Goal: Information Seeking & Learning: Find specific fact

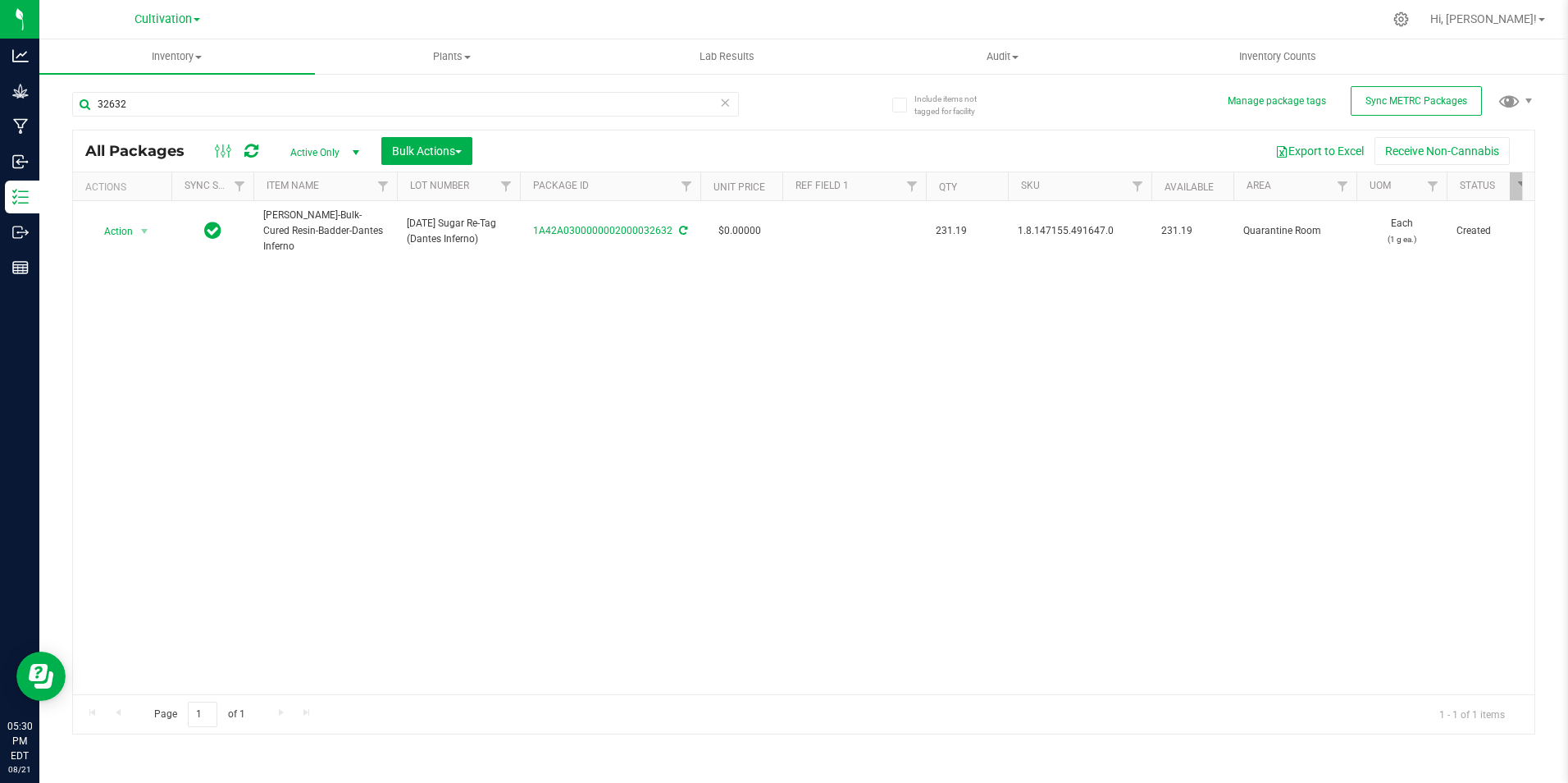
click at [196, 23] on link "Cultivation" at bounding box center [166, 18] width 65 height 16
click at [155, 94] on link "Retail" at bounding box center [167, 101] width 239 height 22
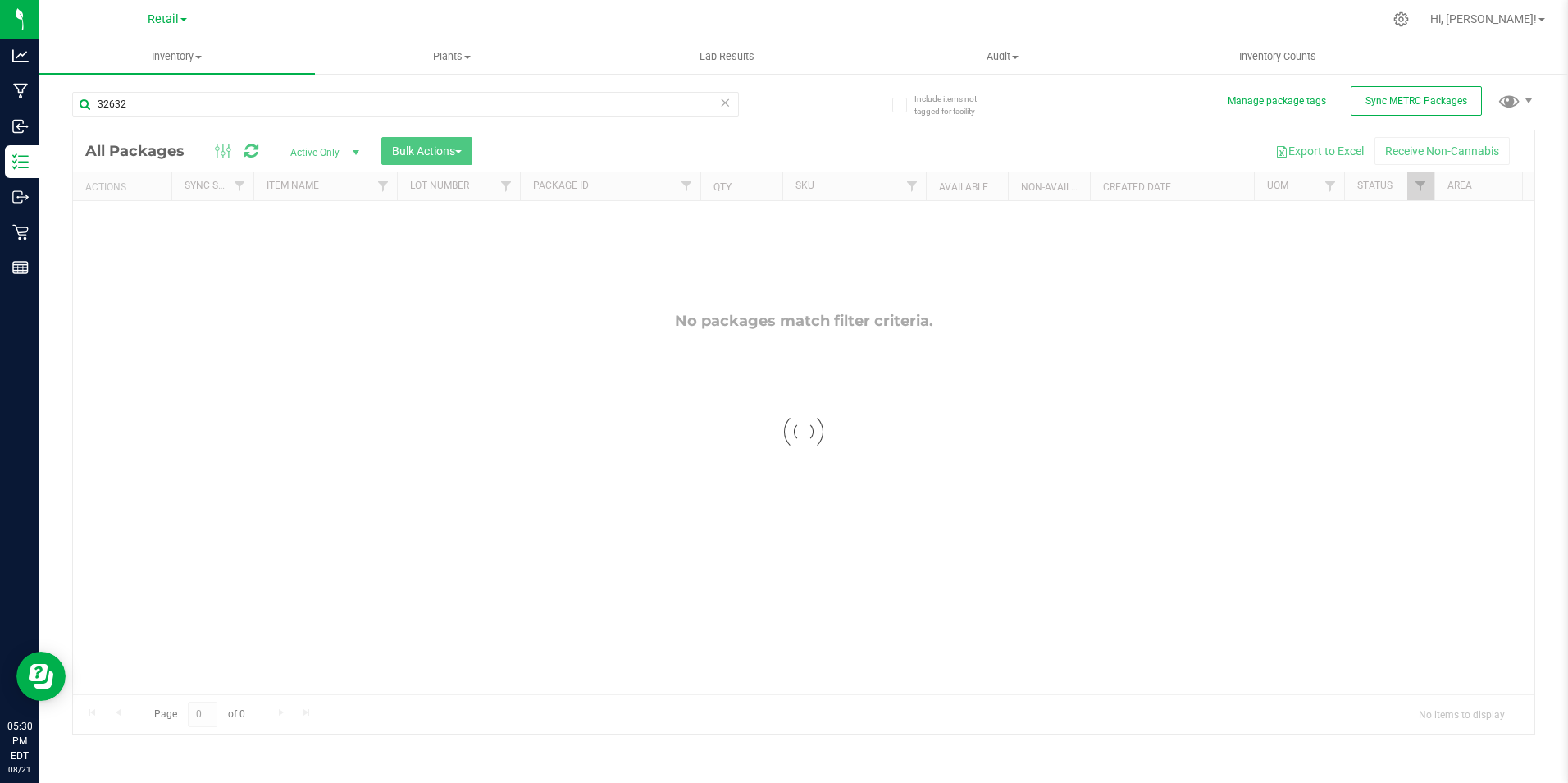
drag, startPoint x: 115, startPoint y: 105, endPoint x: 70, endPoint y: 100, distance: 45.3
drag, startPoint x: 65, startPoint y: 100, endPoint x: 151, endPoint y: 118, distance: 87.9
click at [151, 118] on div "32632" at bounding box center [405, 110] width 667 height 38
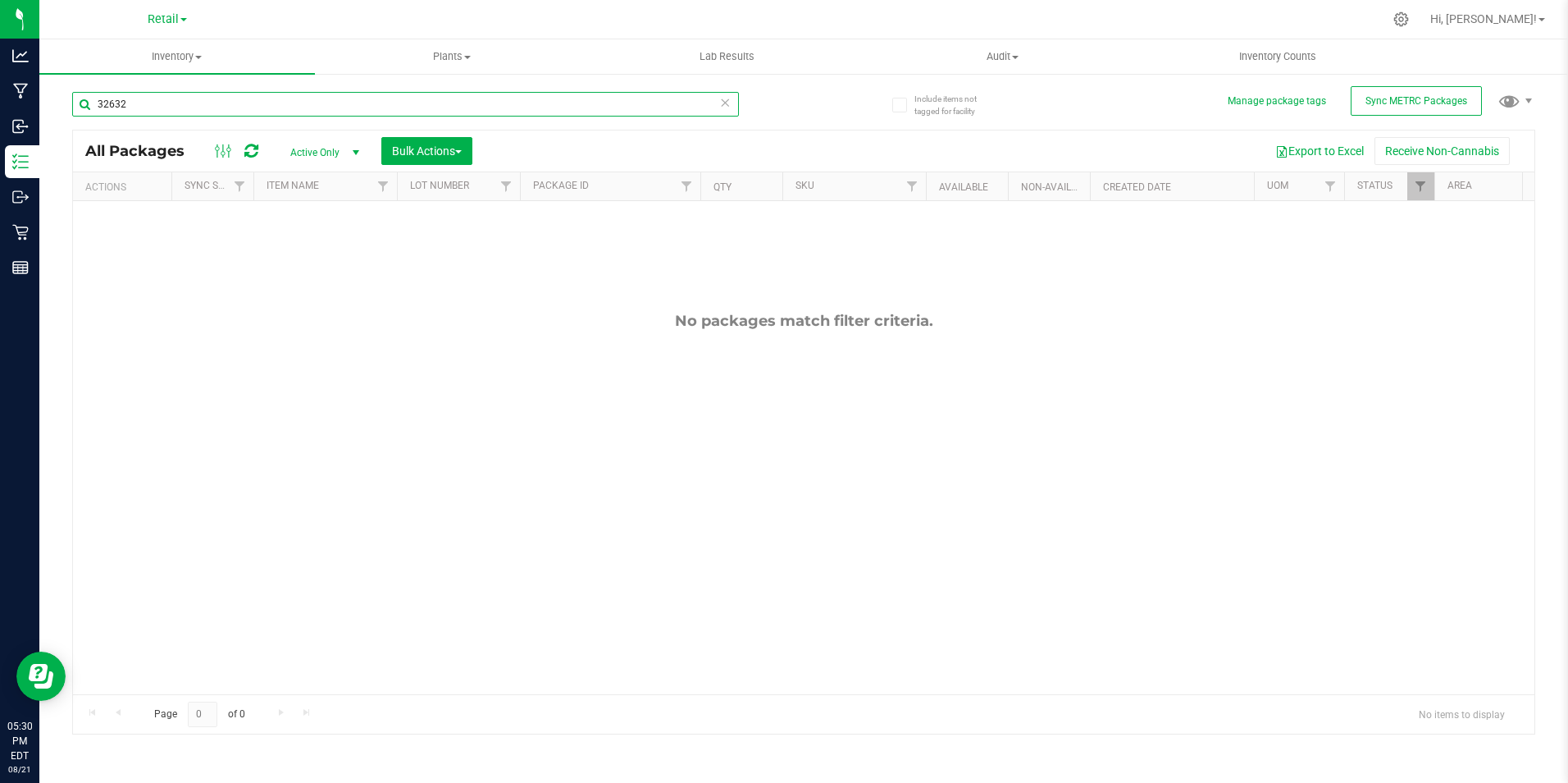
drag, startPoint x: 164, startPoint y: 105, endPoint x: 91, endPoint y: 87, distance: 75.2
click at [76, 87] on div "32632" at bounding box center [437, 103] width 732 height 53
type input "candied garlic"
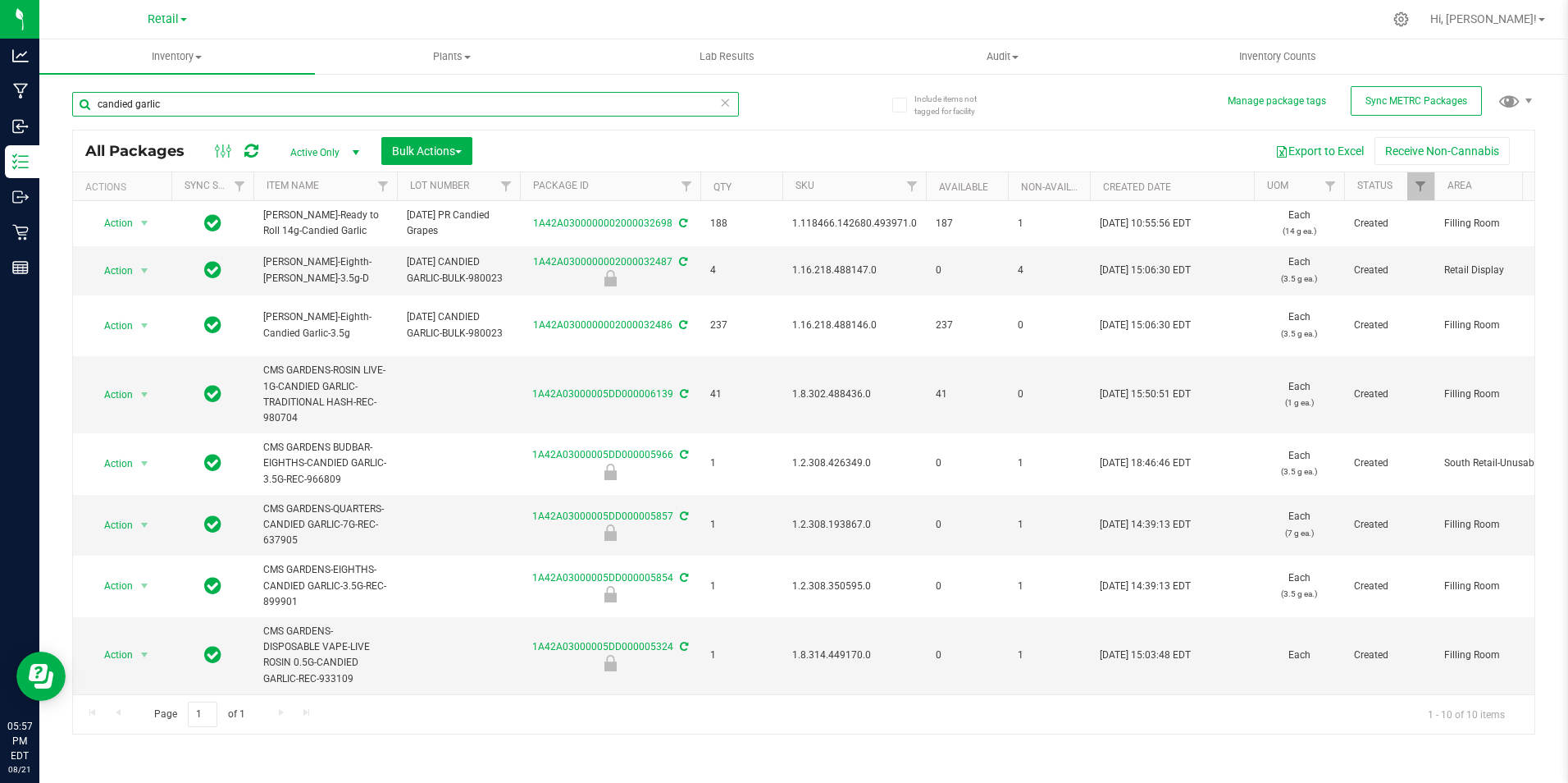
drag, startPoint x: 165, startPoint y: 102, endPoint x: 67, endPoint y: 94, distance: 98.3
click at [68, 96] on div "Include items not tagged for facility Manage package tags Sync METRC Packages c…" at bounding box center [803, 322] width 1529 height 501
click at [181, 20] on span at bounding box center [184, 19] width 7 height 3
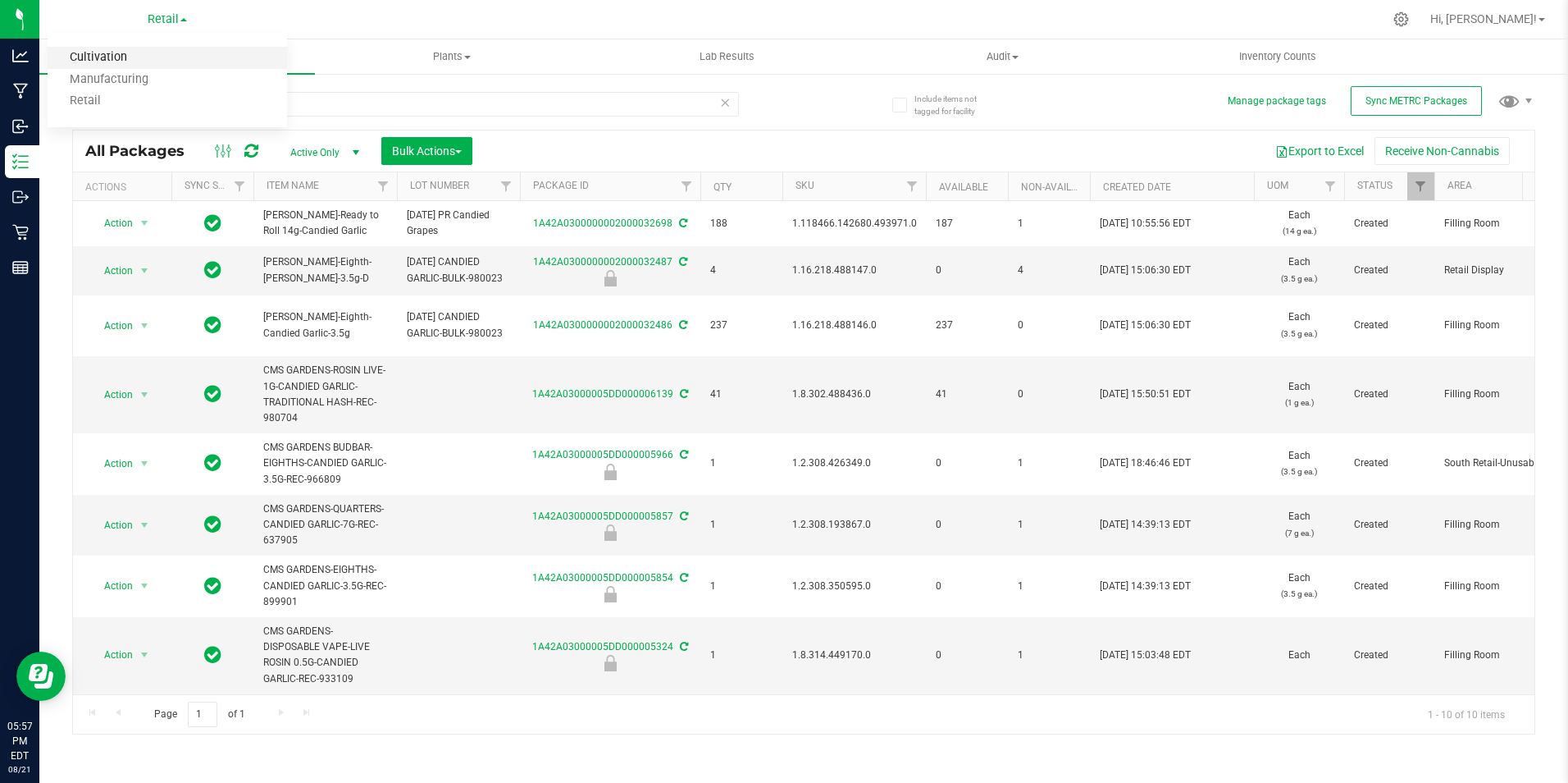
click at [168, 56] on link "Cultivation" at bounding box center [167, 57] width 239 height 22
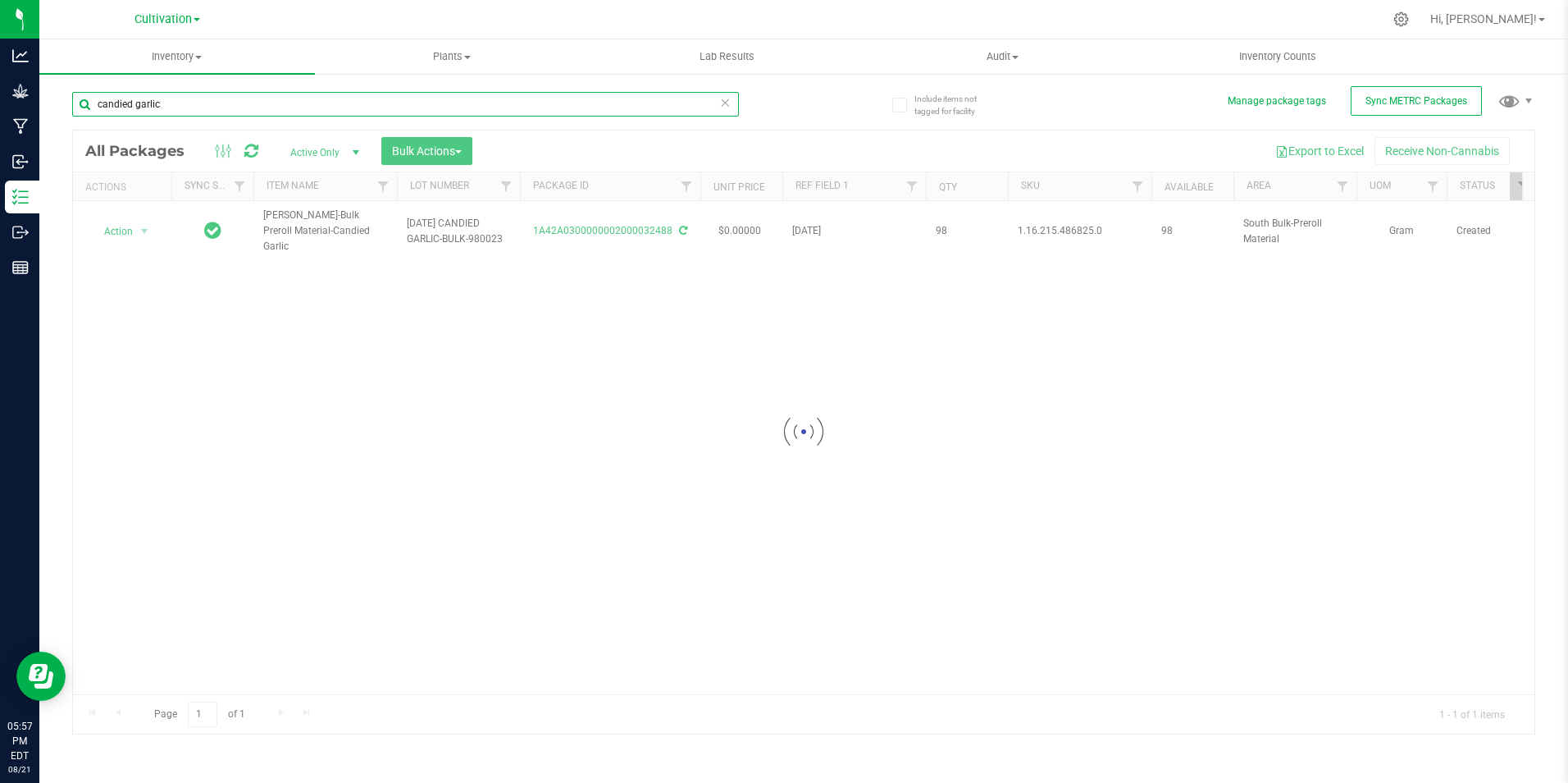
drag, startPoint x: 196, startPoint y: 121, endPoint x: 186, endPoint y: 118, distance: 10.4
click at [79, 102] on input "candied garlic" at bounding box center [405, 103] width 667 height 24
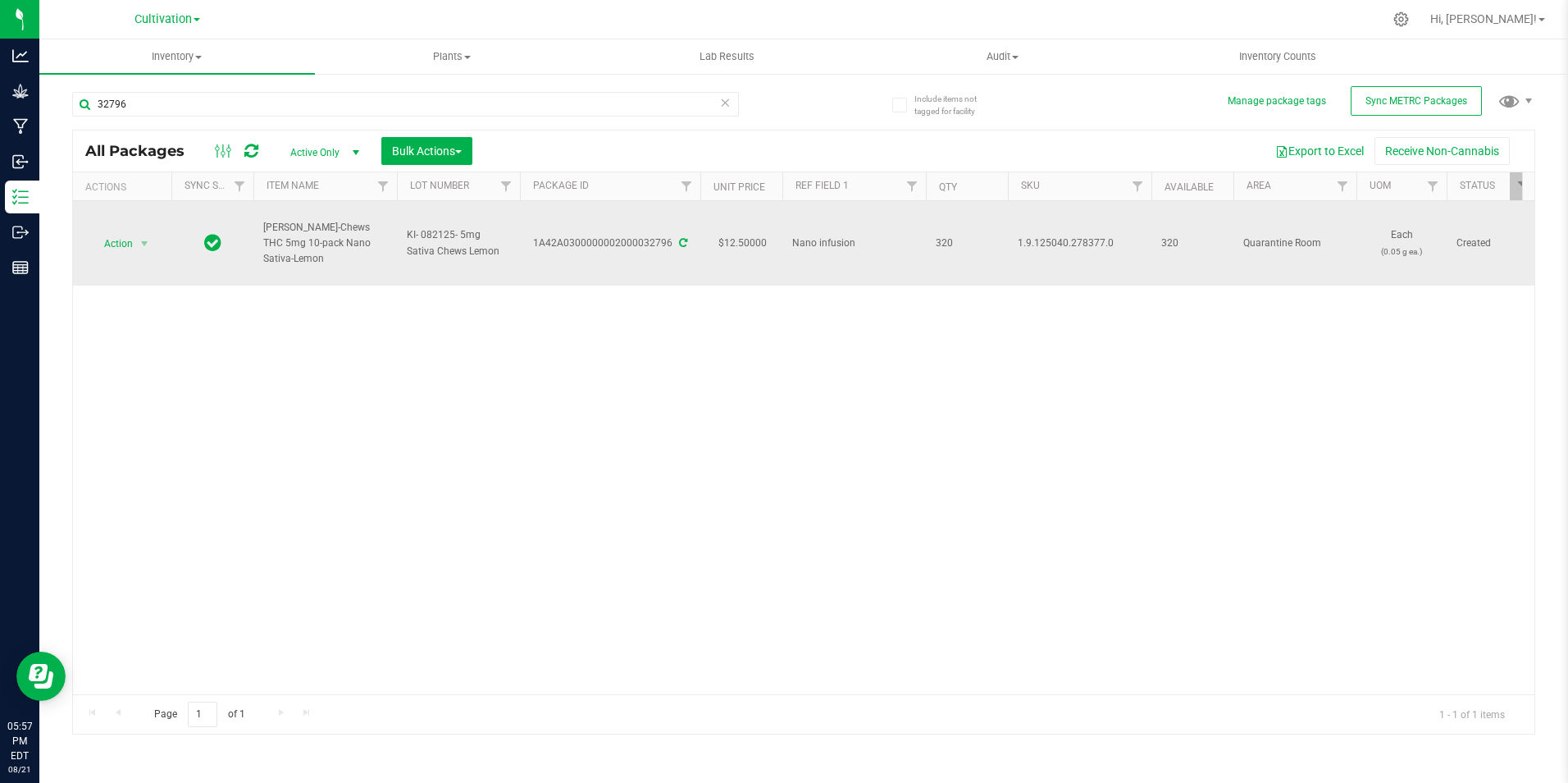
drag, startPoint x: 375, startPoint y: 255, endPoint x: 256, endPoint y: 236, distance: 120.5
click at [255, 236] on td "[PERSON_NAME]-Chews THC 5mg 10-pack Nano Sativa-Lemon" at bounding box center [326, 243] width 144 height 85
copy span "[PERSON_NAME]-Chews THC 5mg 10-pack Nano Sativa-Lemon"
click at [681, 242] on icon at bounding box center [683, 243] width 8 height 10
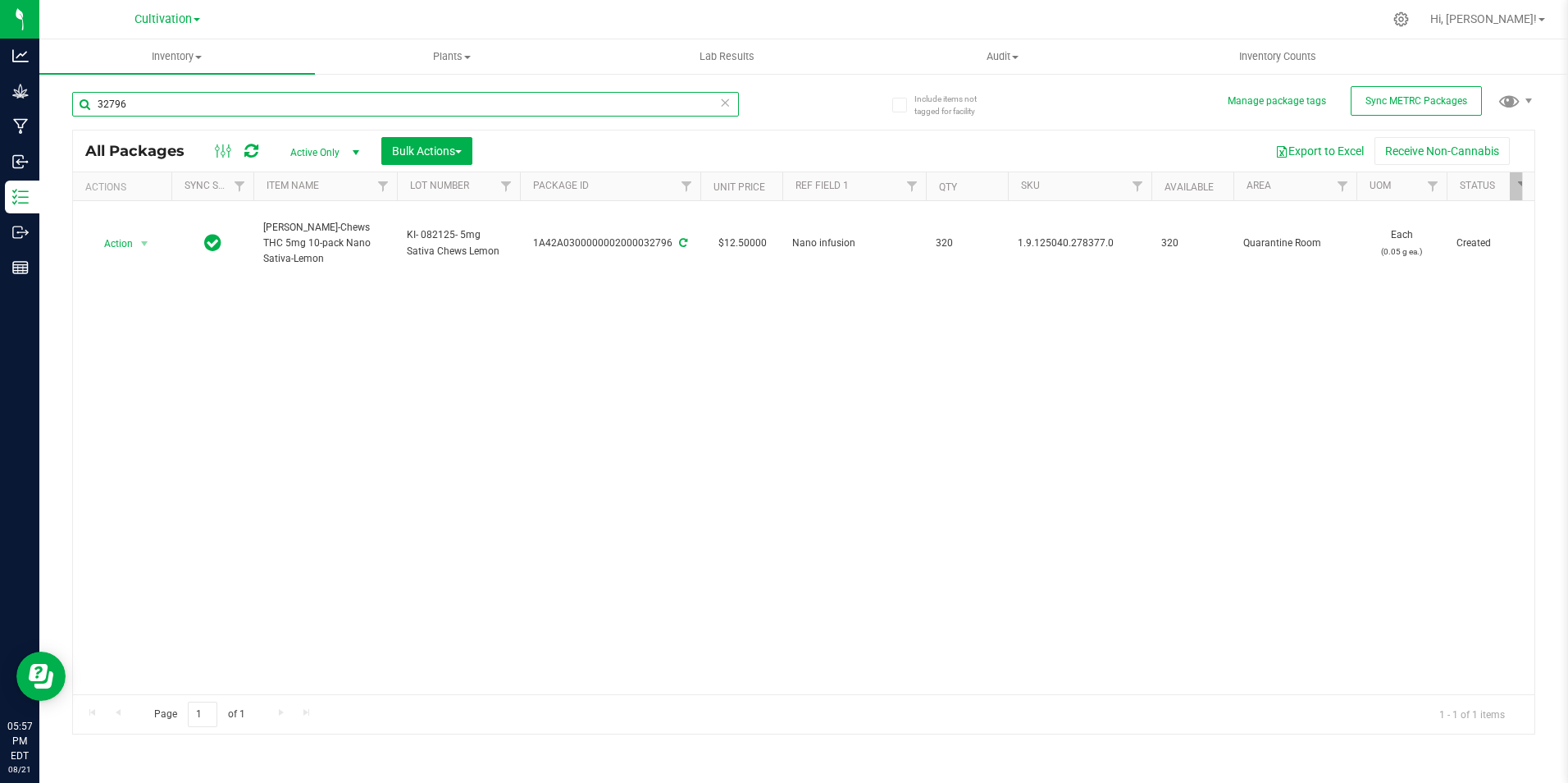
click at [224, 99] on input "32796" at bounding box center [405, 103] width 667 height 24
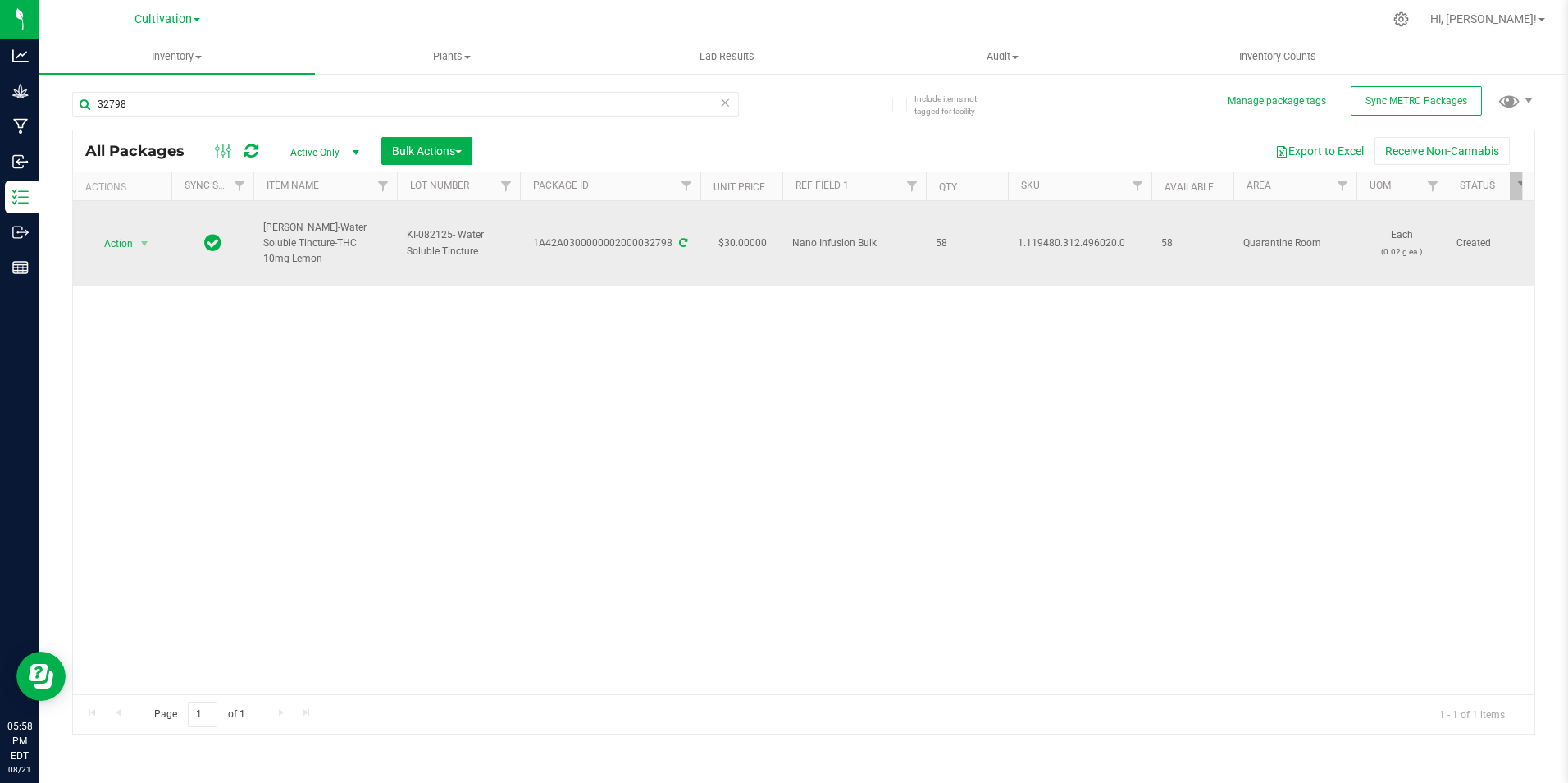
drag, startPoint x: 387, startPoint y: 253, endPoint x: 257, endPoint y: 252, distance: 130.0
click at [257, 252] on td "[PERSON_NAME]-Water Soluble Tincture-THC 10mg-Lemon" at bounding box center [326, 243] width 144 height 85
copy span "[PERSON_NAME]-Water Soluble Tincture-THC 10mg-Lemon"
click at [679, 239] on icon at bounding box center [683, 243] width 8 height 10
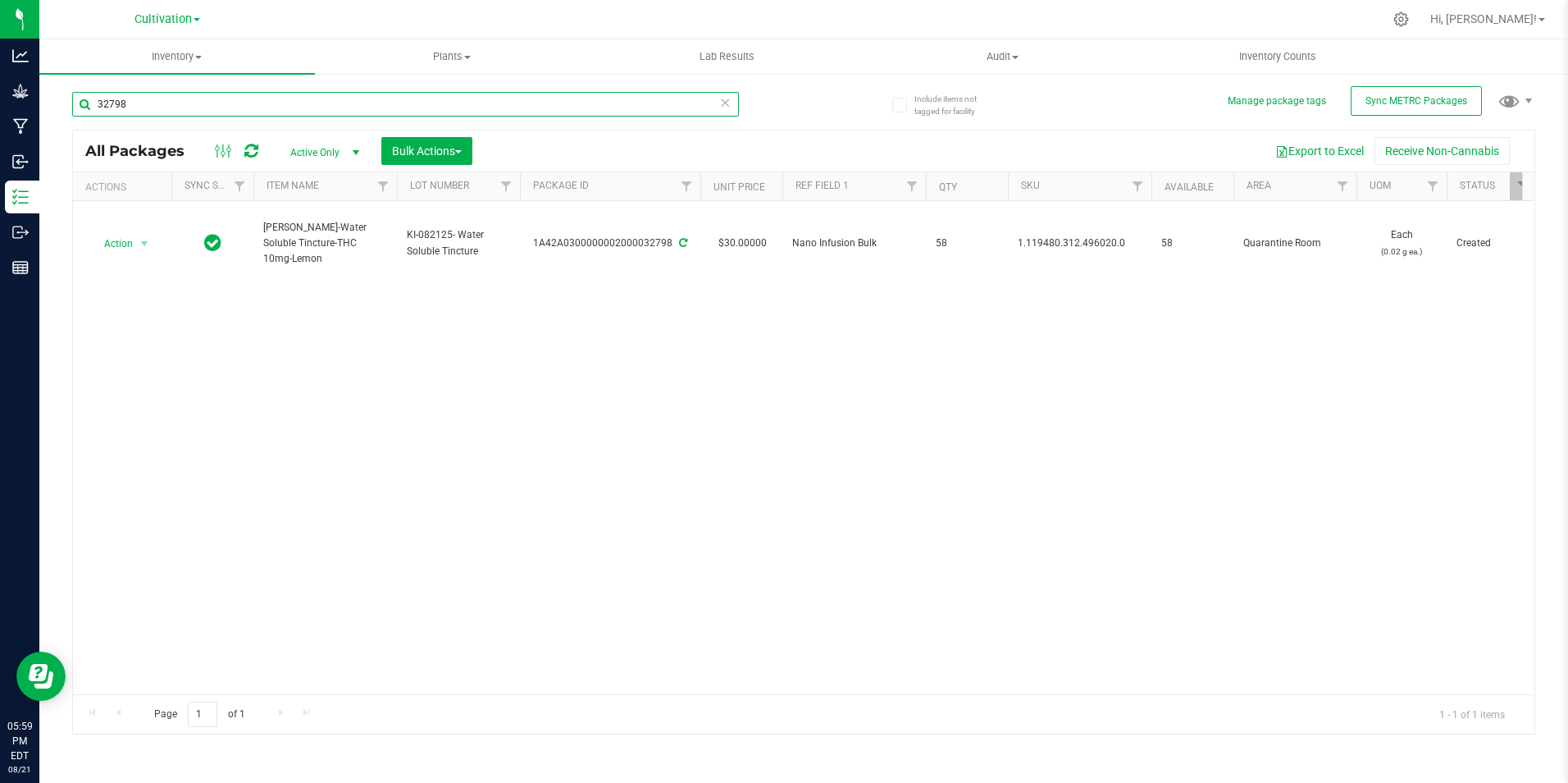
click at [181, 109] on input "32798" at bounding box center [405, 103] width 667 height 24
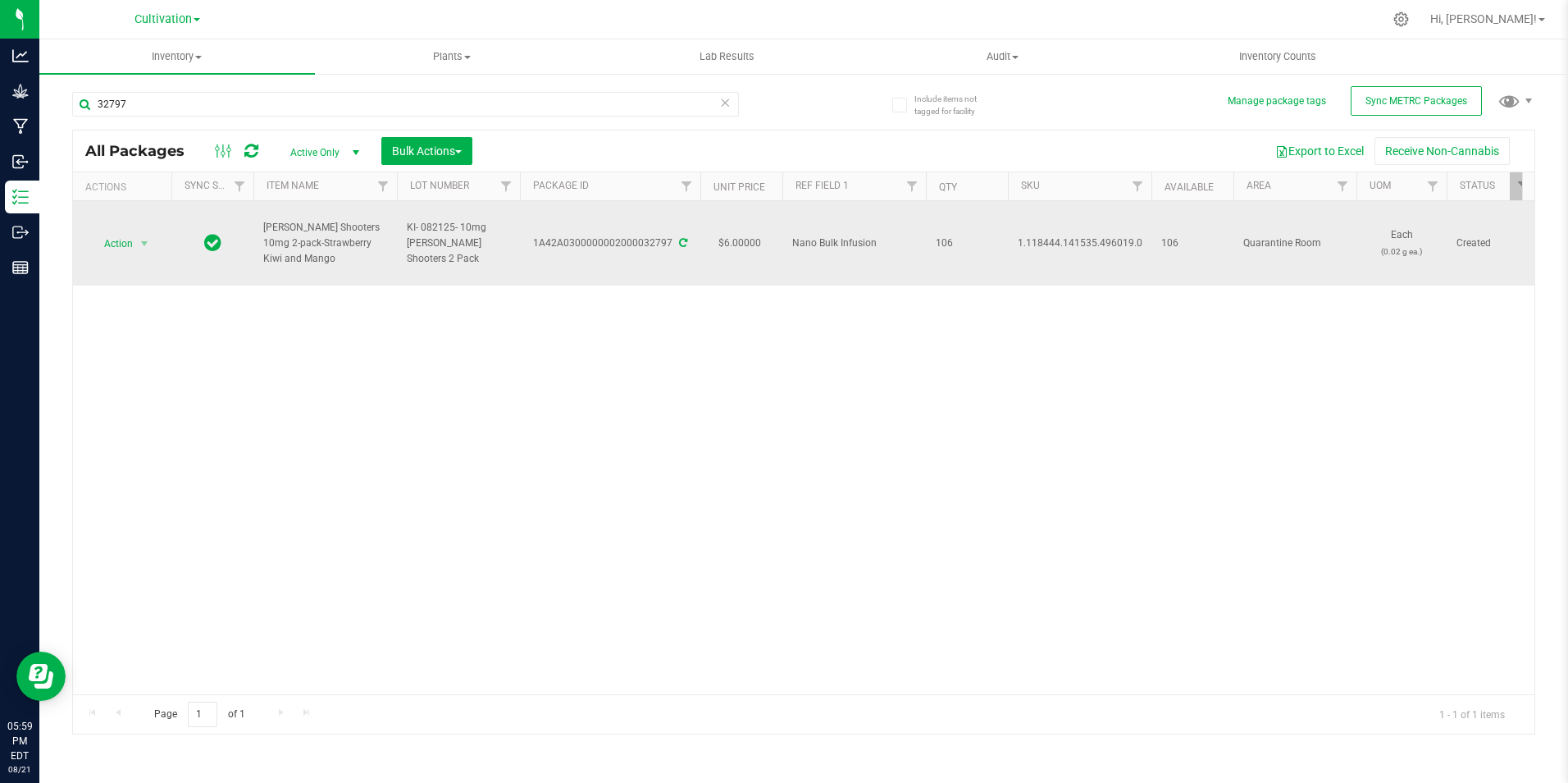
drag, startPoint x: 304, startPoint y: 270, endPoint x: 293, endPoint y: 263, distance: 13.0
click at [291, 265] on td "[PERSON_NAME] Shooters 10mg 2-pack-Strawberry Kiwi and Mango" at bounding box center [326, 243] width 144 height 85
drag, startPoint x: 293, startPoint y: 263, endPoint x: 307, endPoint y: 263, distance: 14.0
click at [307, 263] on span "[PERSON_NAME] Shooters 10mg 2-pack-Strawberry Kiwi and Mango" at bounding box center [325, 243] width 123 height 48
drag, startPoint x: 305, startPoint y: 256, endPoint x: 262, endPoint y: 226, distance: 52.4
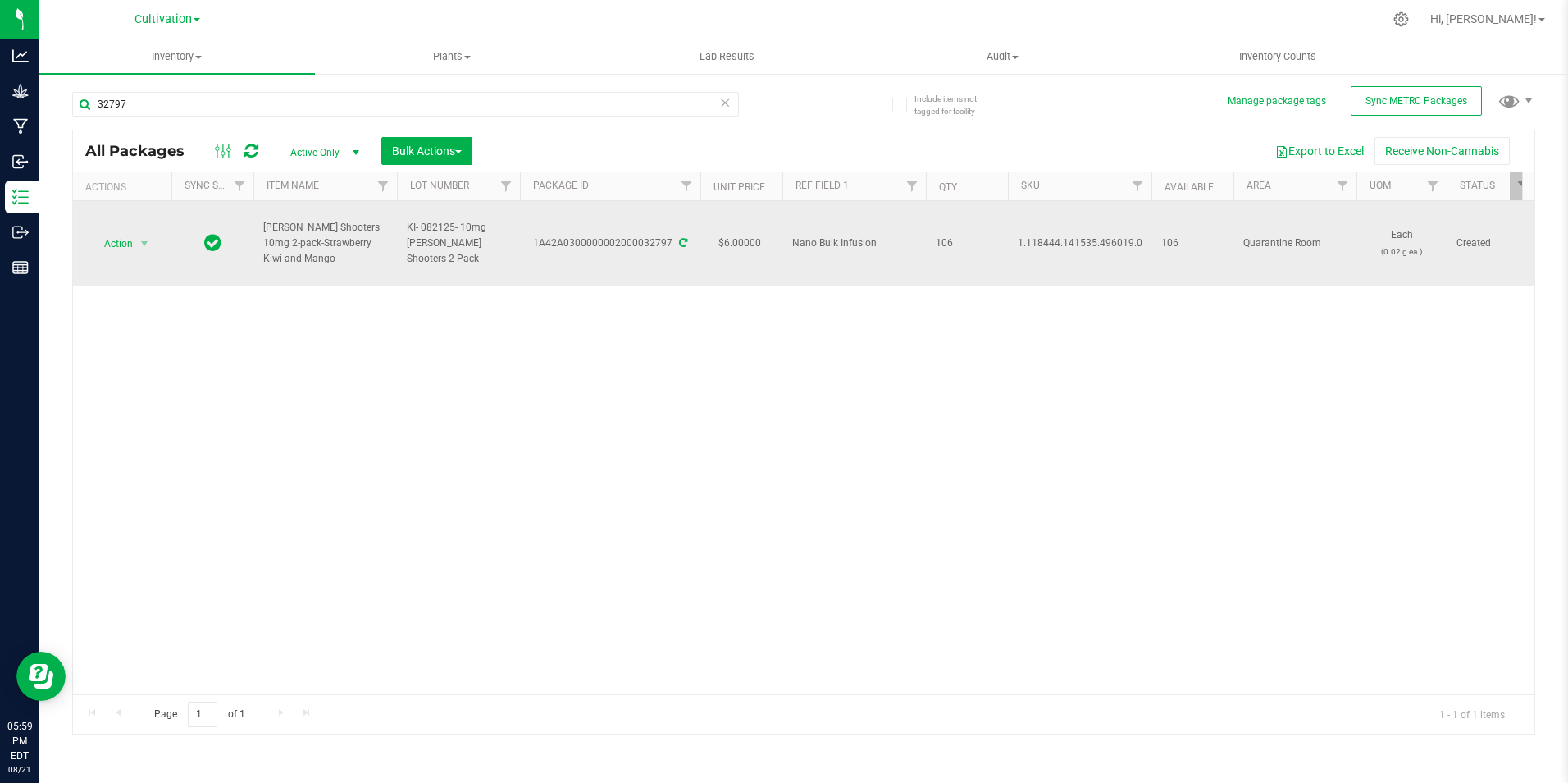
click at [262, 226] on td "[PERSON_NAME] Shooters 10mg 2-pack-Strawberry Kiwi and Mango" at bounding box center [326, 243] width 144 height 85
copy span "[PERSON_NAME] Shooters 10mg 2-pack-Strawberry Kiwi and Mango"
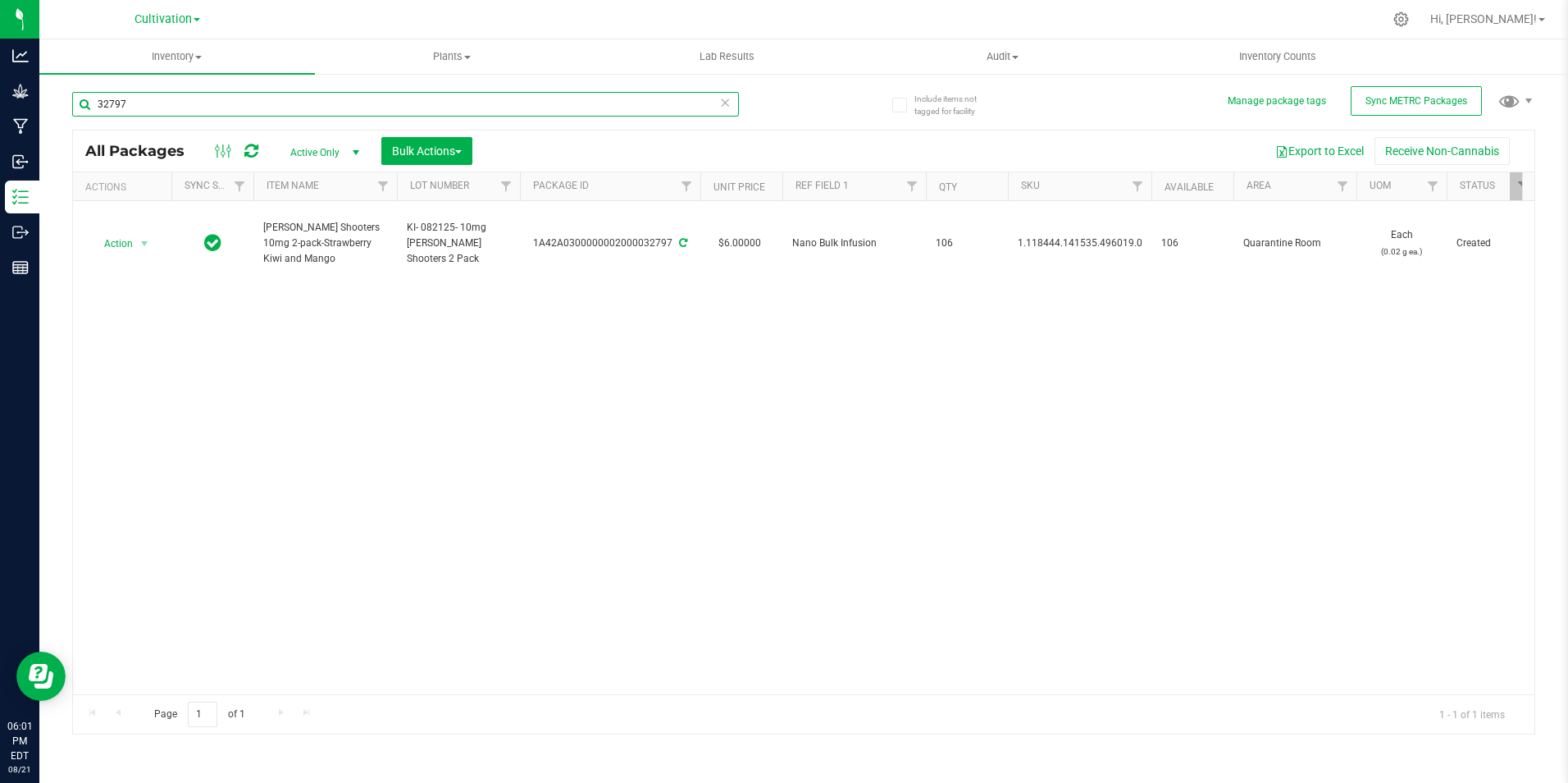
click at [281, 114] on input "32797" at bounding box center [405, 103] width 667 height 24
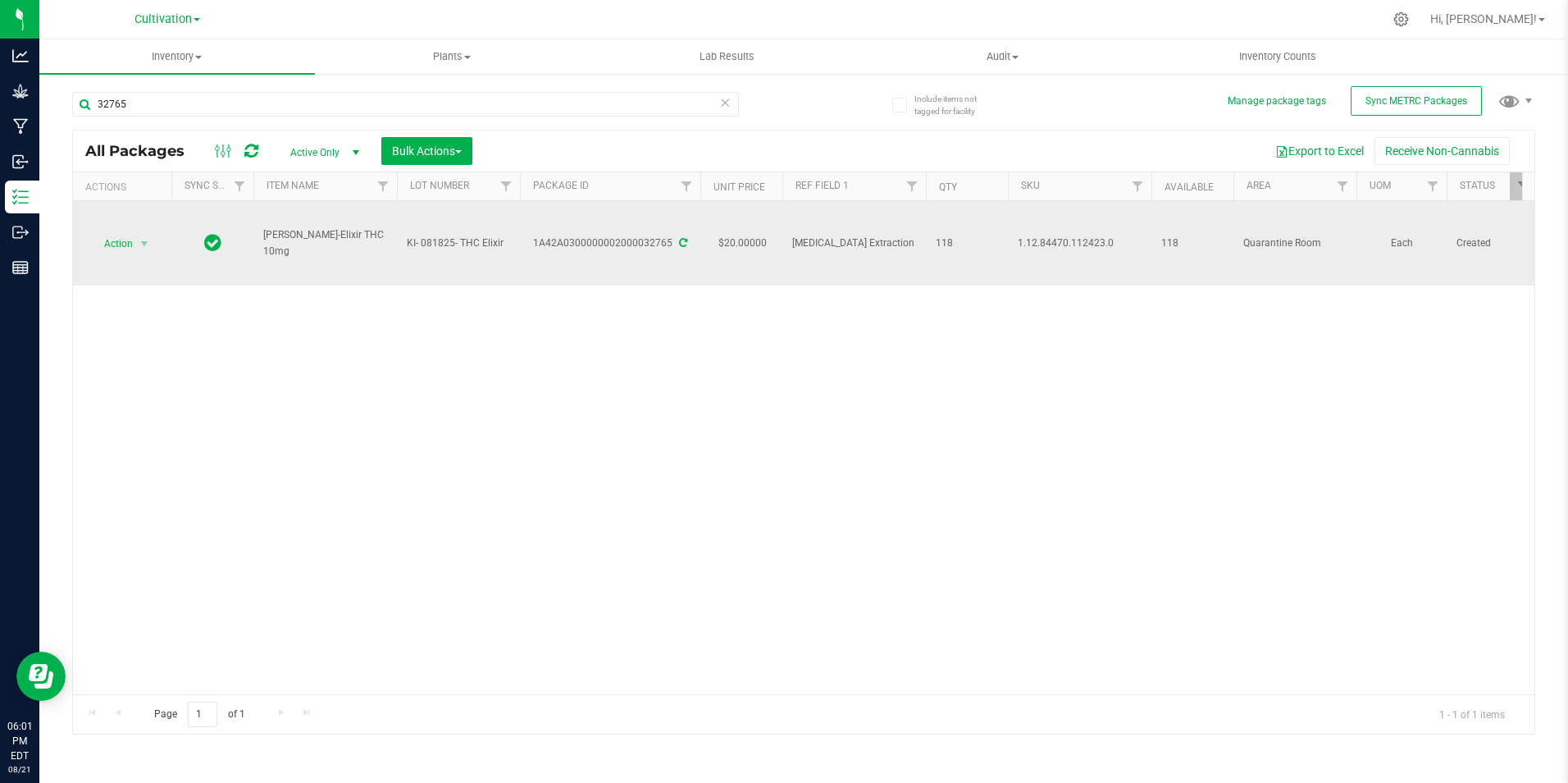
drag, startPoint x: 370, startPoint y: 243, endPoint x: 265, endPoint y: 244, distance: 105.0
click at [265, 244] on span "[PERSON_NAME]-Elixir THC 10mg" at bounding box center [325, 243] width 123 height 31
copy span "[PERSON_NAME]-Elixir THC 10mg"
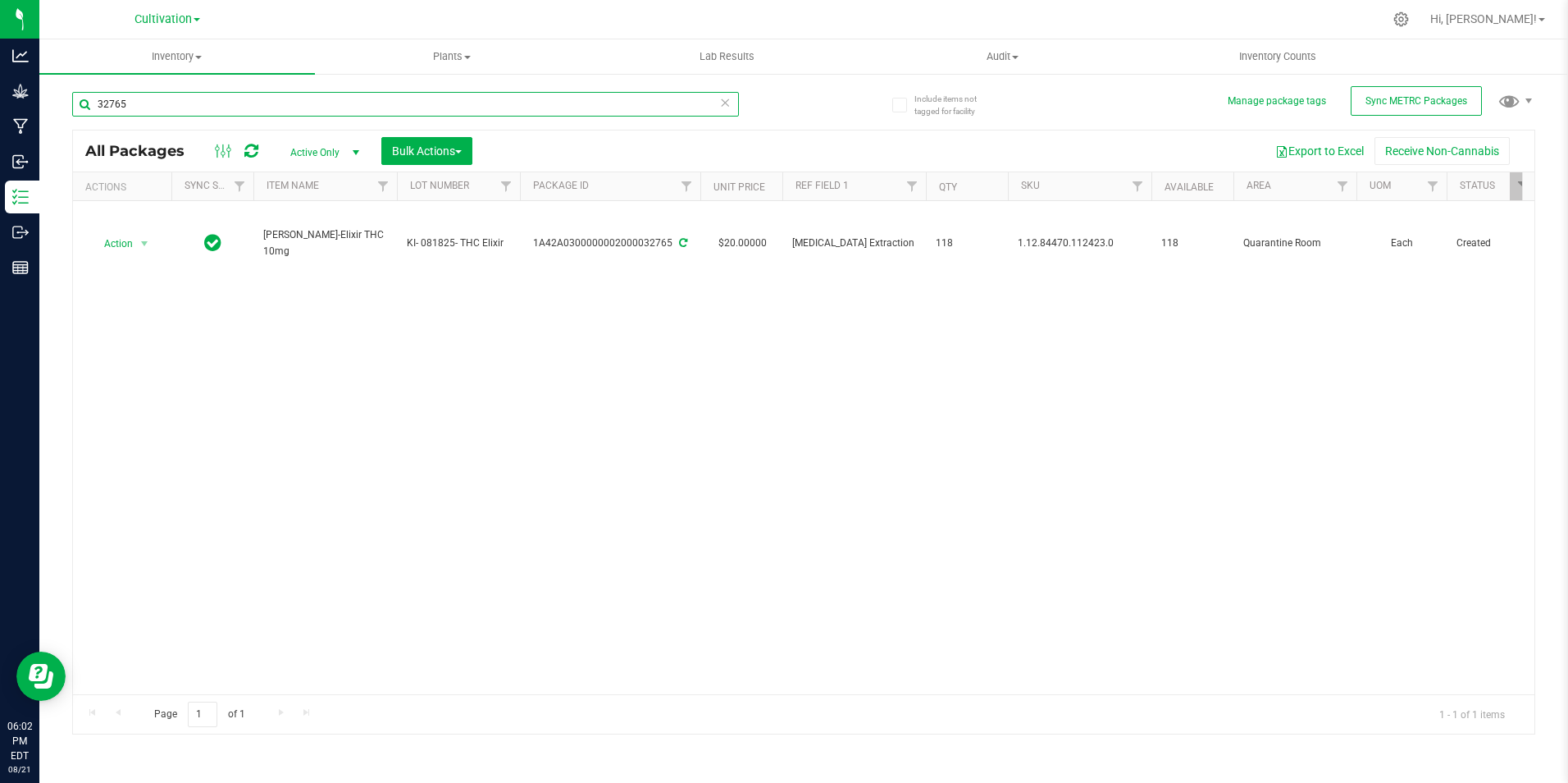
click at [181, 98] on input "32765" at bounding box center [405, 103] width 667 height 24
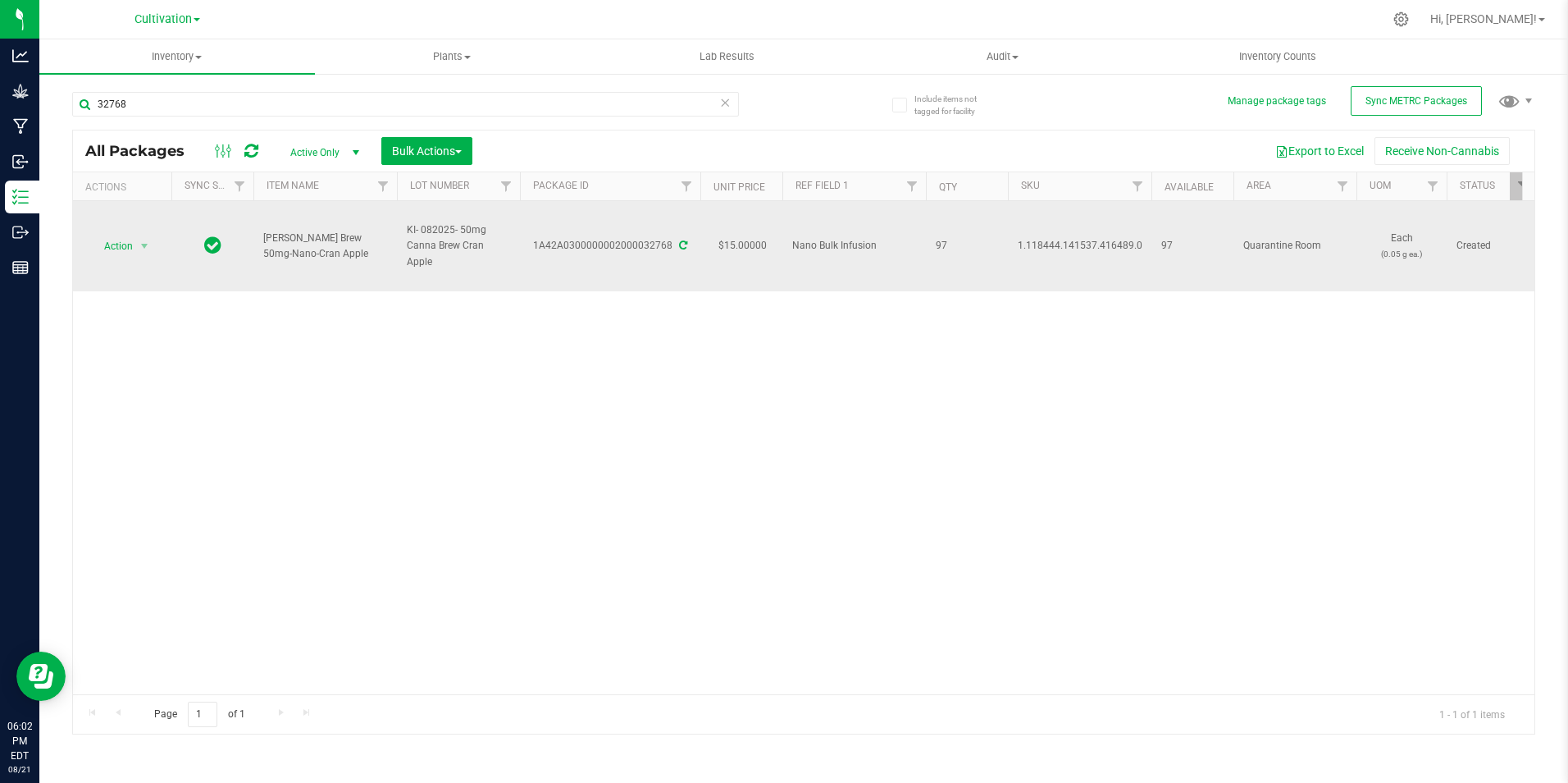
drag, startPoint x: 331, startPoint y: 250, endPoint x: 261, endPoint y: 240, distance: 70.7
click at [261, 240] on td "[PERSON_NAME] Brew 50mg-Nano-Cran Apple" at bounding box center [326, 246] width 144 height 90
copy span "[PERSON_NAME] Brew 50mg-Nano-Cran Apple"
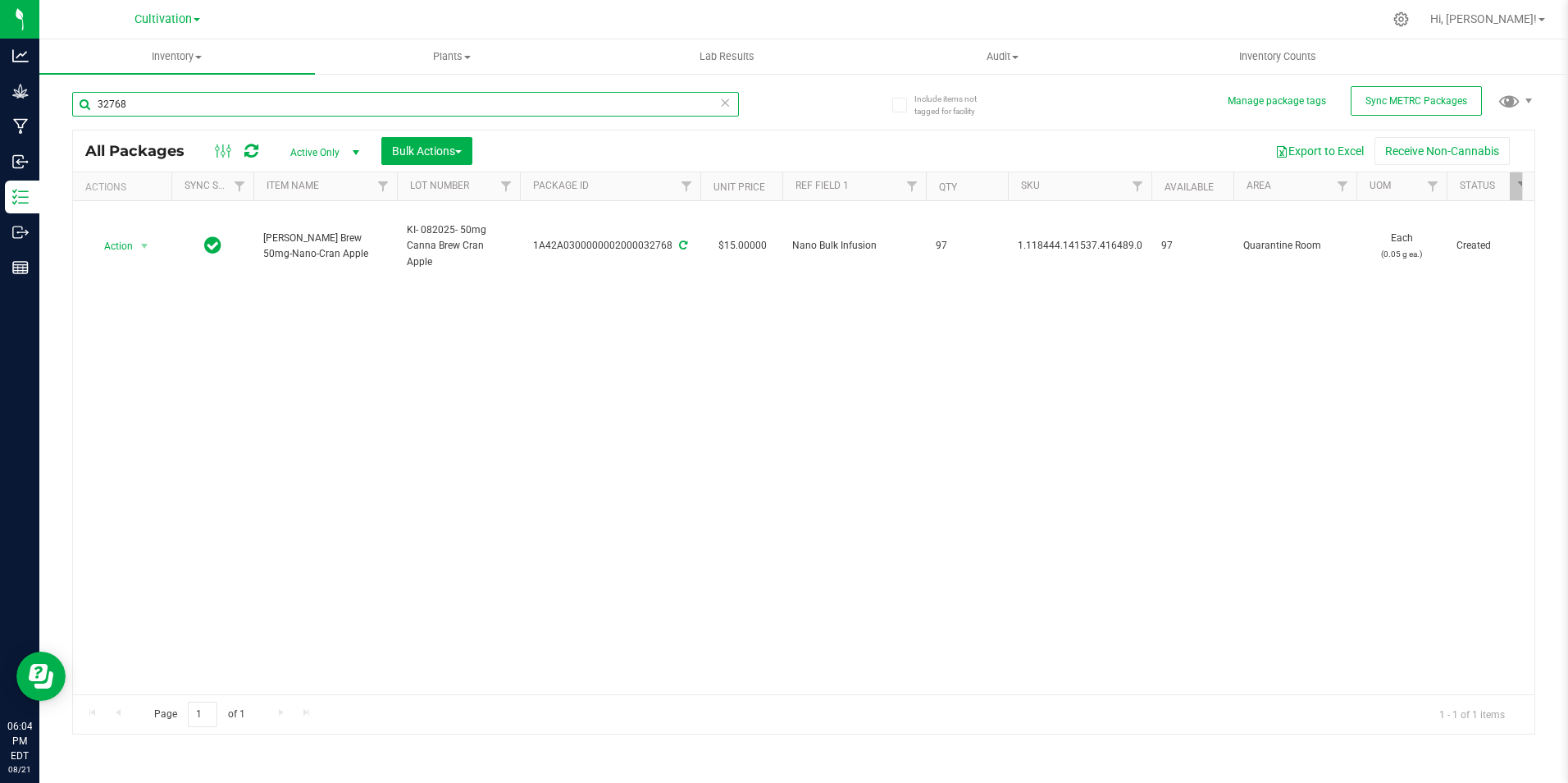
click at [154, 104] on input "32768" at bounding box center [405, 103] width 667 height 24
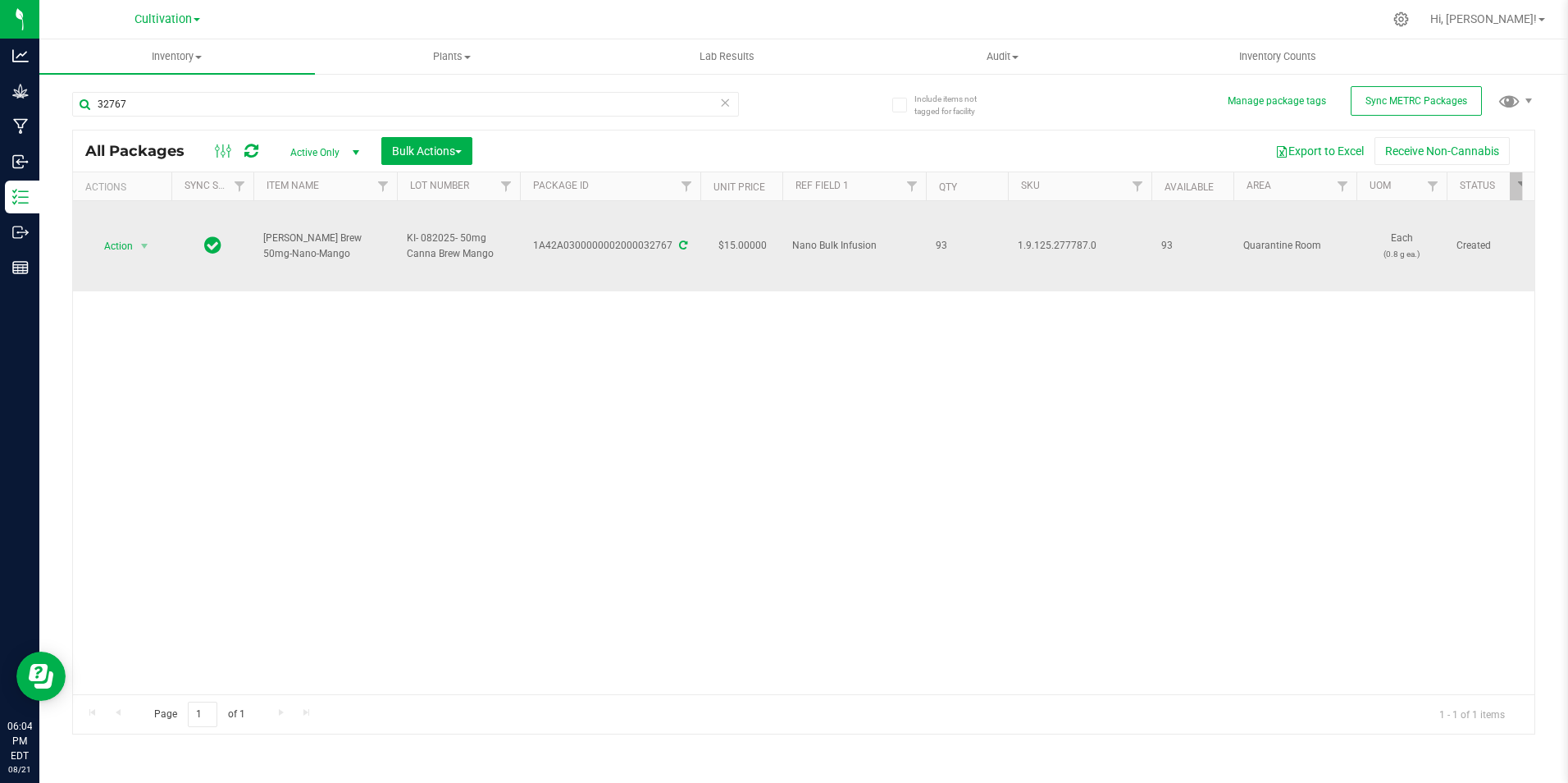
click at [254, 244] on td "[PERSON_NAME] Brew 50mg-Nano-Mango" at bounding box center [326, 246] width 144 height 90
copy span "[PERSON_NAME] Brew 50mg-Nano-Mango"
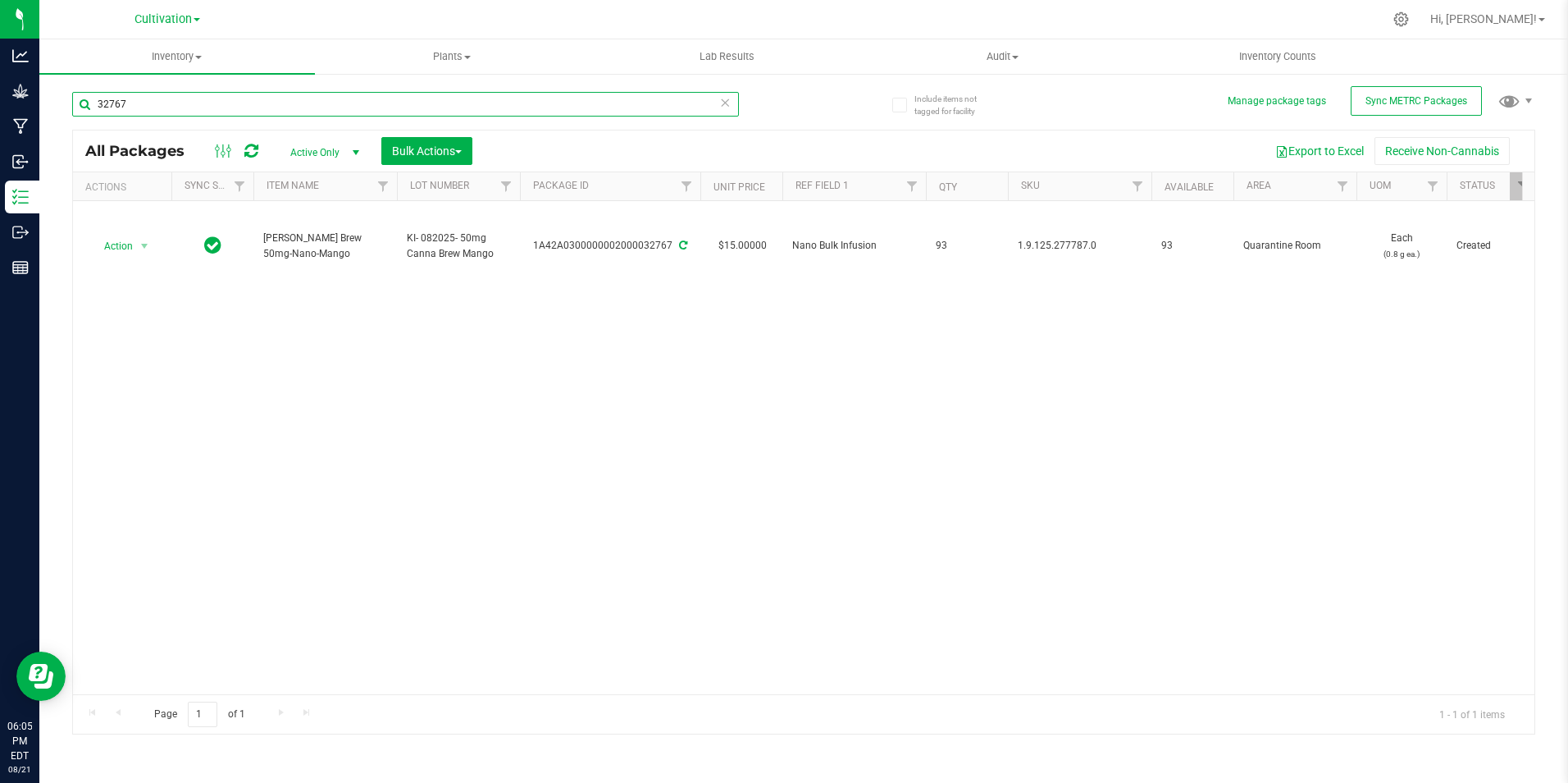
click at [223, 102] on input "32767" at bounding box center [405, 103] width 667 height 24
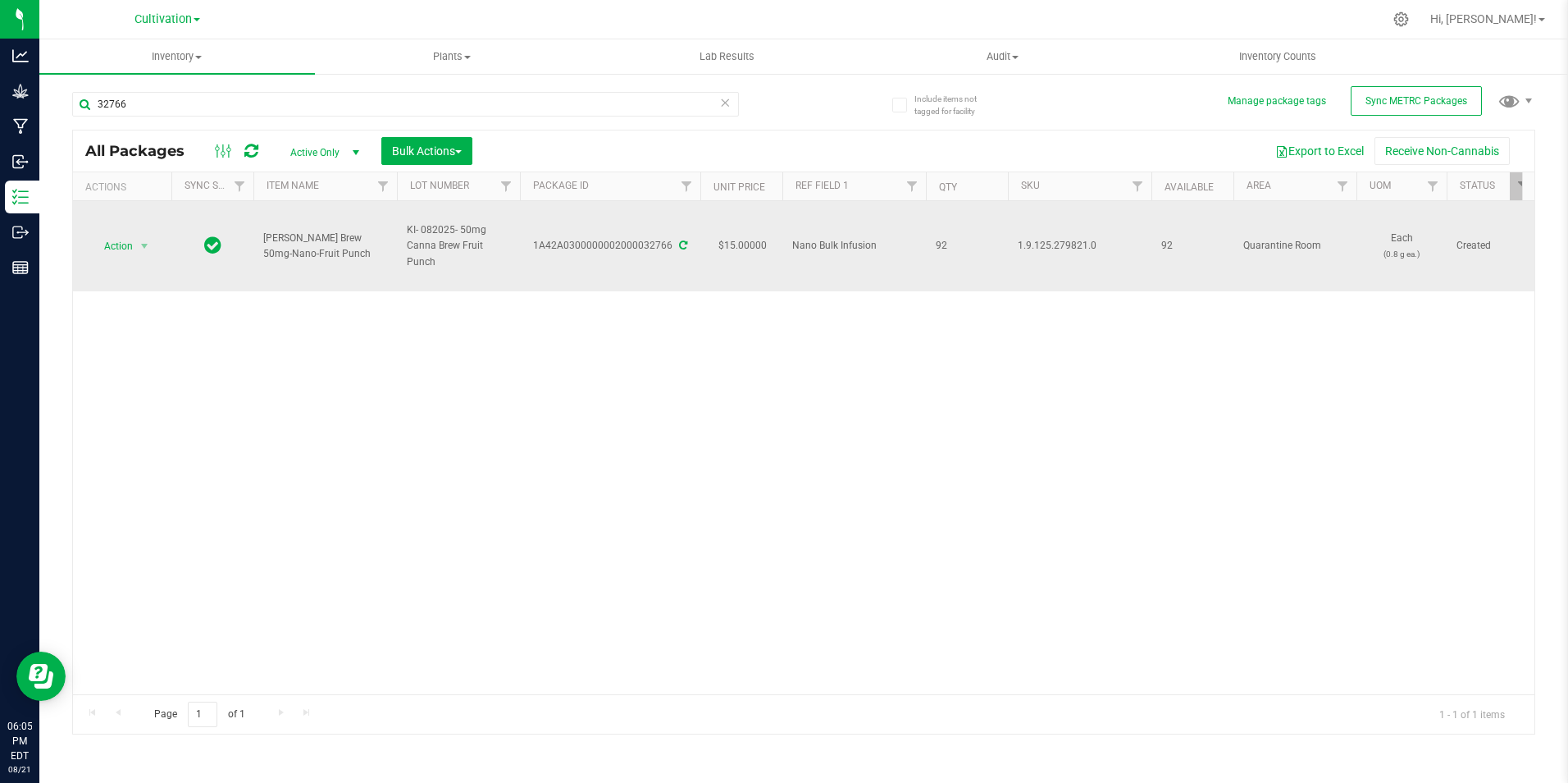
drag, startPoint x: 343, startPoint y: 253, endPoint x: 260, endPoint y: 253, distance: 83.0
click at [260, 254] on td "[PERSON_NAME] Brew 50mg-Nano-Fruit Punch" at bounding box center [326, 246] width 144 height 90
copy span "[PERSON_NAME] Brew 50mg-Nano-Fruit Punch"
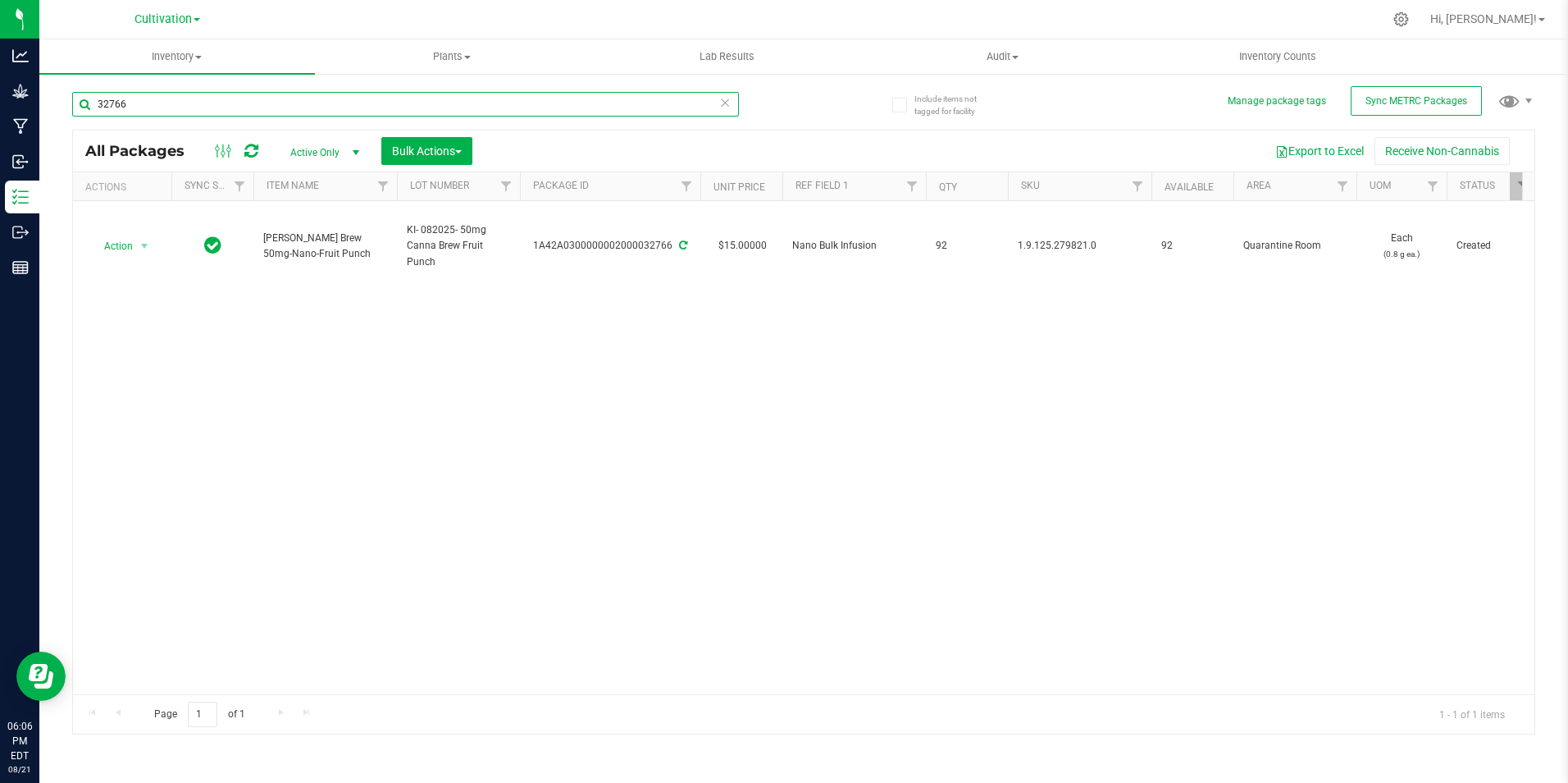
click at [239, 115] on input "32766" at bounding box center [405, 103] width 667 height 24
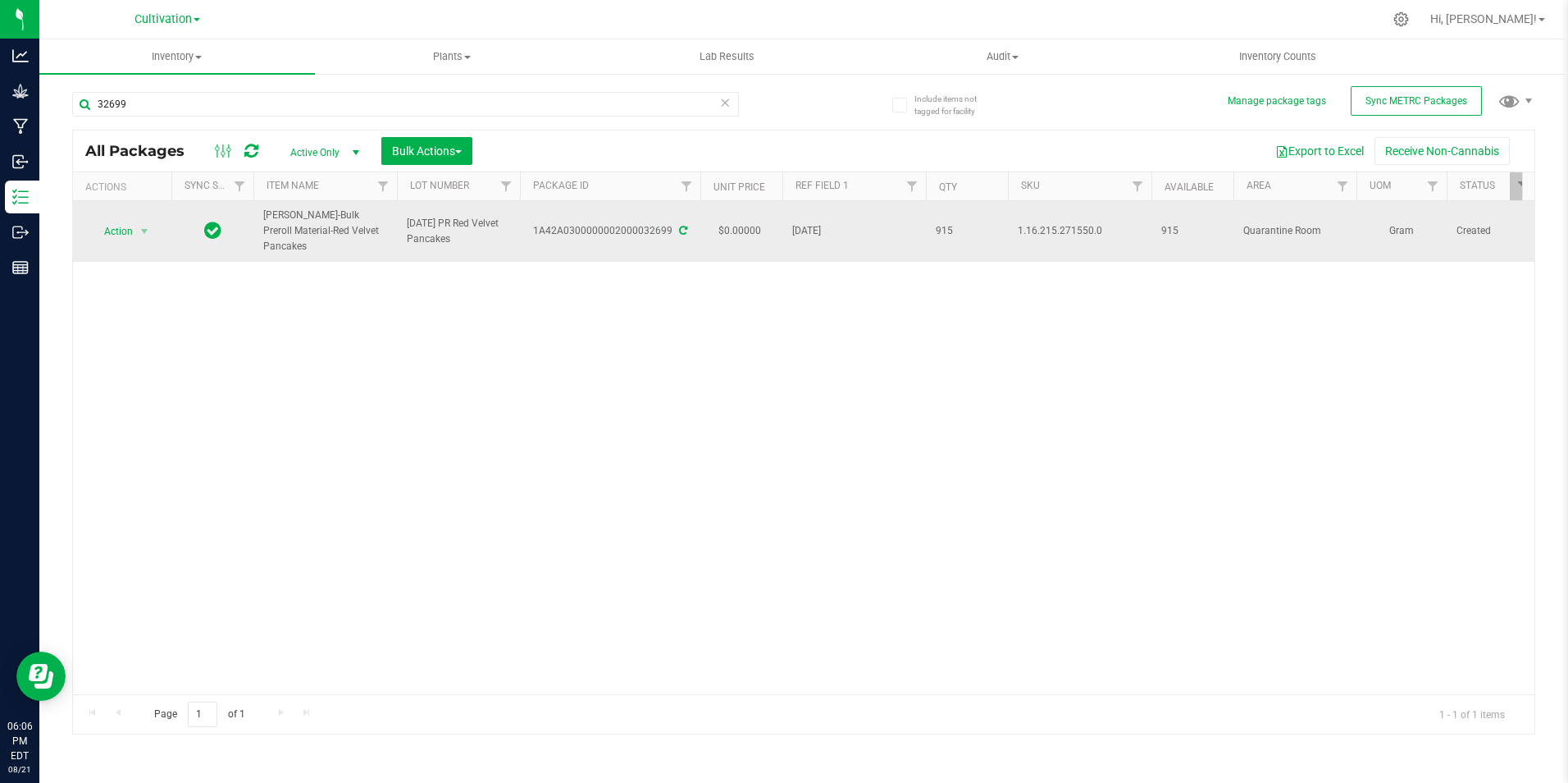
drag, startPoint x: 355, startPoint y: 236, endPoint x: 263, endPoint y: 229, distance: 92.3
click at [263, 229] on span "[PERSON_NAME]-Bulk Preroll Material-Red Velvet Pancakes" at bounding box center [325, 231] width 123 height 48
copy span "[PERSON_NAME]-Bulk Preroll Material-Red Velvet Pancakes"
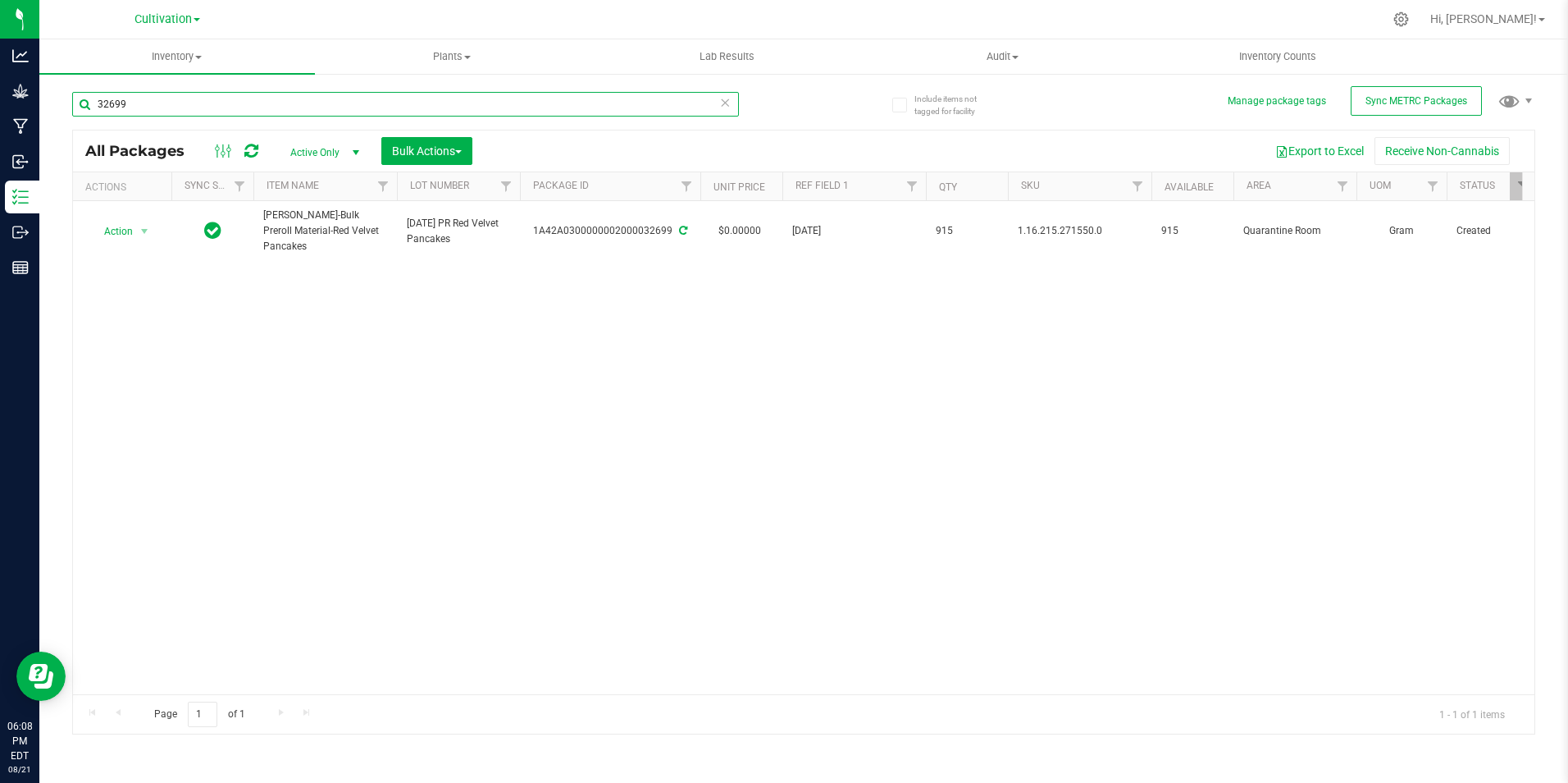
click at [166, 97] on input "32699" at bounding box center [405, 103] width 667 height 24
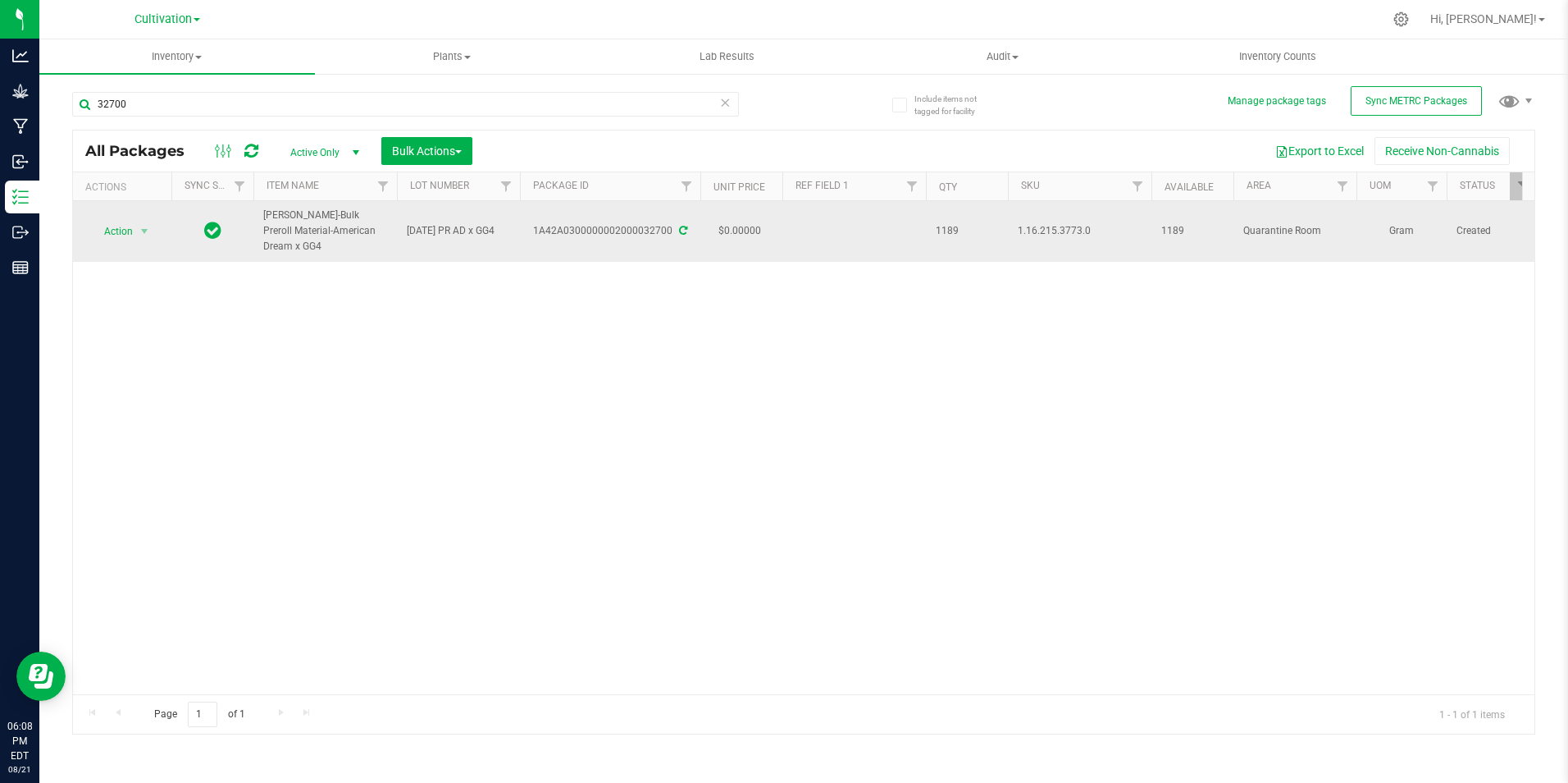
drag, startPoint x: 357, startPoint y: 229, endPoint x: 262, endPoint y: 212, distance: 96.5
click at [261, 213] on td "[PERSON_NAME]-Bulk Preroll Material-American Dream x GG4" at bounding box center [326, 231] width 144 height 60
copy span "[PERSON_NAME]-Bulk Preroll Material-American Dream x GG4"
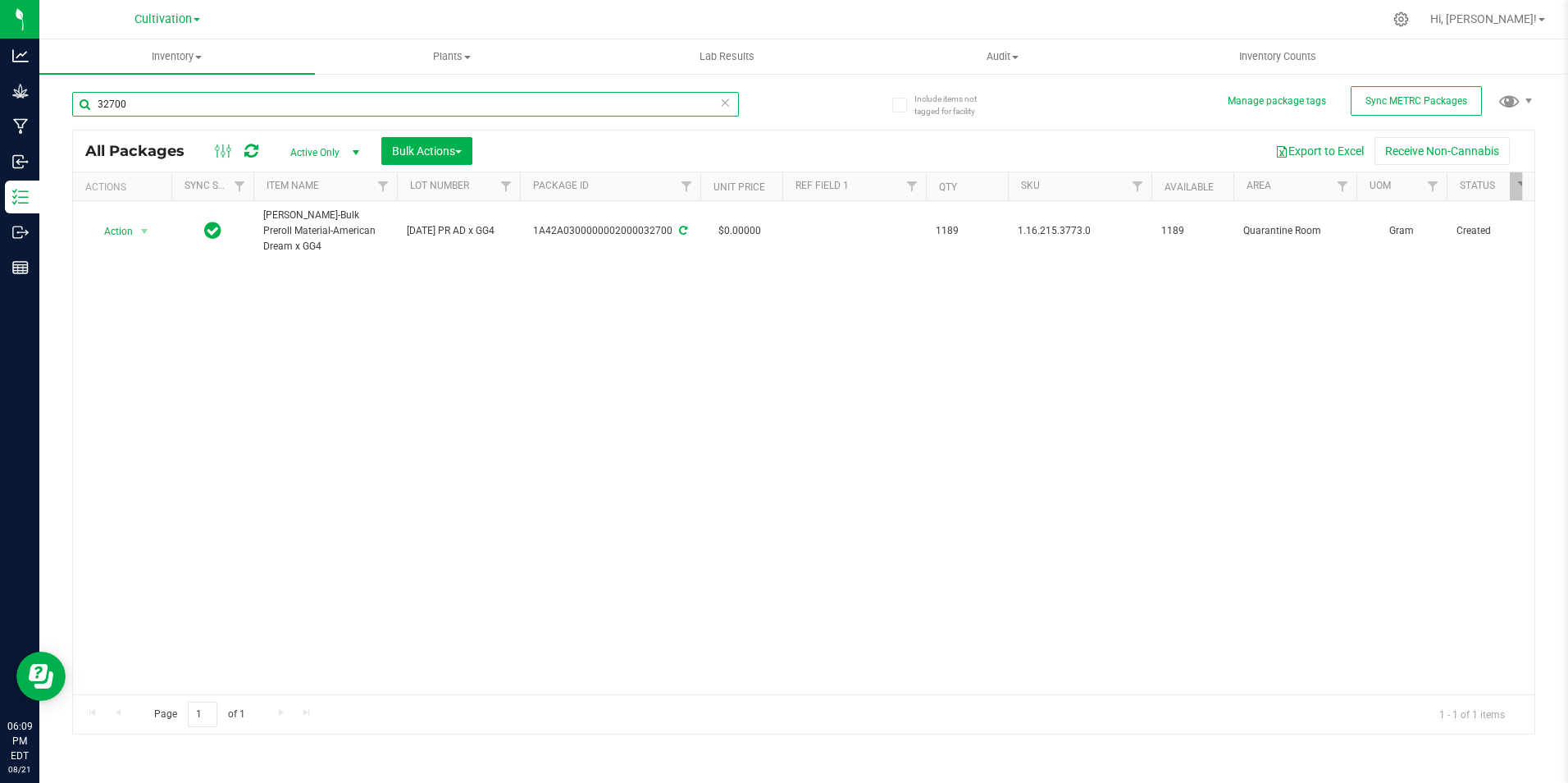
click at [237, 106] on input "32700" at bounding box center [405, 103] width 667 height 24
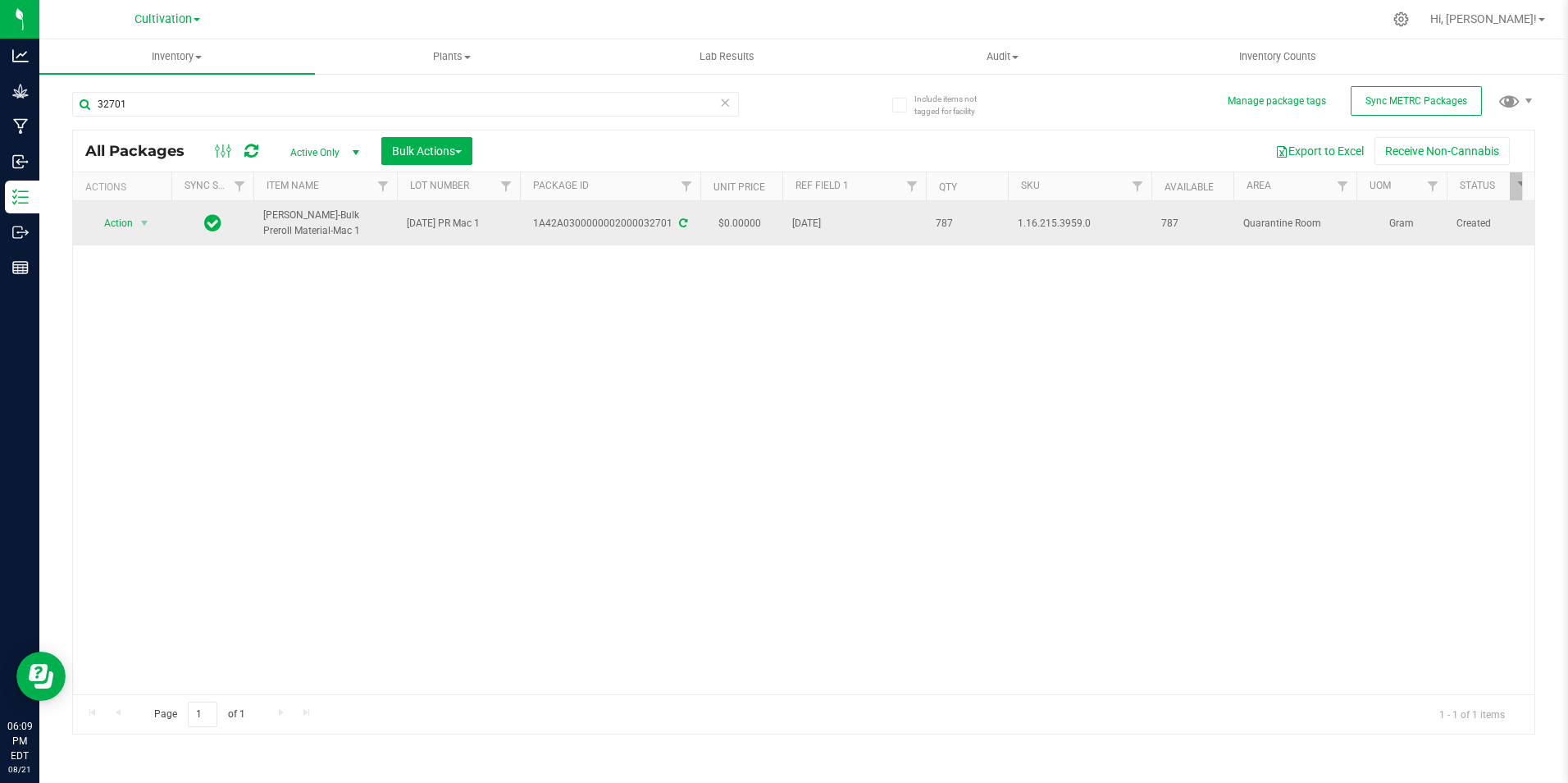
drag, startPoint x: 277, startPoint y: 227, endPoint x: 260, endPoint y: 217, distance: 19.7
click at [260, 217] on td "[PERSON_NAME]-Bulk Preroll Material-Mac 1" at bounding box center [326, 224] width 144 height 45
copy span "[PERSON_NAME]-Bulk Preroll Material-Mac 1"
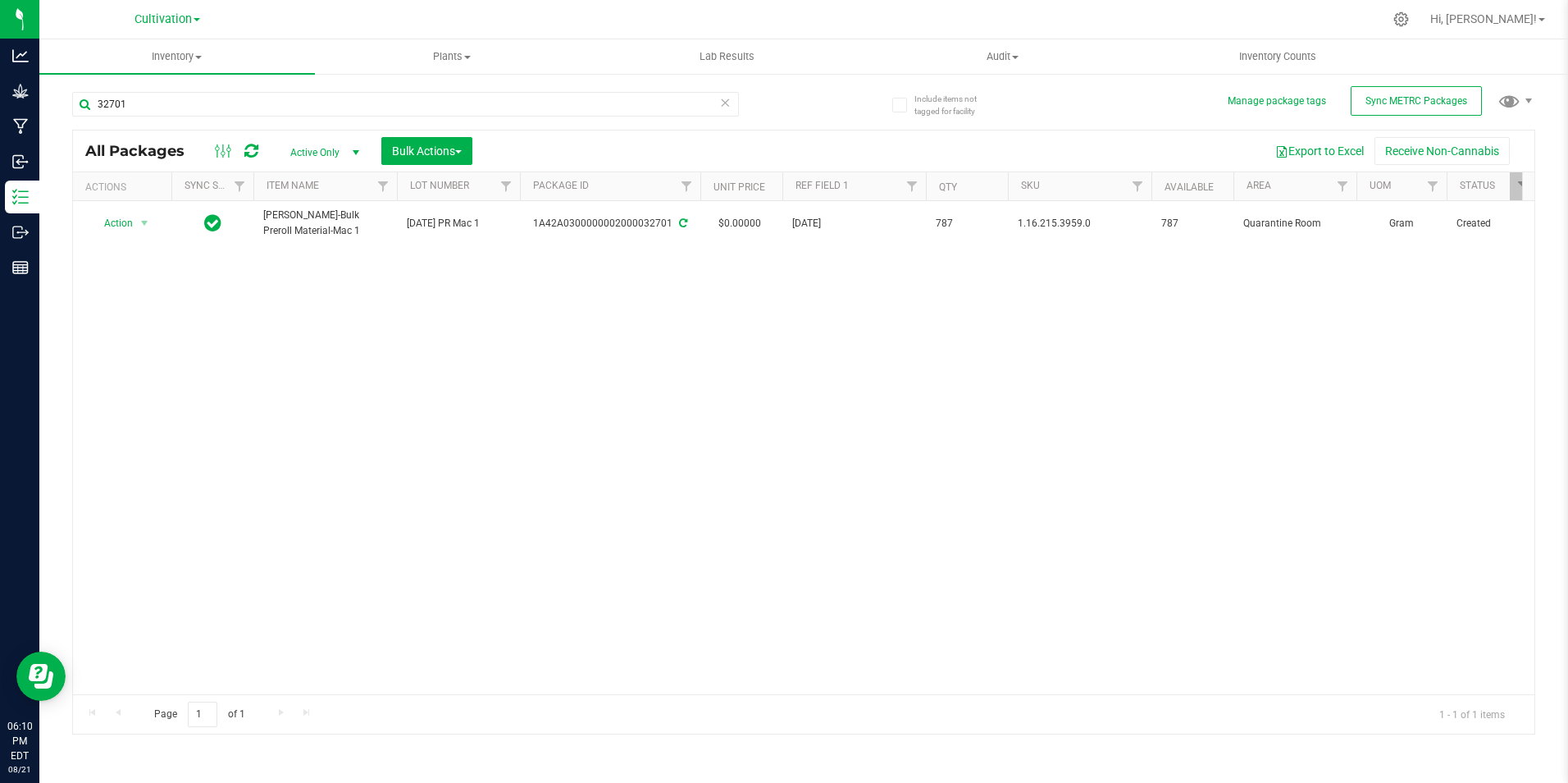
click at [317, 89] on div "32701" at bounding box center [437, 103] width 732 height 53
click at [315, 112] on input "32701" at bounding box center [405, 103] width 667 height 24
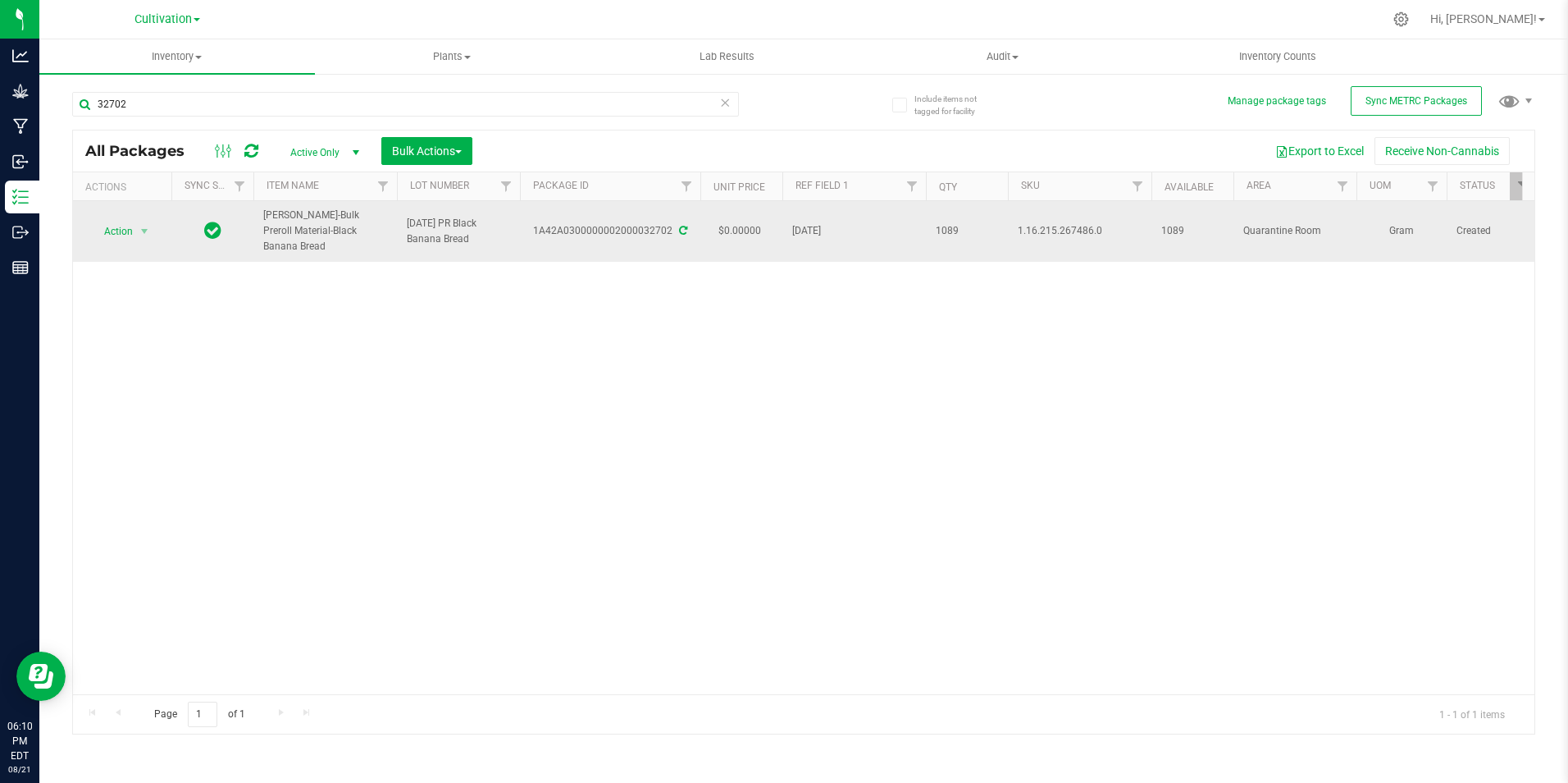
drag, startPoint x: 349, startPoint y: 228, endPoint x: 265, endPoint y: 213, distance: 85.3
click at [265, 213] on span "[PERSON_NAME]-Bulk Preroll Material-Black Banana Bread" at bounding box center [325, 231] width 123 height 48
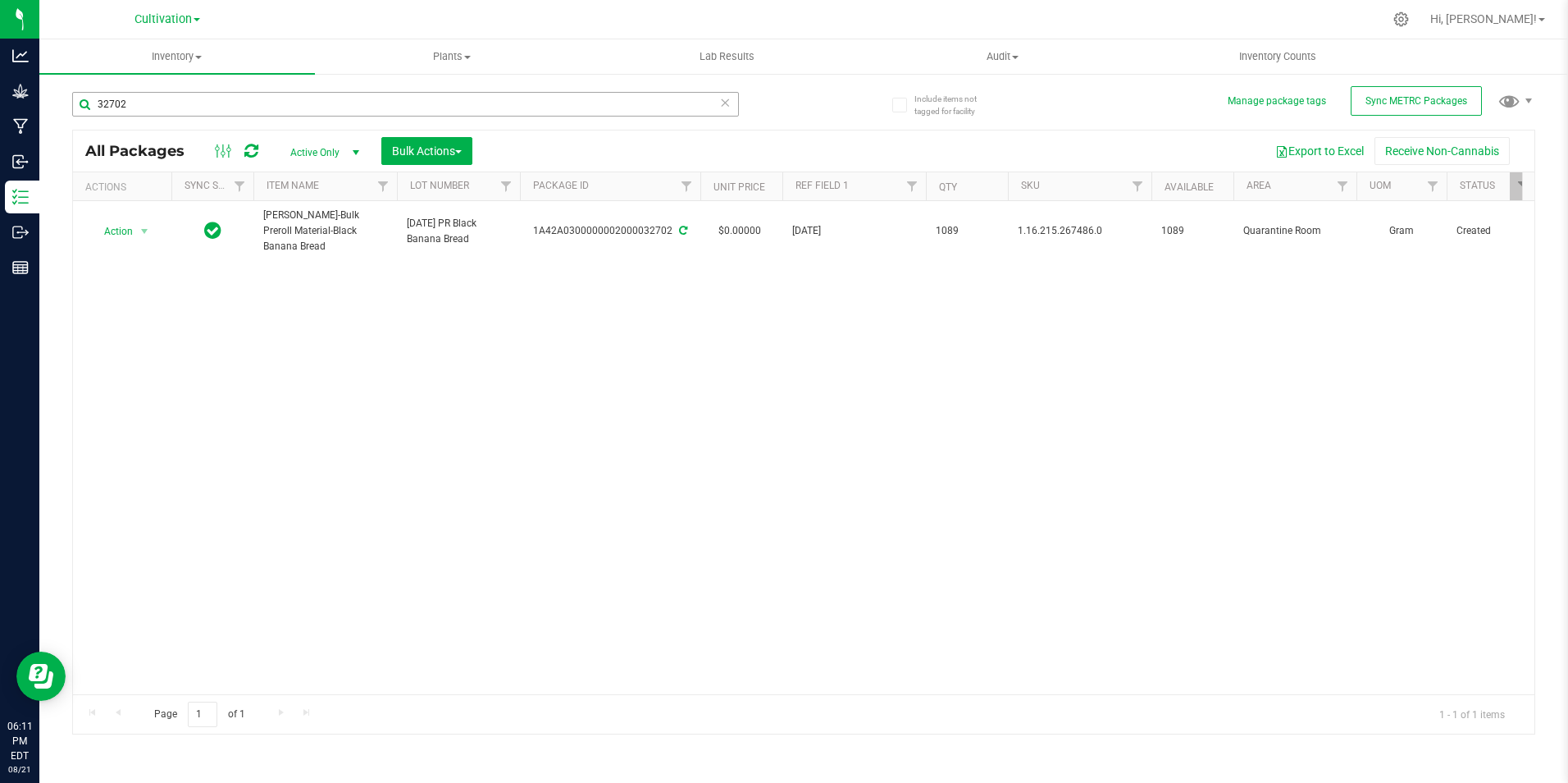
drag, startPoint x: 255, startPoint y: 89, endPoint x: 263, endPoint y: 94, distance: 9.4
click at [257, 89] on div "32702" at bounding box center [437, 103] width 732 height 53
click at [270, 103] on input "32702" at bounding box center [405, 103] width 667 height 24
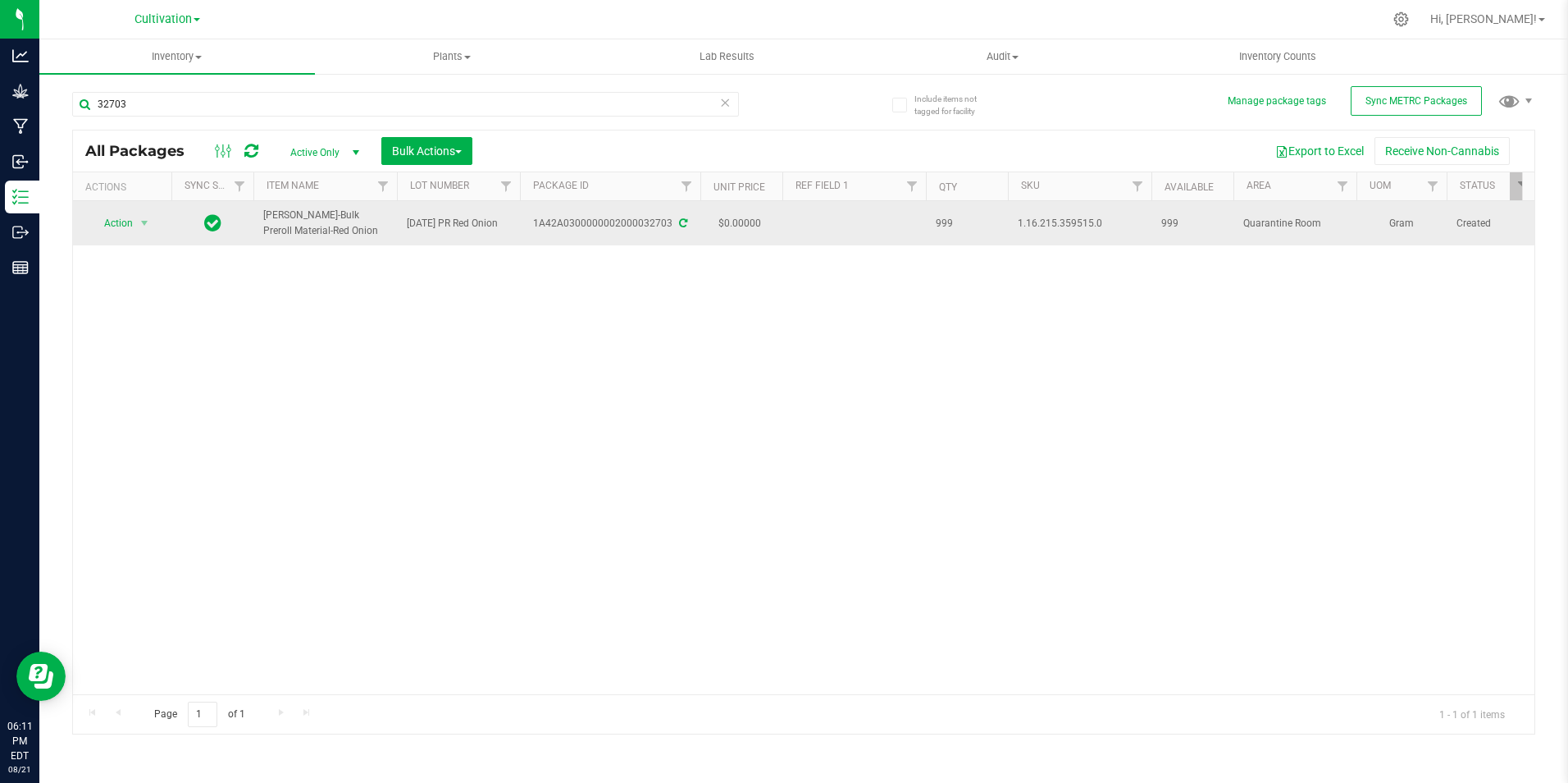
click at [321, 224] on span "[PERSON_NAME]-Bulk Preroll Material-Red Onion" at bounding box center [325, 223] width 123 height 31
drag, startPoint x: 316, startPoint y: 231, endPoint x: 260, endPoint y: 230, distance: 56.0
click at [260, 230] on td "[PERSON_NAME]-Bulk Preroll Material-Red Onion" at bounding box center [326, 224] width 144 height 45
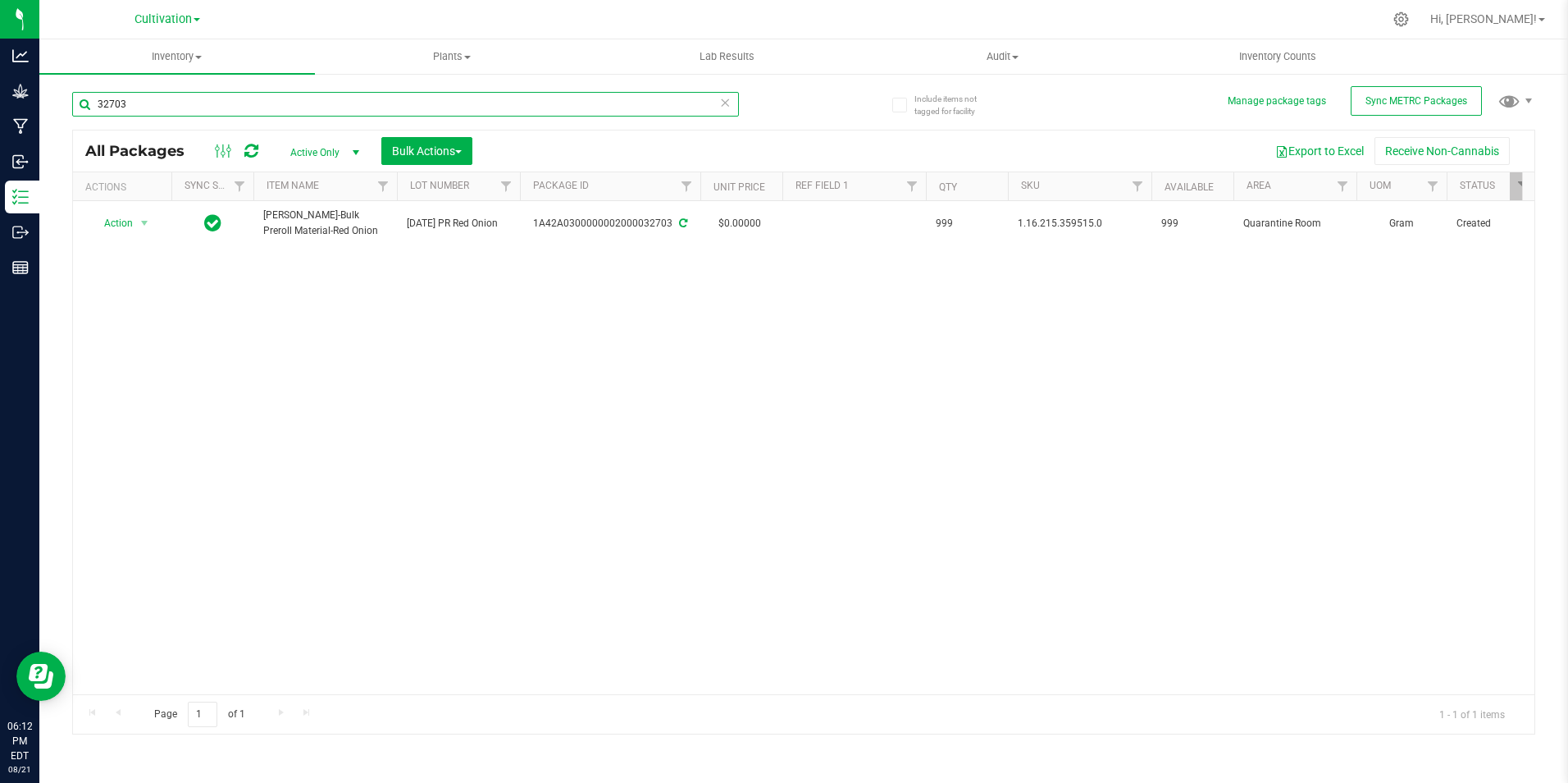
click at [218, 108] on input "32703" at bounding box center [405, 103] width 667 height 24
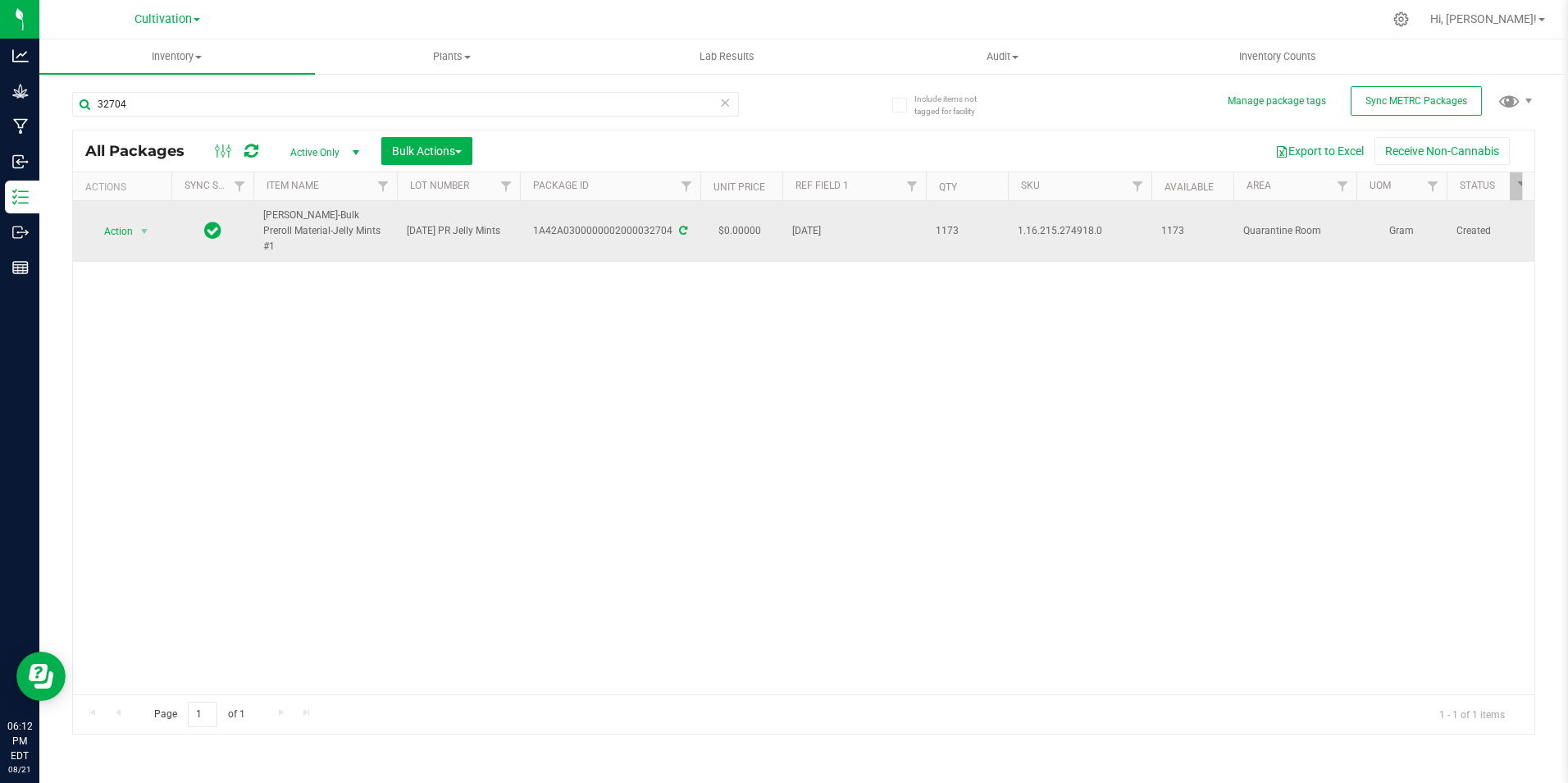
drag, startPoint x: 331, startPoint y: 229, endPoint x: 261, endPoint y: 218, distance: 70.9
click at [261, 218] on td "[PERSON_NAME]-Bulk Preroll Material-Jelly Mints #1" at bounding box center [326, 231] width 144 height 60
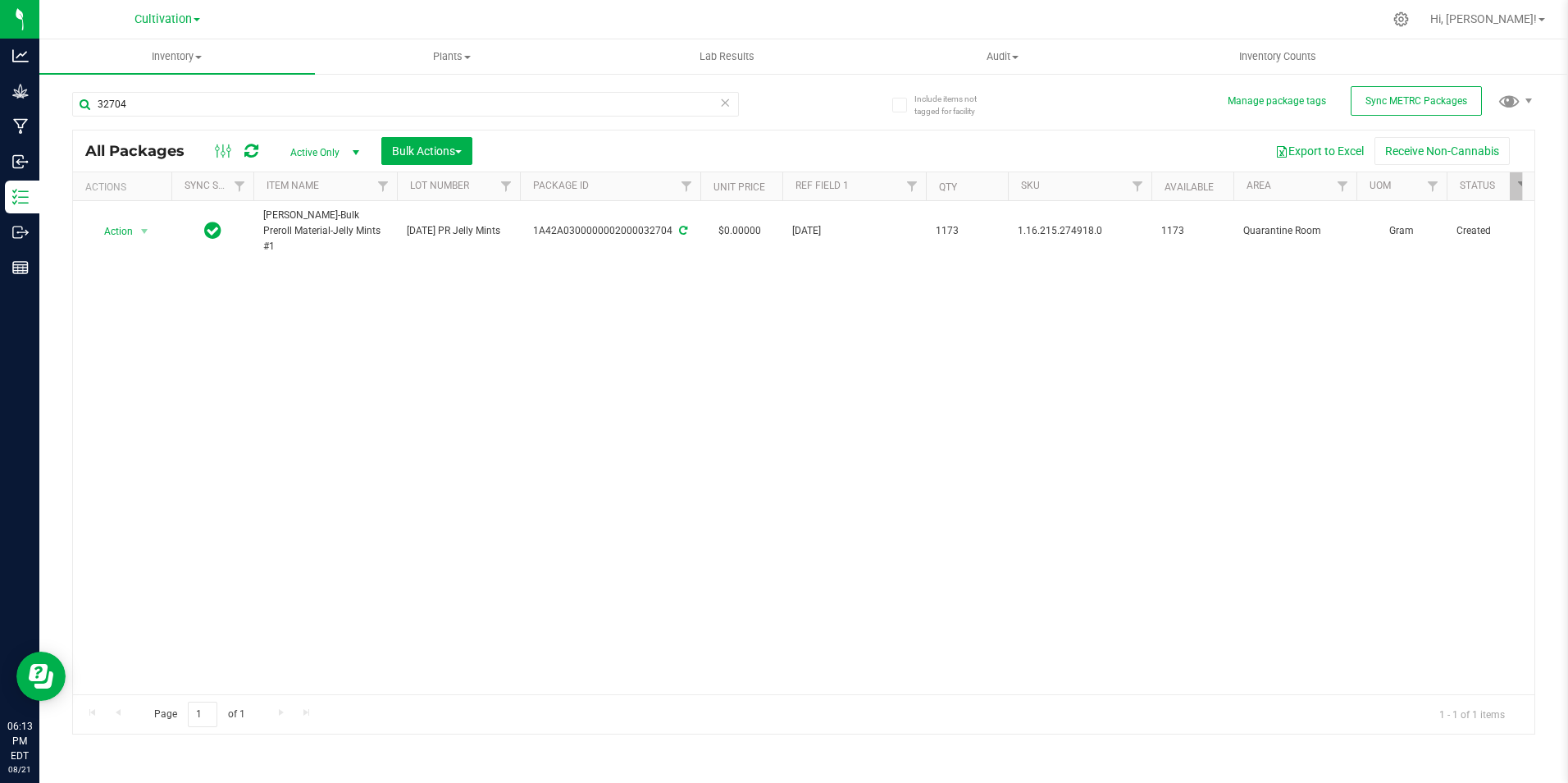
click at [172, 90] on div "32704" at bounding box center [437, 103] width 732 height 53
click at [187, 112] on input "32704" at bounding box center [405, 103] width 667 height 24
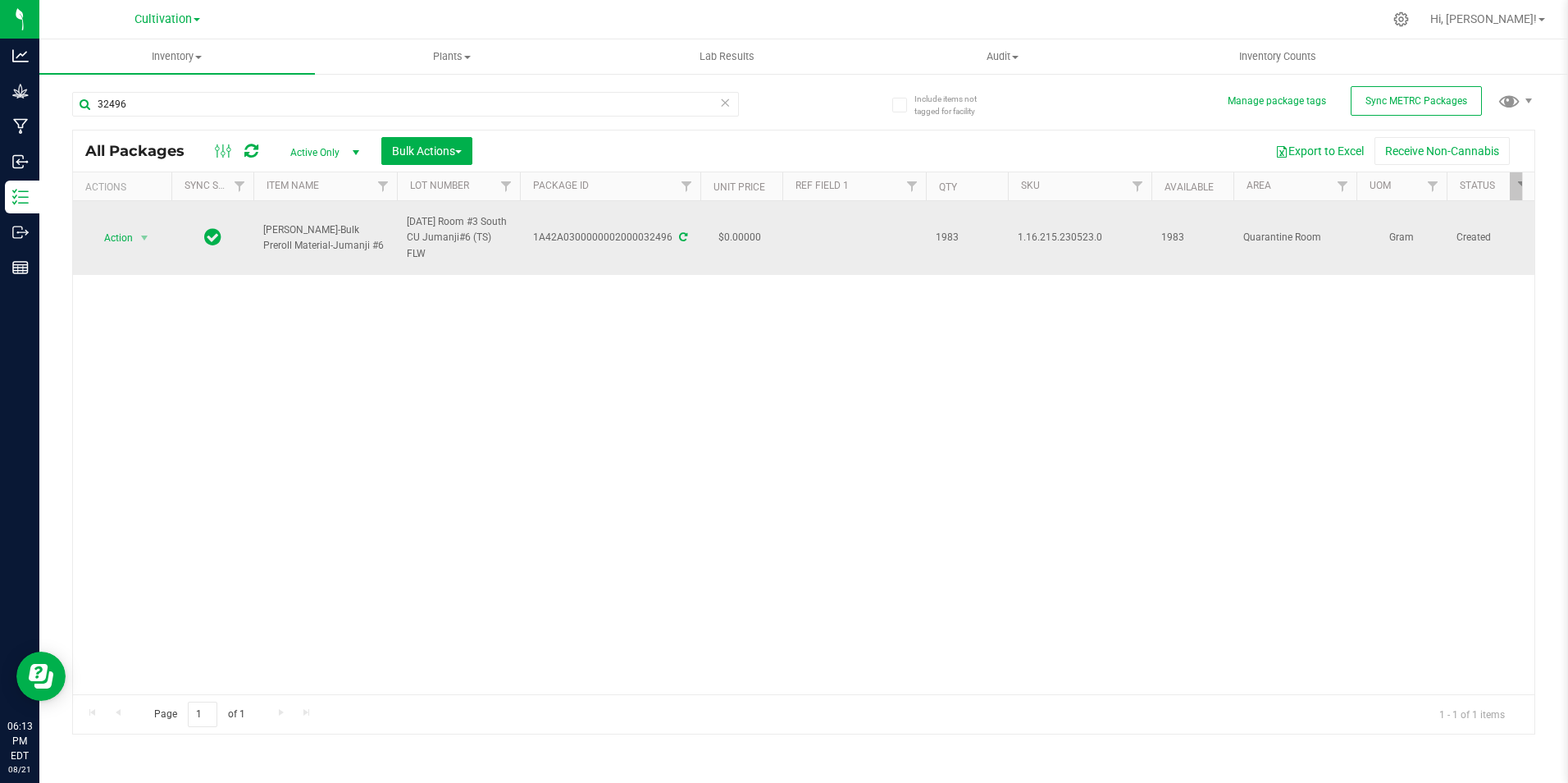
drag, startPoint x: 305, startPoint y: 242, endPoint x: 292, endPoint y: 242, distance: 13.0
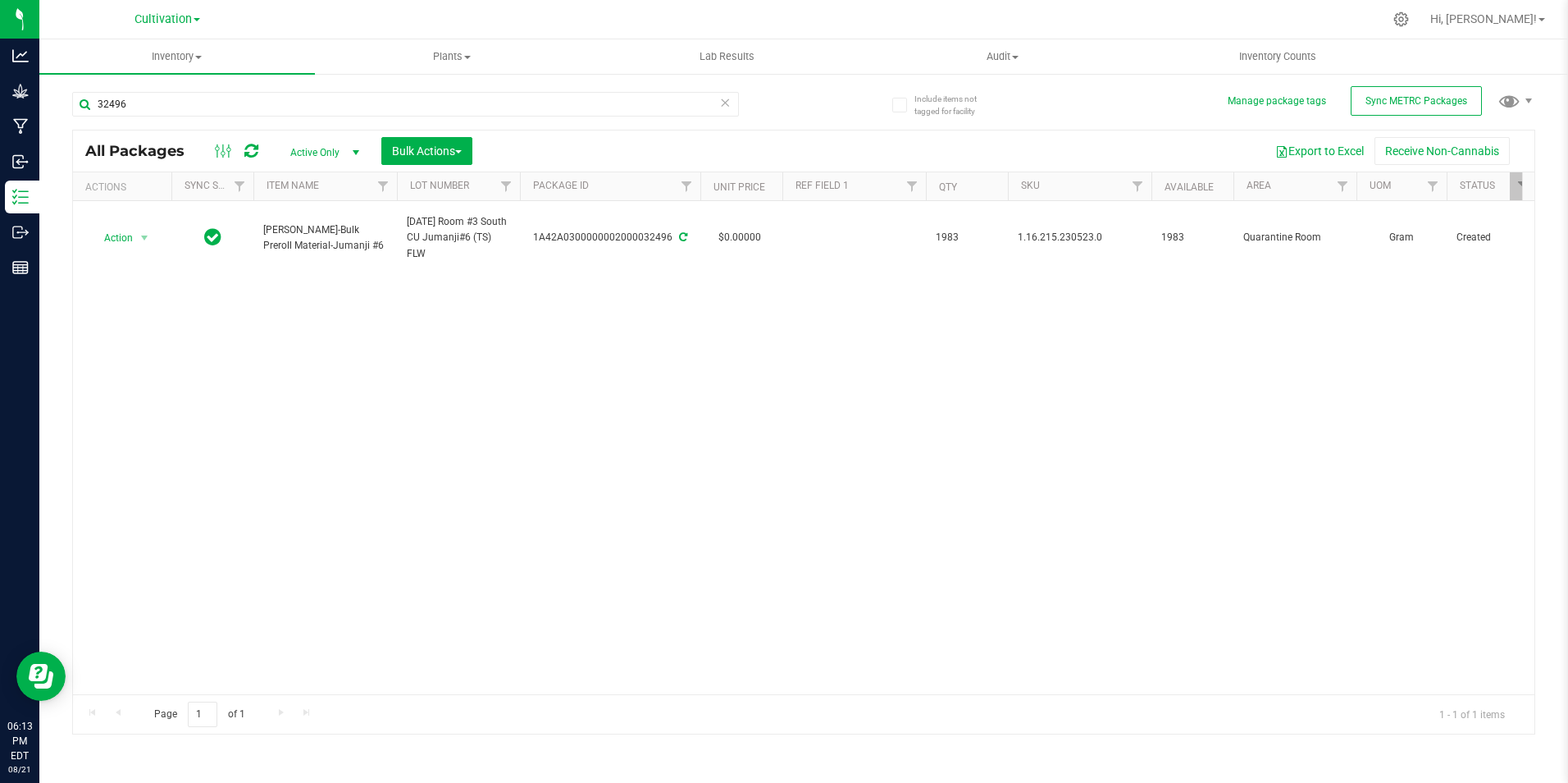
drag, startPoint x: 292, startPoint y: 242, endPoint x: 314, endPoint y: 291, distance: 53.7
click at [257, 307] on div "Action Action Adjust qty Create package Edit attributes Global inventory Locate…" at bounding box center [803, 447] width 1461 height 493
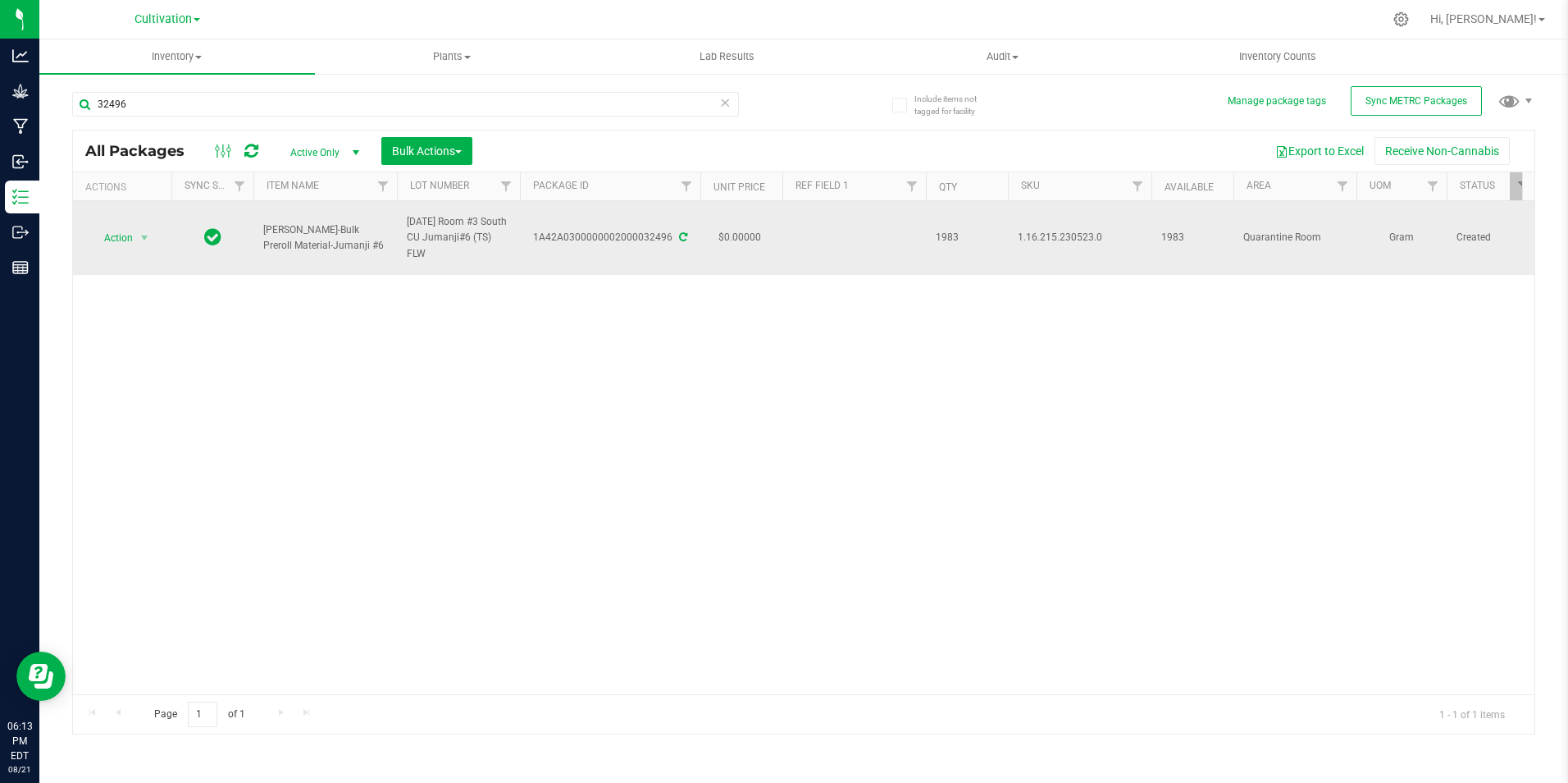
drag, startPoint x: 326, startPoint y: 250, endPoint x: 260, endPoint y: 228, distance: 69.6
click at [260, 228] on td "[PERSON_NAME]-Bulk Preroll Material-Jumanji #6" at bounding box center [326, 238] width 144 height 74
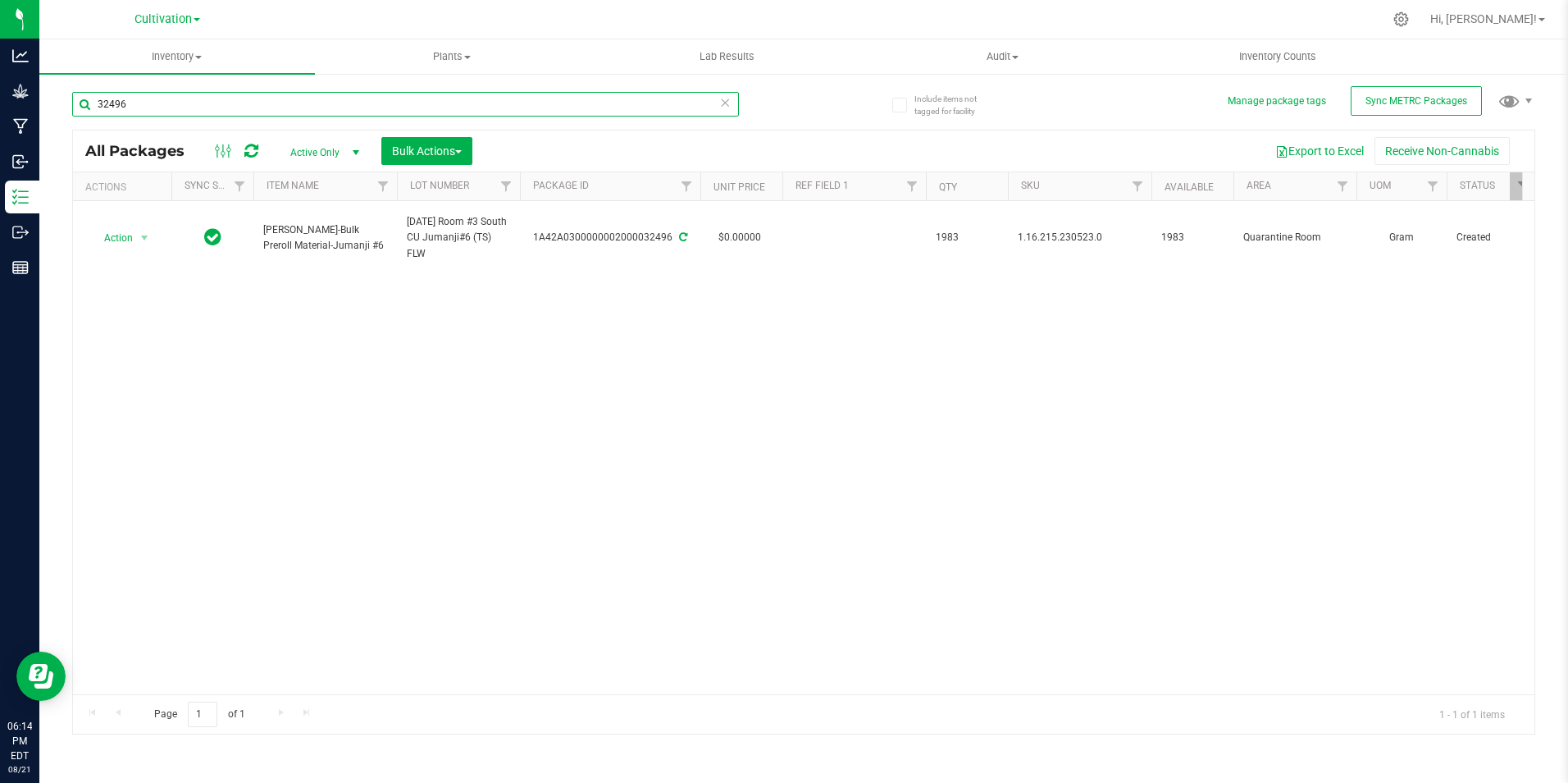
click at [170, 106] on input "32496" at bounding box center [405, 103] width 667 height 24
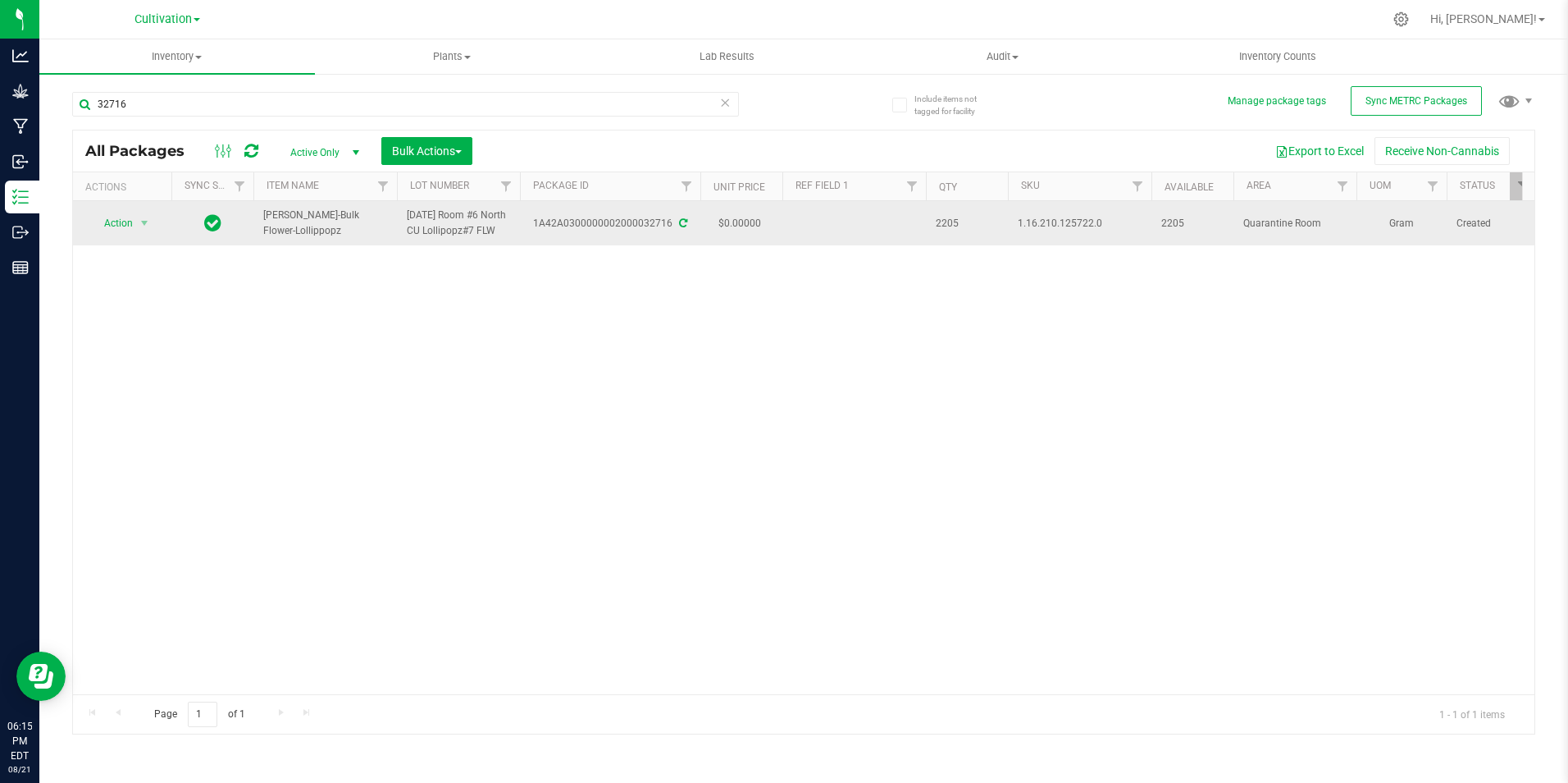
drag, startPoint x: 314, startPoint y: 234, endPoint x: 259, endPoint y: 223, distance: 56.1
click at [259, 223] on td "[PERSON_NAME]-Bulk Flower-Lollippopz" at bounding box center [326, 224] width 144 height 45
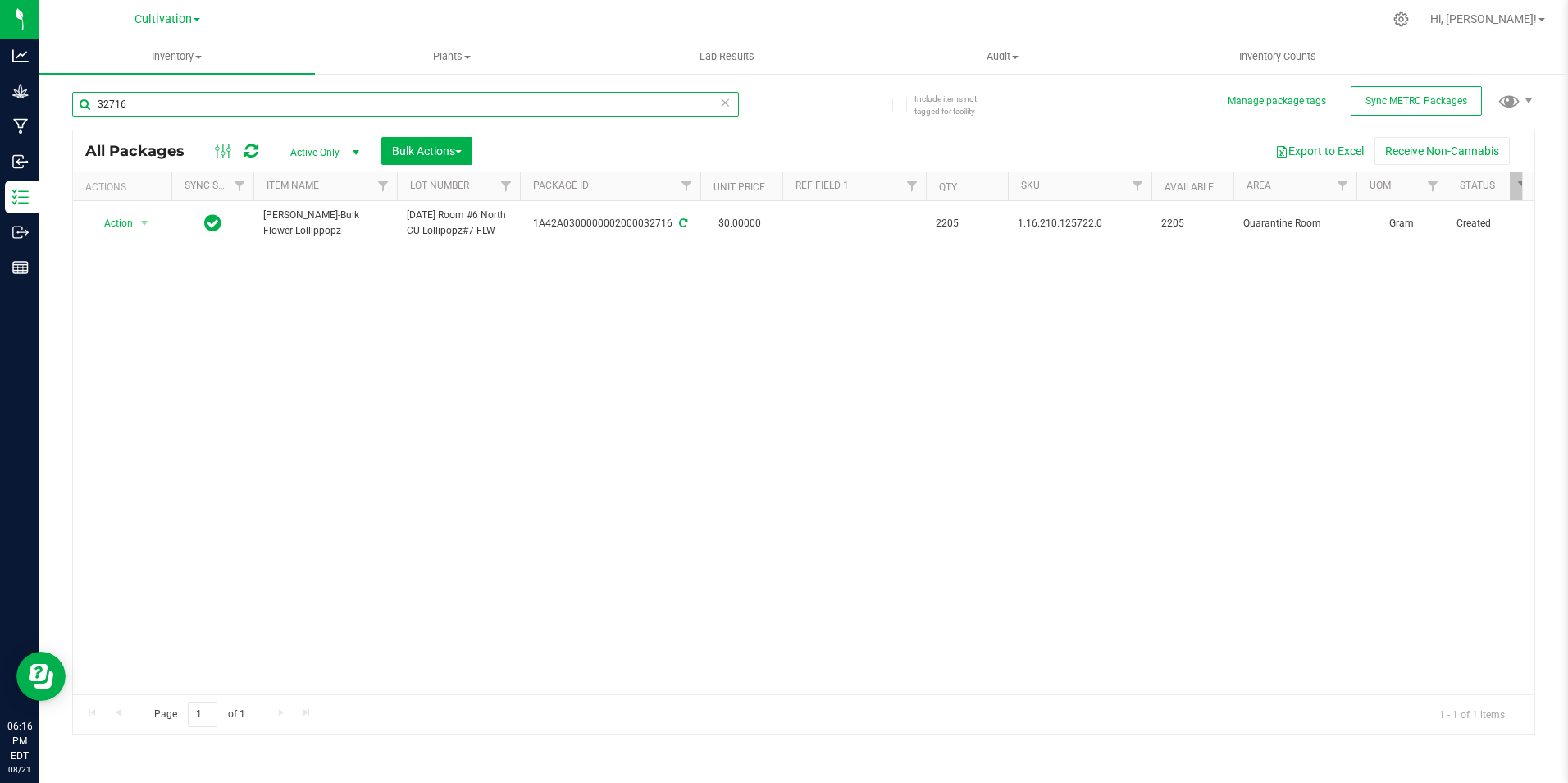
click at [154, 110] on input "32716" at bounding box center [405, 103] width 667 height 24
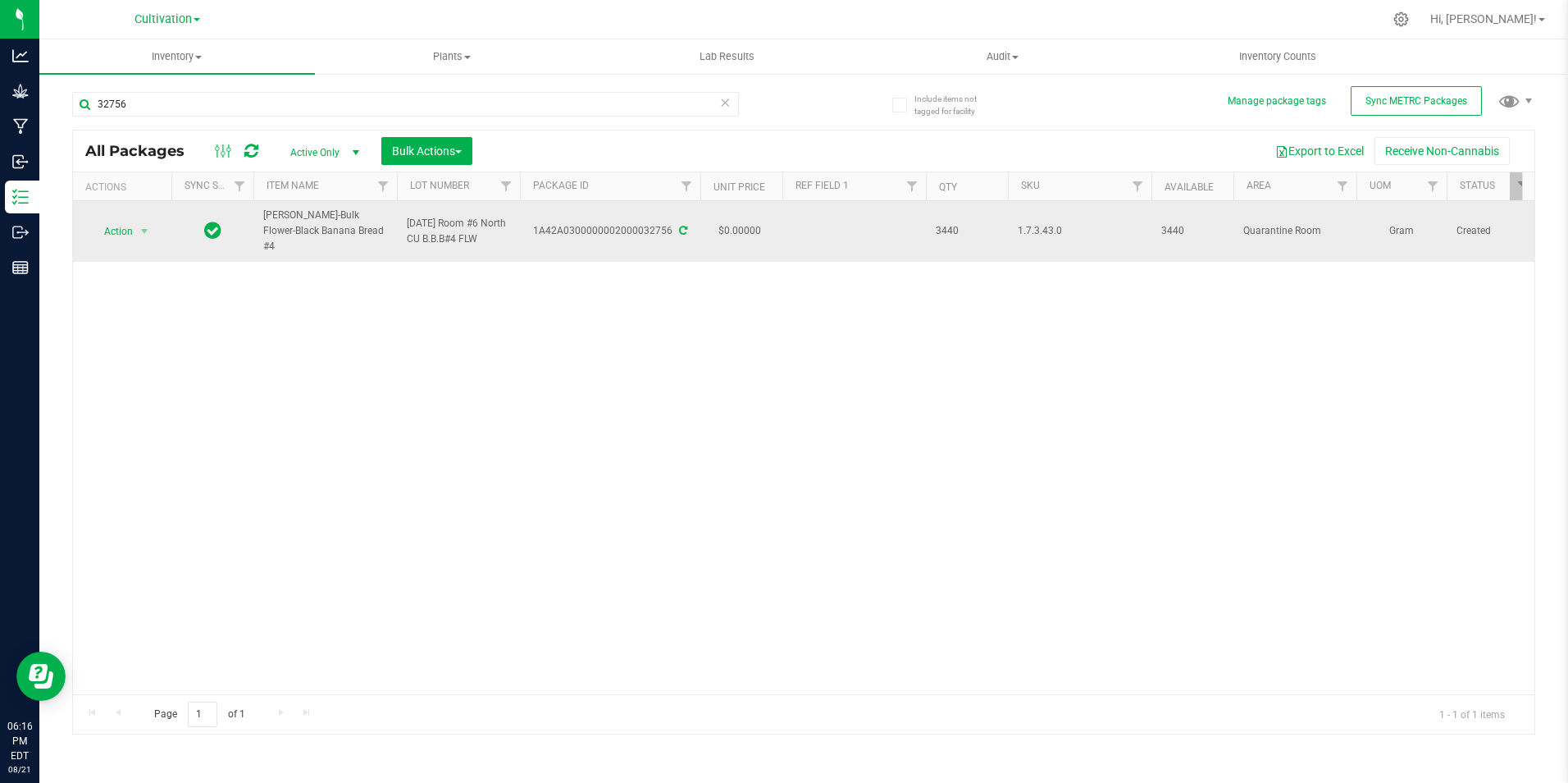
drag, startPoint x: 349, startPoint y: 232, endPoint x: 263, endPoint y: 227, distance: 86.1
click at [263, 227] on span "[PERSON_NAME]-Bulk Flower-Black Banana Bread #4" at bounding box center [325, 231] width 123 height 48
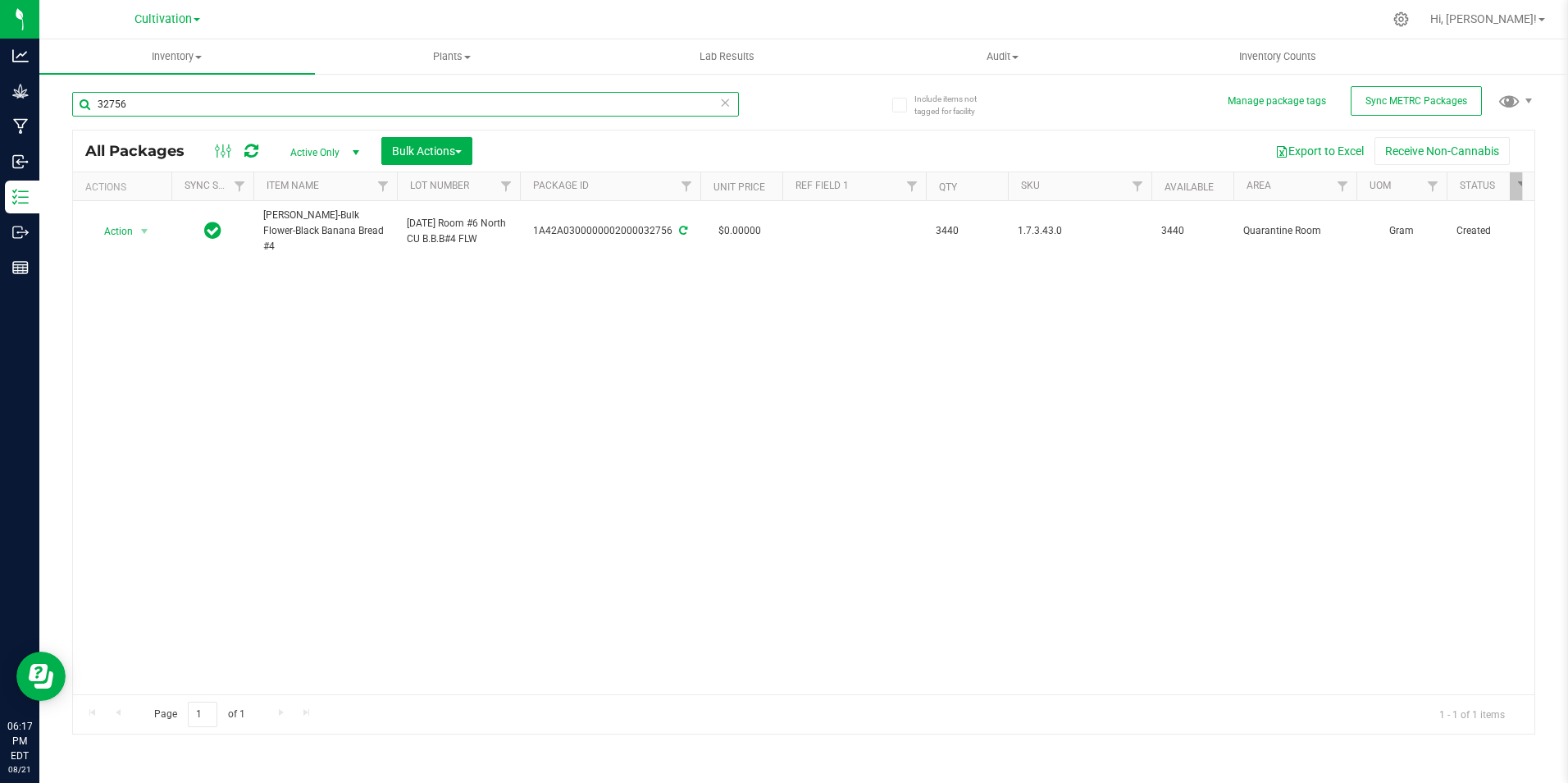
click at [210, 105] on input "32756" at bounding box center [405, 103] width 667 height 24
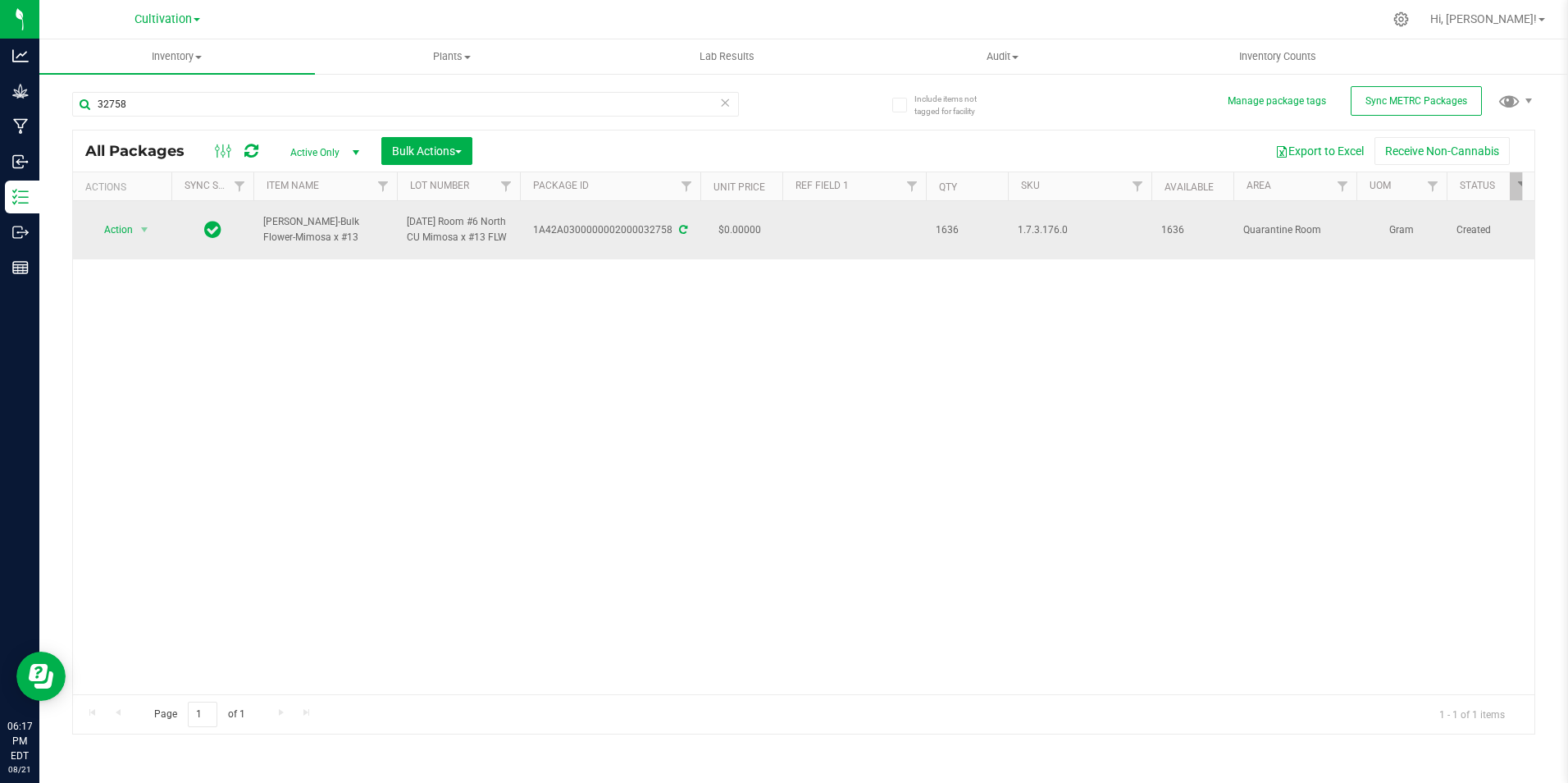
drag, startPoint x: 300, startPoint y: 235, endPoint x: 255, endPoint y: 236, distance: 45.0
click at [255, 236] on td "[PERSON_NAME]-Bulk Flower-Mimosa x #13" at bounding box center [326, 231] width 144 height 58
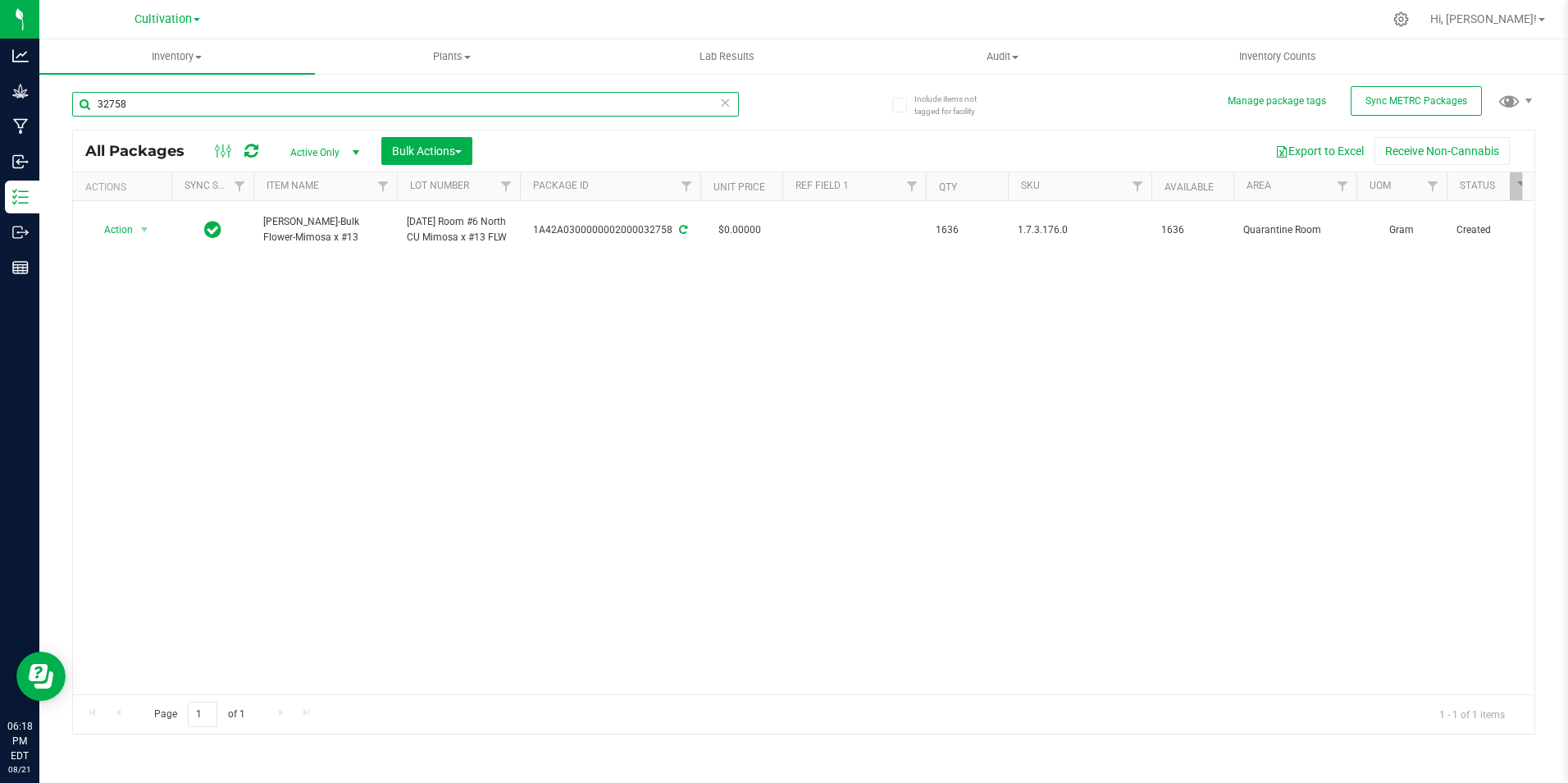
click at [150, 102] on input "32758" at bounding box center [405, 103] width 667 height 24
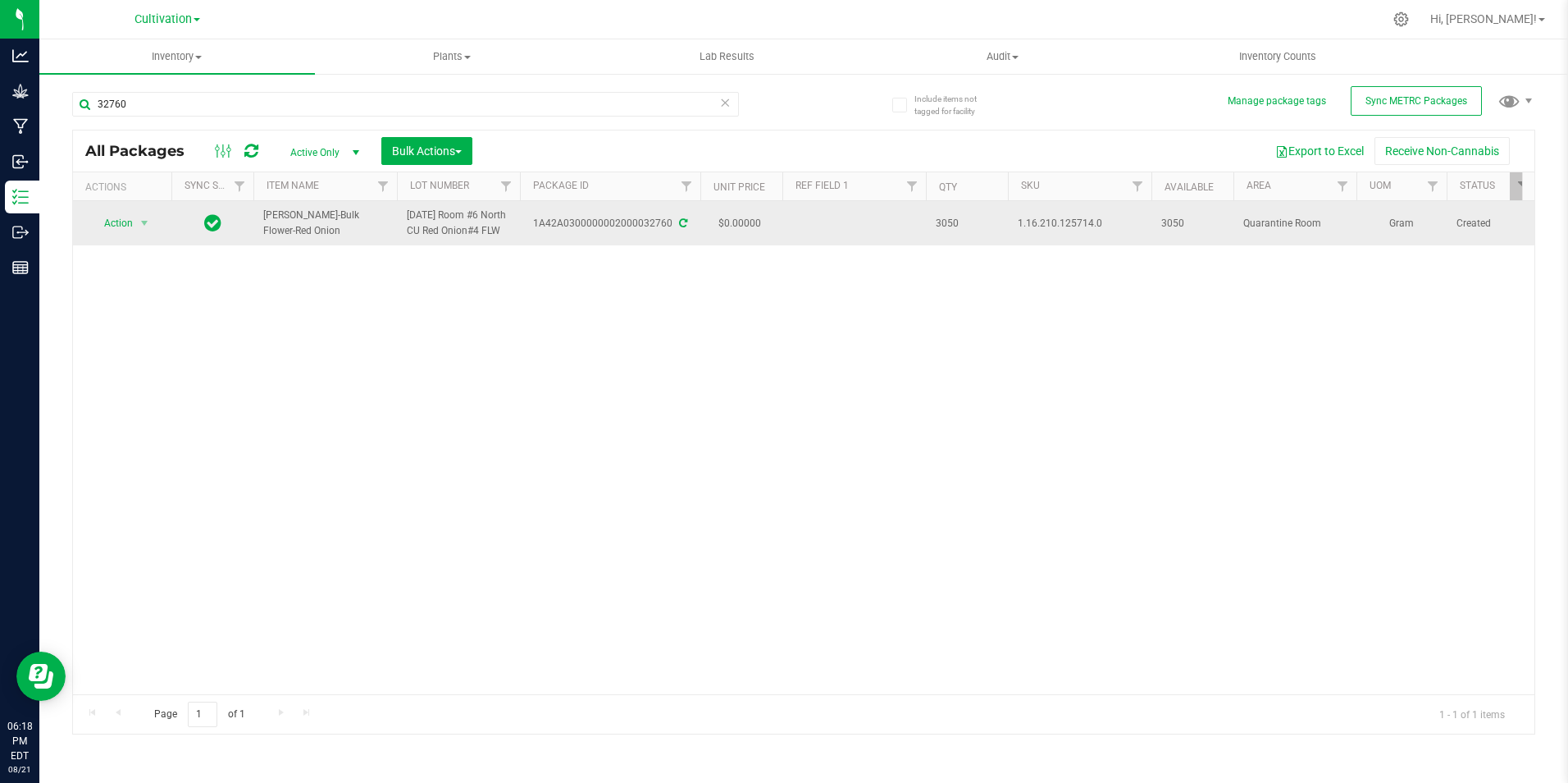
drag, startPoint x: 295, startPoint y: 239, endPoint x: 264, endPoint y: 224, distance: 34.4
click at [261, 226] on td "[PERSON_NAME]-Bulk Flower-Red Onion" at bounding box center [326, 224] width 144 height 45
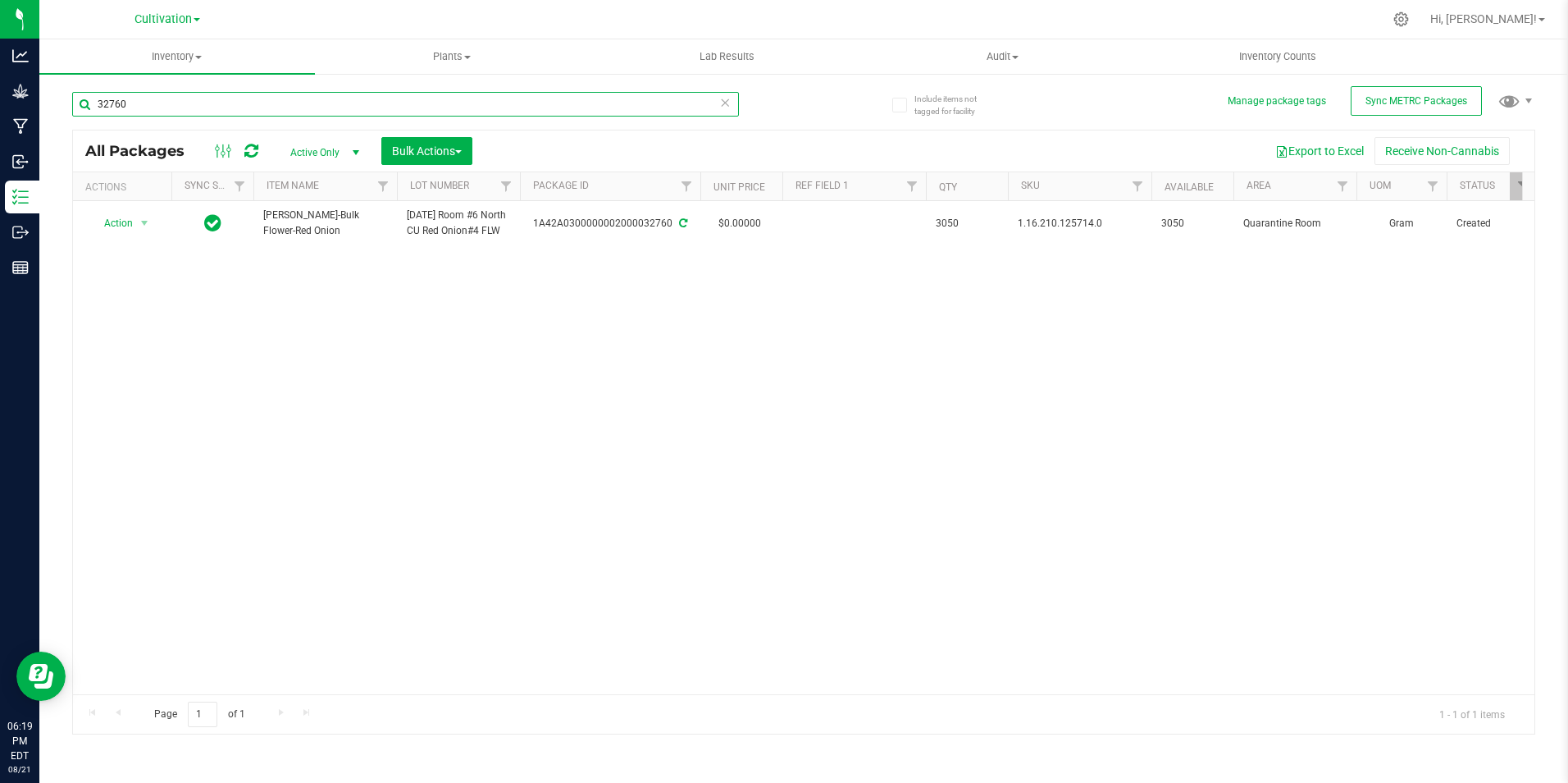
click at [197, 102] on input "32760" at bounding box center [405, 103] width 667 height 24
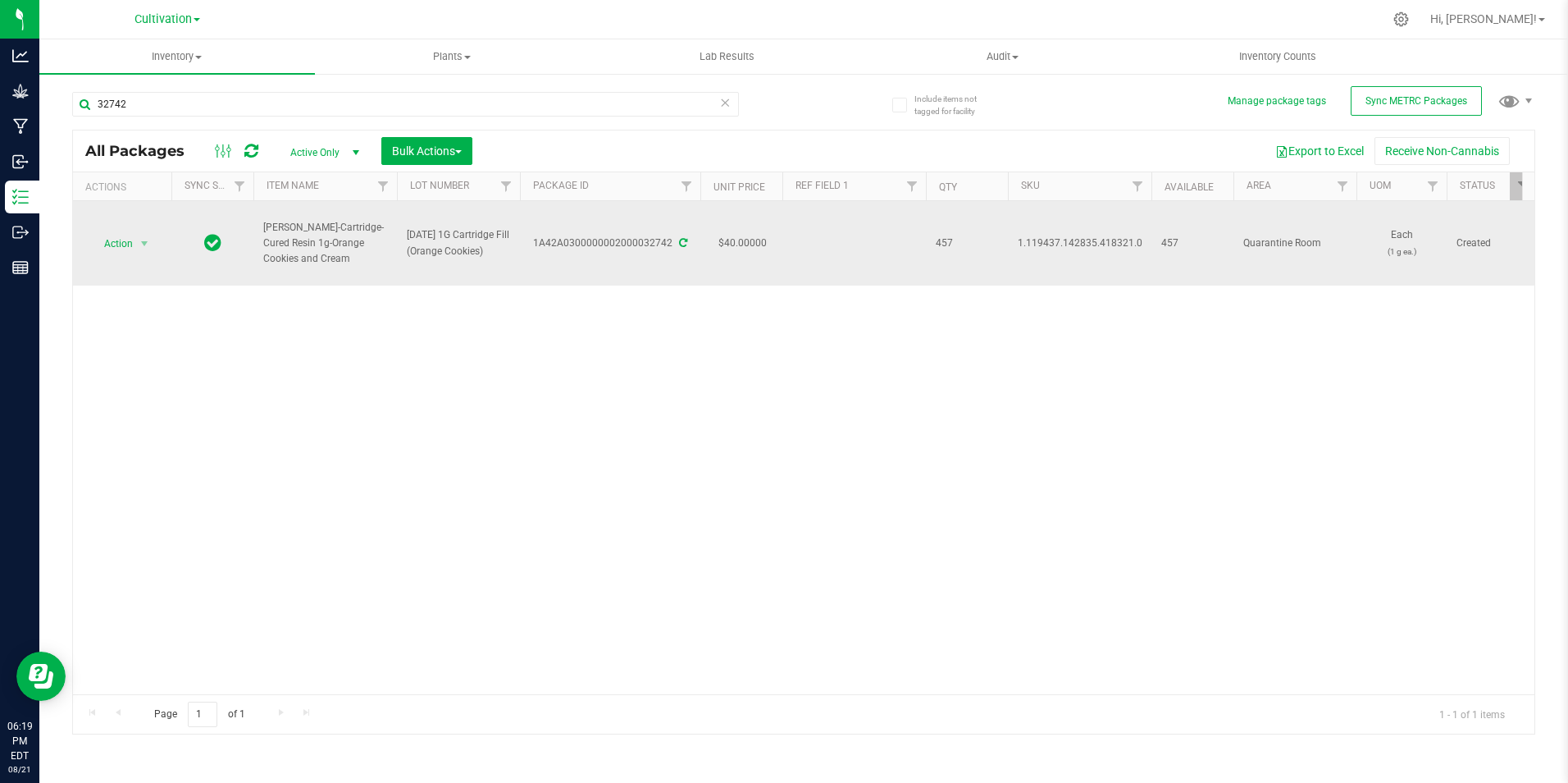
drag, startPoint x: 313, startPoint y: 260, endPoint x: 262, endPoint y: 231, distance: 58.7
click at [262, 231] on td "[PERSON_NAME]-Cartridge-Cured Resin 1g-Orange Cookies and Cream" at bounding box center [326, 243] width 144 height 85
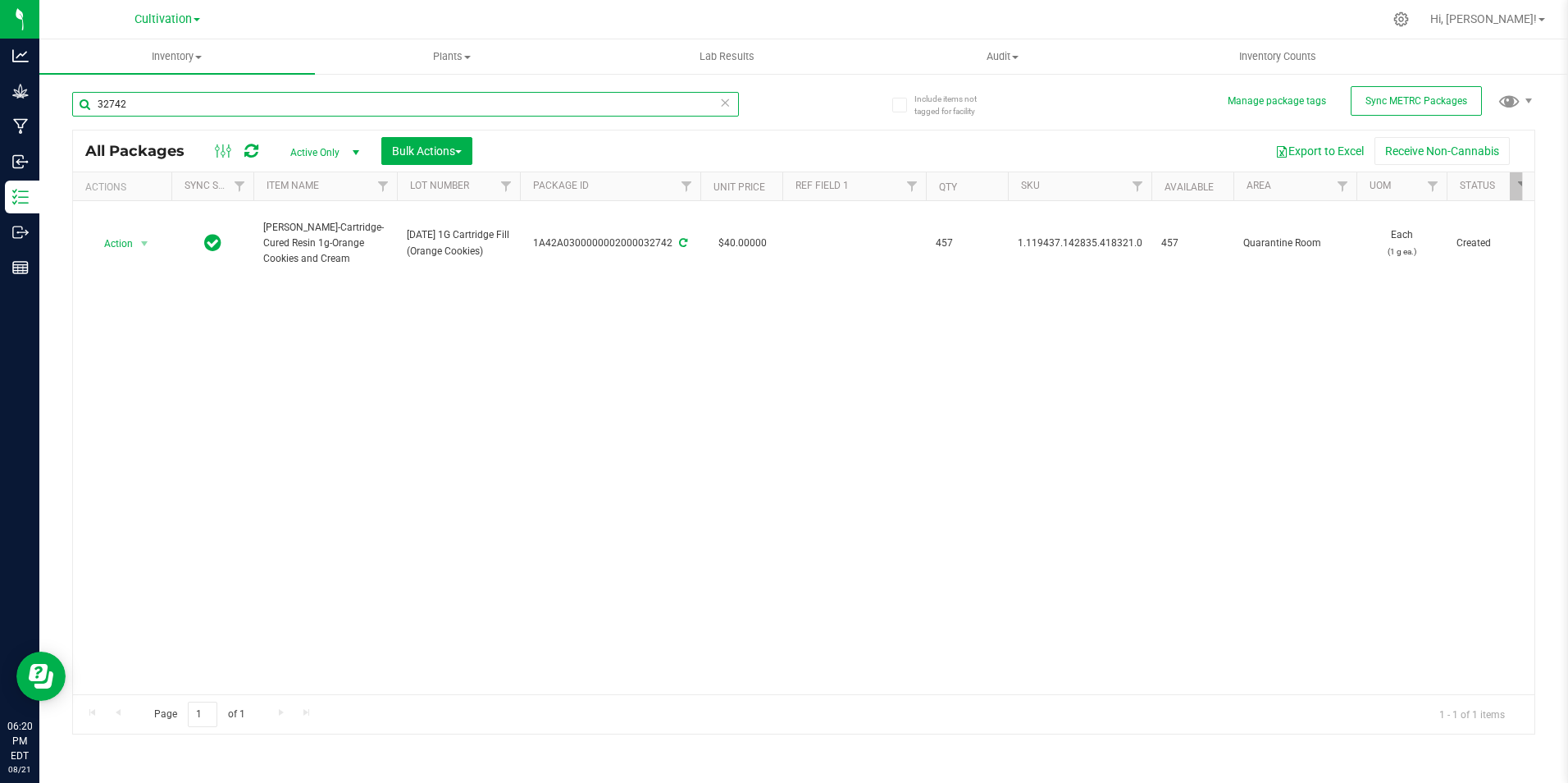
click at [195, 112] on input "32742" at bounding box center [405, 103] width 667 height 24
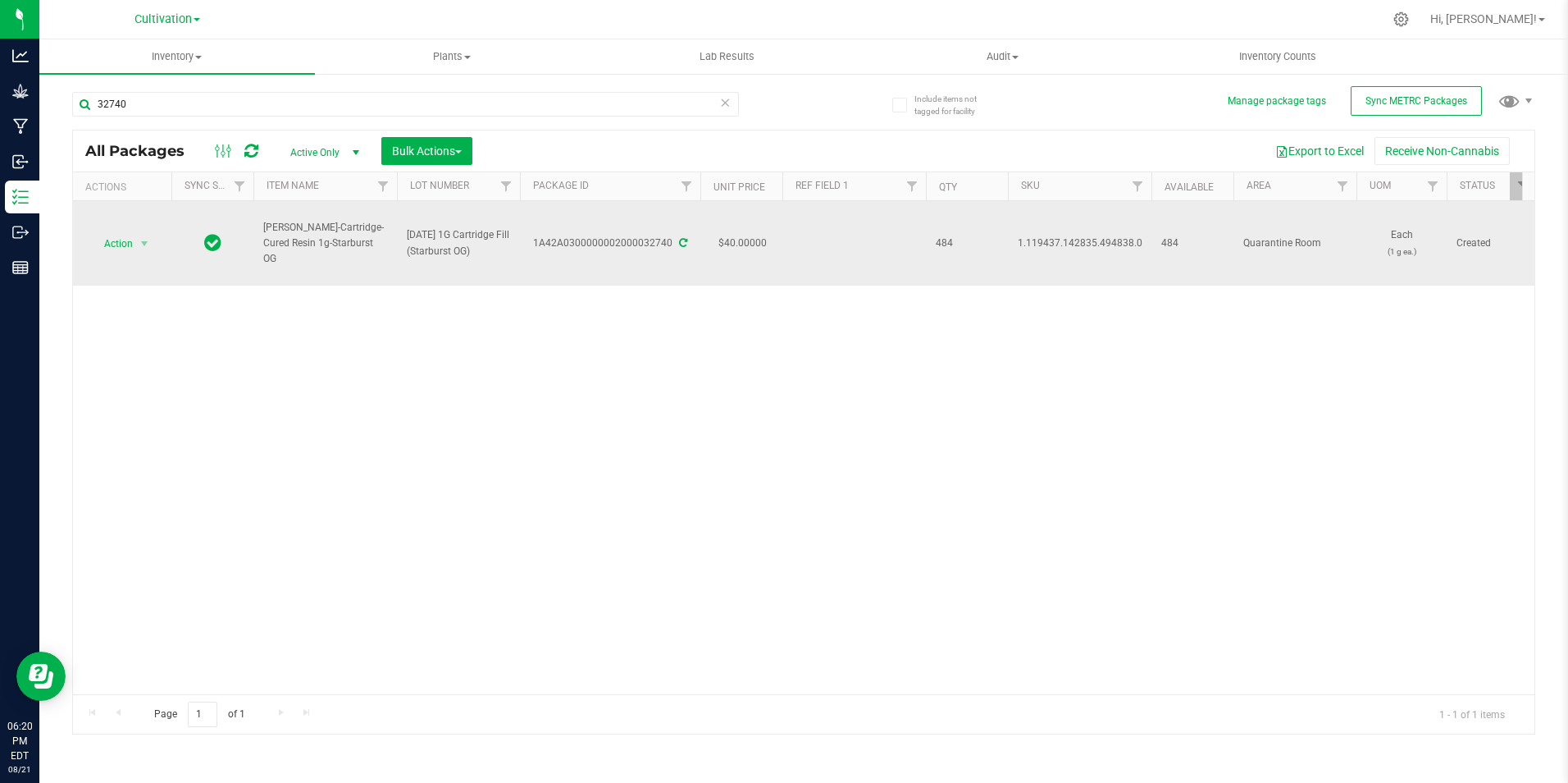
drag, startPoint x: 361, startPoint y: 251, endPoint x: 260, endPoint y: 233, distance: 102.6
click at [260, 233] on td "[PERSON_NAME]-Cartridge-Cured Resin 1g-Starburst OG" at bounding box center [326, 243] width 144 height 85
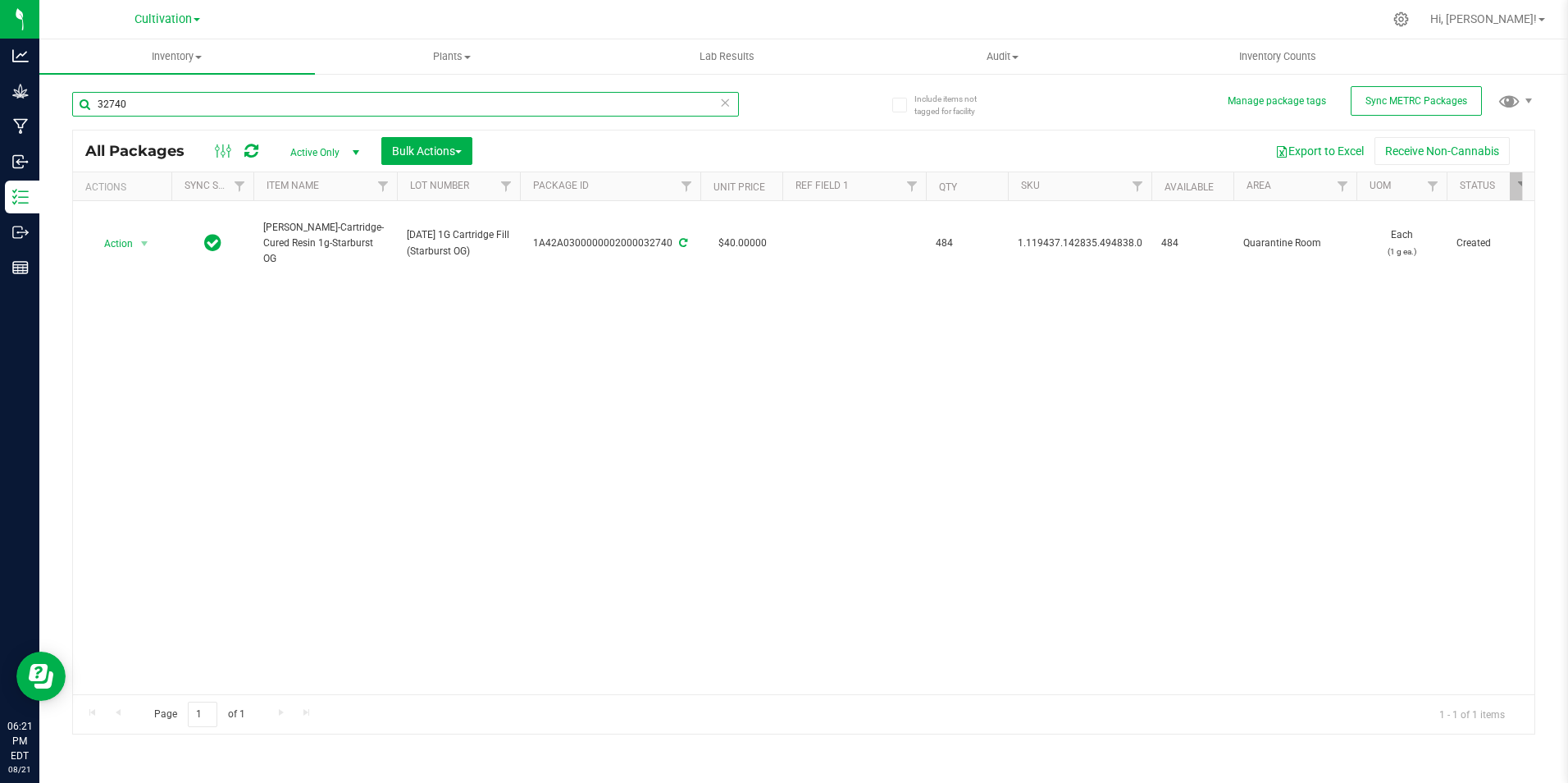
drag, startPoint x: 202, startPoint y: 98, endPoint x: 214, endPoint y: 105, distance: 13.9
click at [206, 98] on input "32740" at bounding box center [405, 103] width 667 height 24
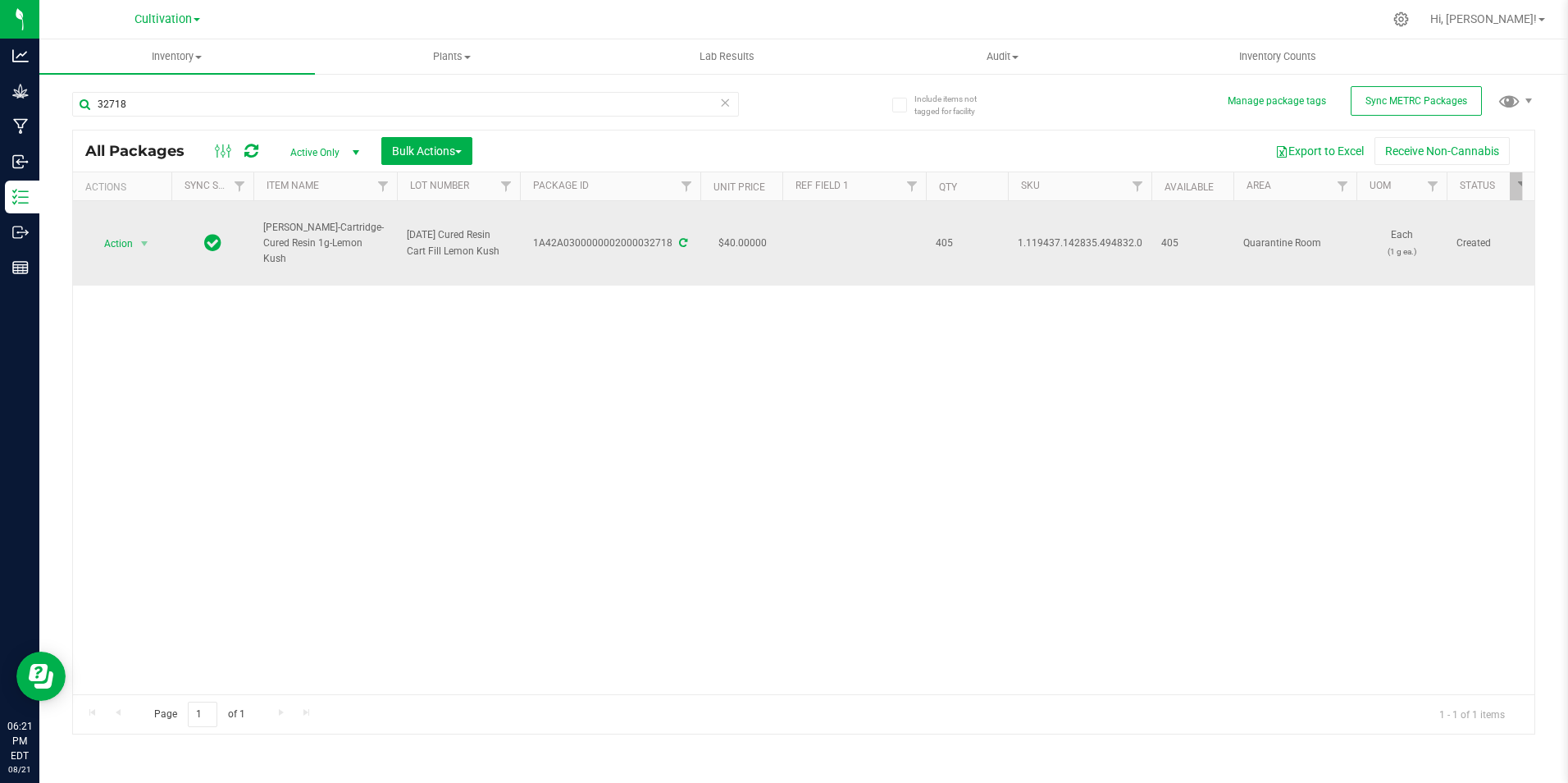
drag, startPoint x: 369, startPoint y: 249, endPoint x: 263, endPoint y: 231, distance: 107.5
click at [263, 231] on span "[PERSON_NAME]-Cartridge-Cured Resin 1g-Lemon Kush" at bounding box center [325, 243] width 123 height 48
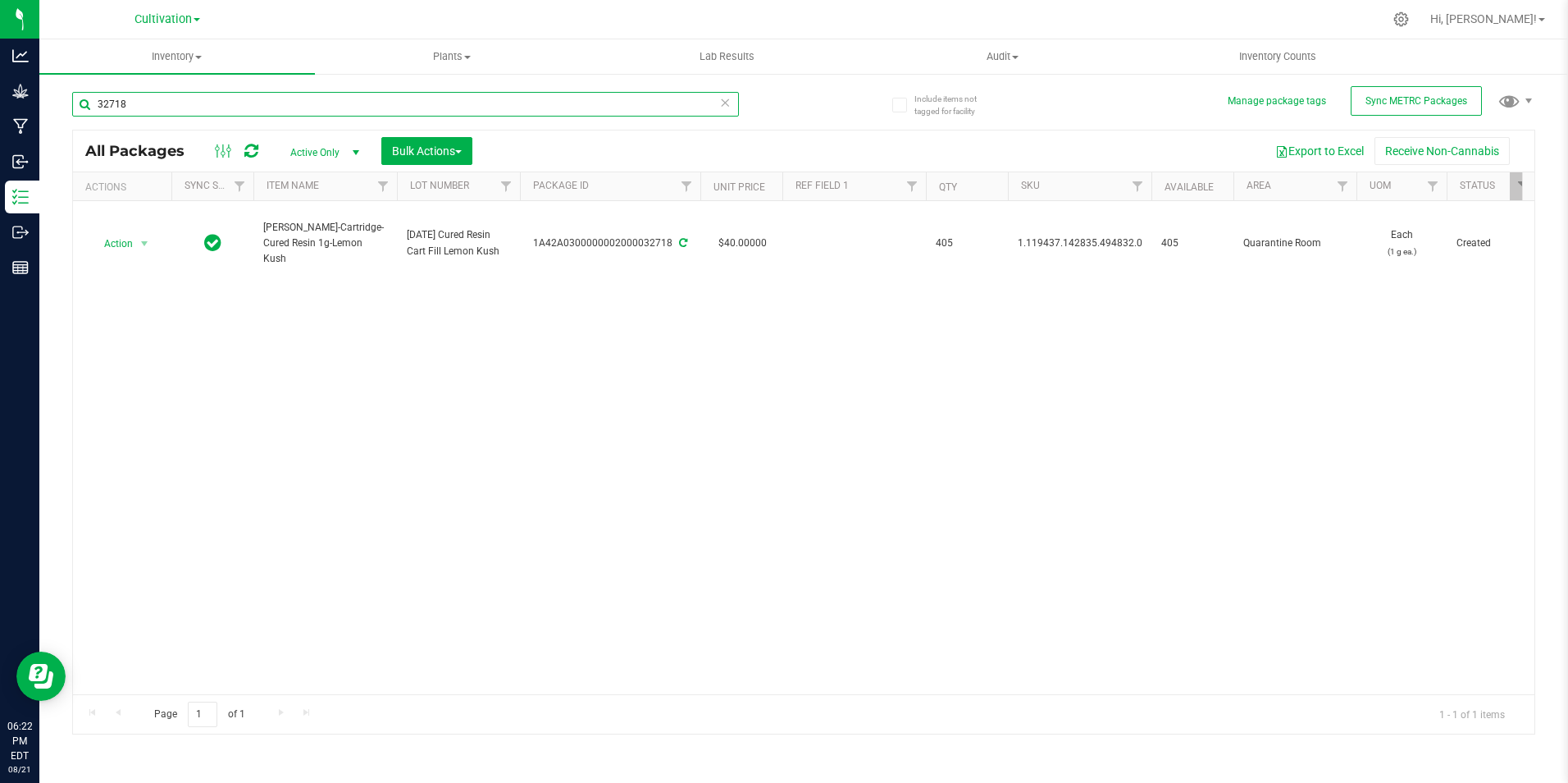
click at [244, 98] on input "32718" at bounding box center [405, 103] width 667 height 24
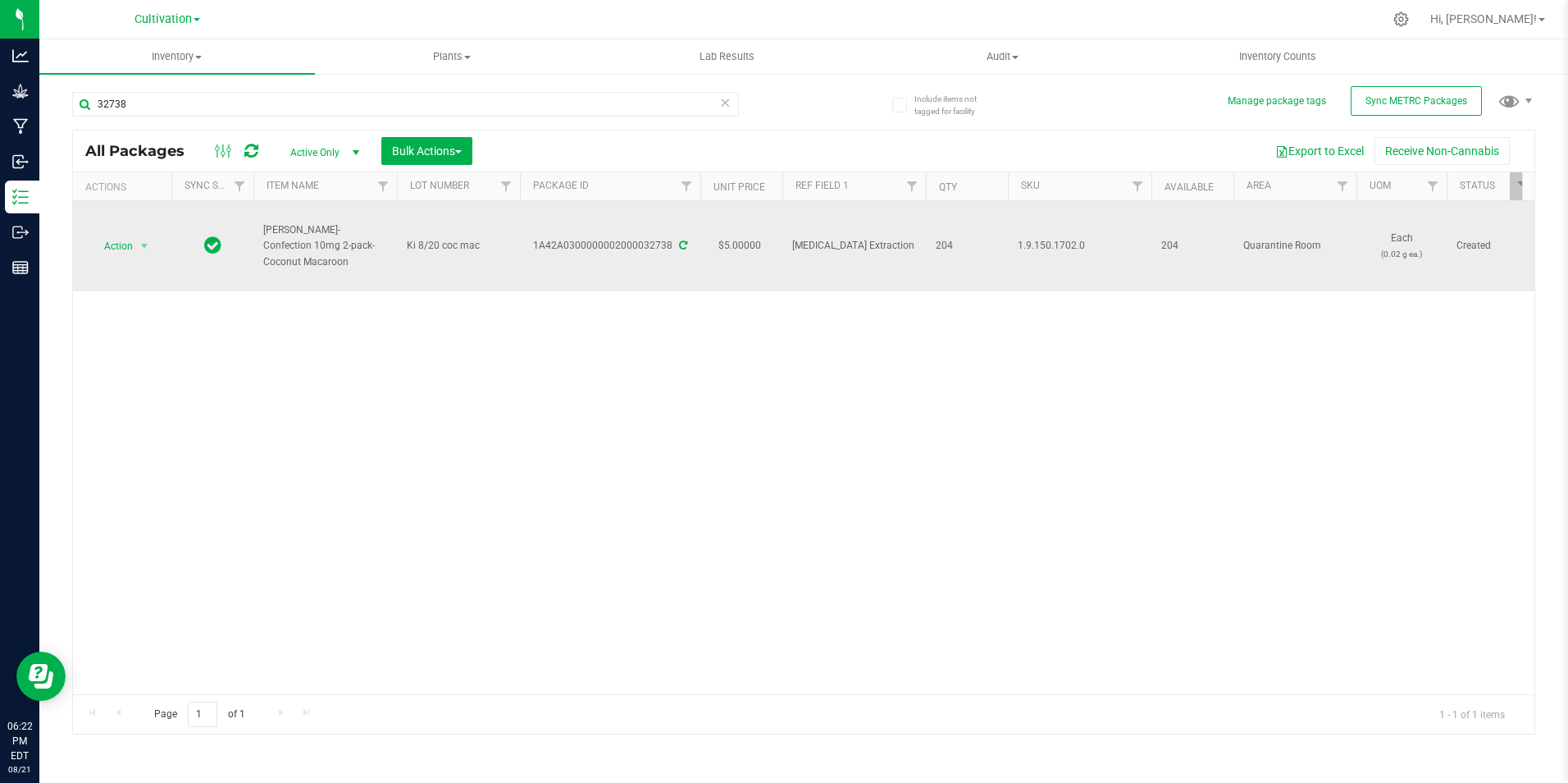
drag, startPoint x: 375, startPoint y: 254, endPoint x: 260, endPoint y: 234, distance: 116.7
click at [260, 234] on td "[PERSON_NAME]-Confection 10mg 2-pack-Coconut Macaroon" at bounding box center [326, 246] width 144 height 90
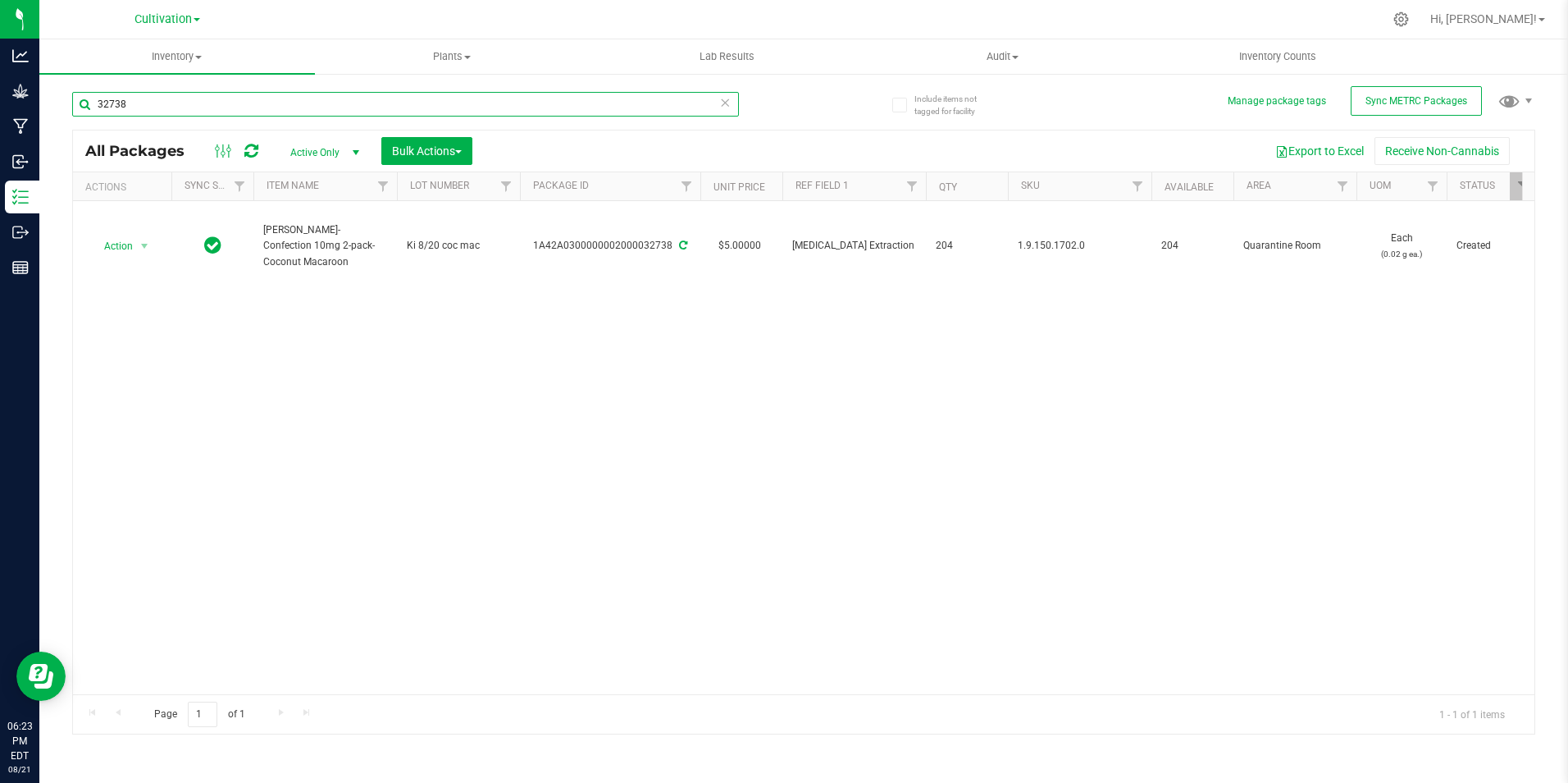
click at [226, 97] on input "32738" at bounding box center [405, 103] width 667 height 24
type input "32739"
type input "[DATE]"
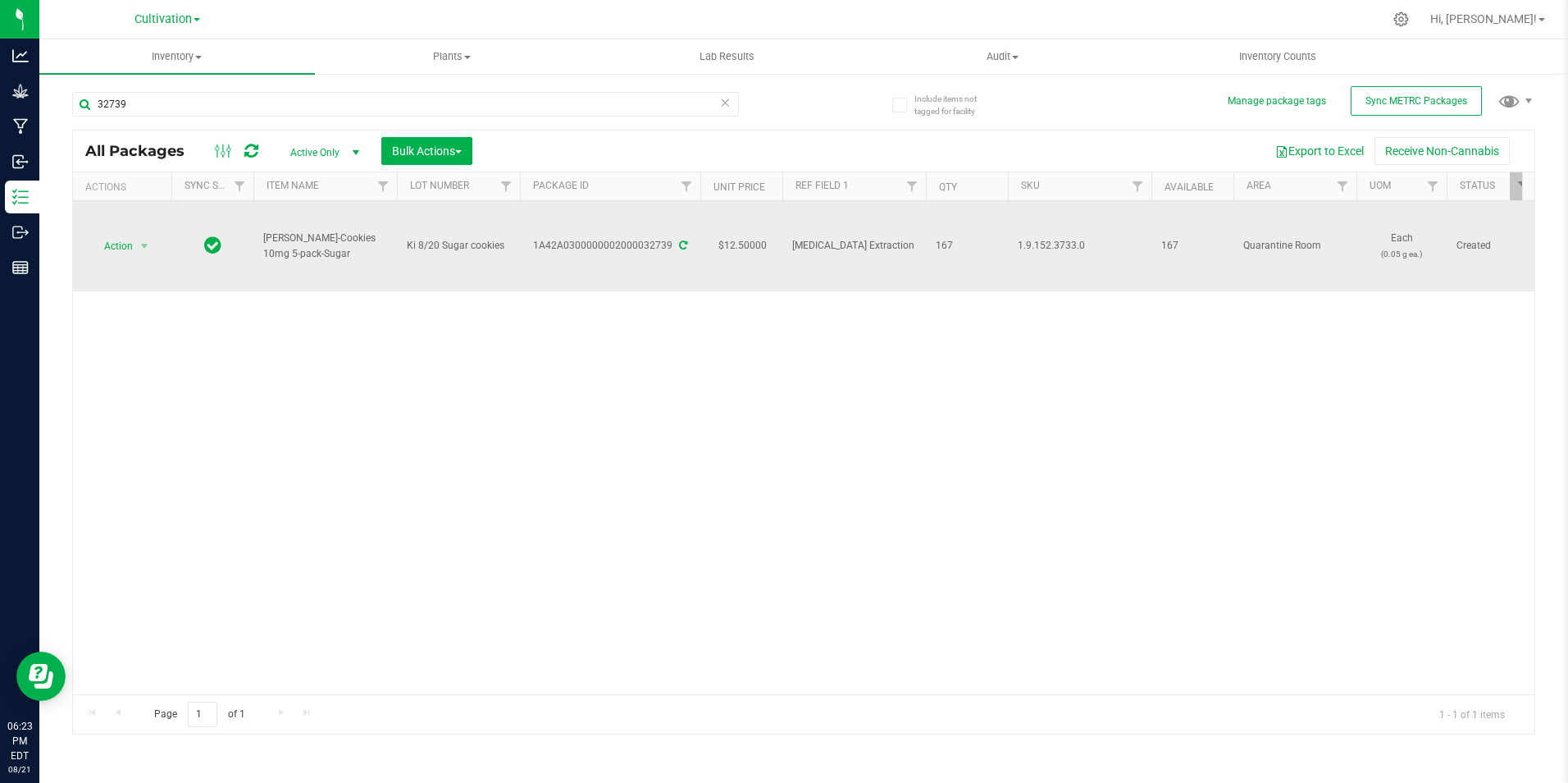
drag, startPoint x: 318, startPoint y: 249, endPoint x: 261, endPoint y: 245, distance: 57.1
click at [261, 245] on td "[PERSON_NAME]-Cookies 10mg 5-pack-Sugar" at bounding box center [326, 246] width 144 height 90
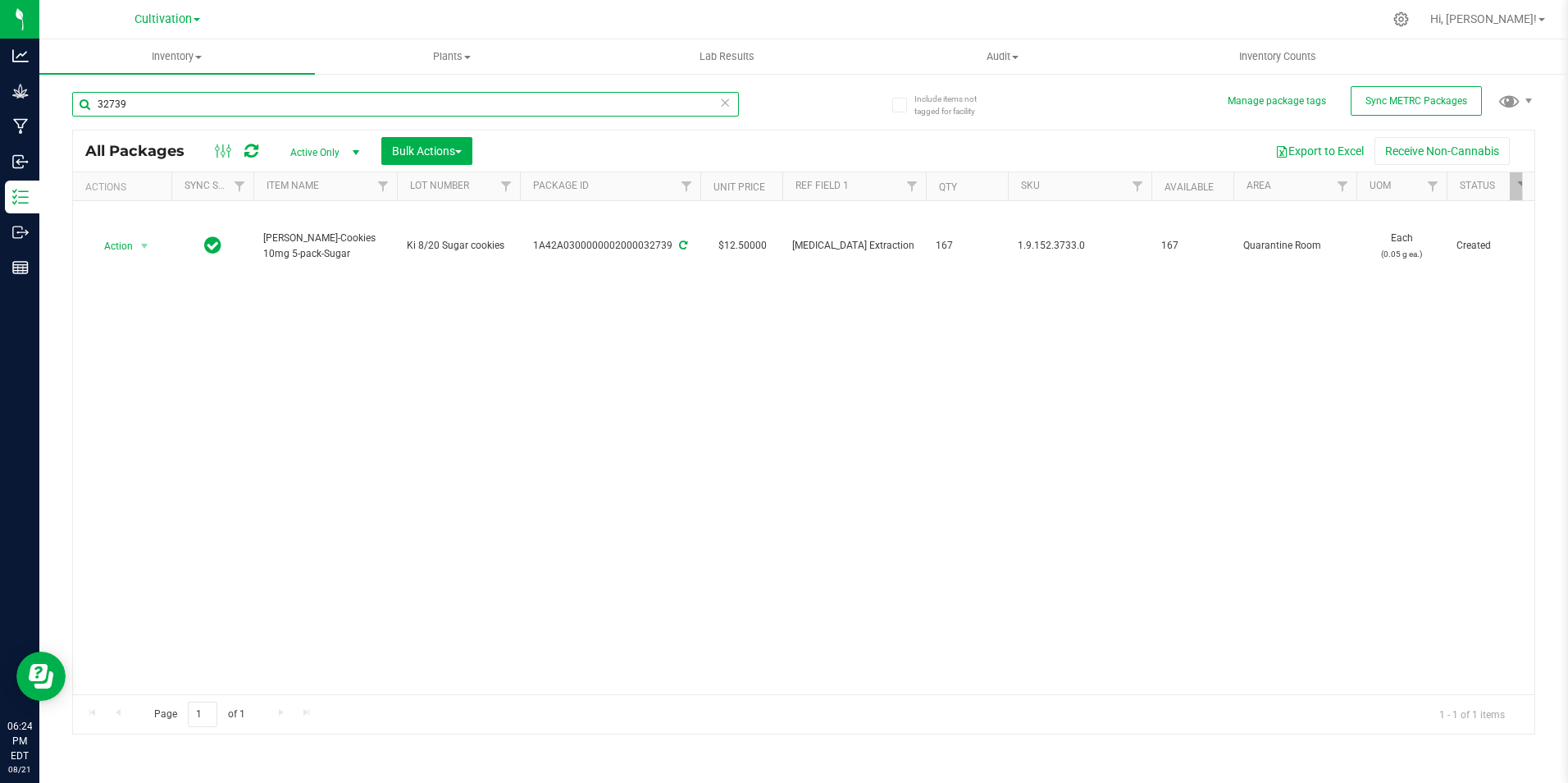
drag, startPoint x: 143, startPoint y: 105, endPoint x: 70, endPoint y: 89, distance: 74.7
click at [76, 90] on div "32739" at bounding box center [437, 103] width 732 height 53
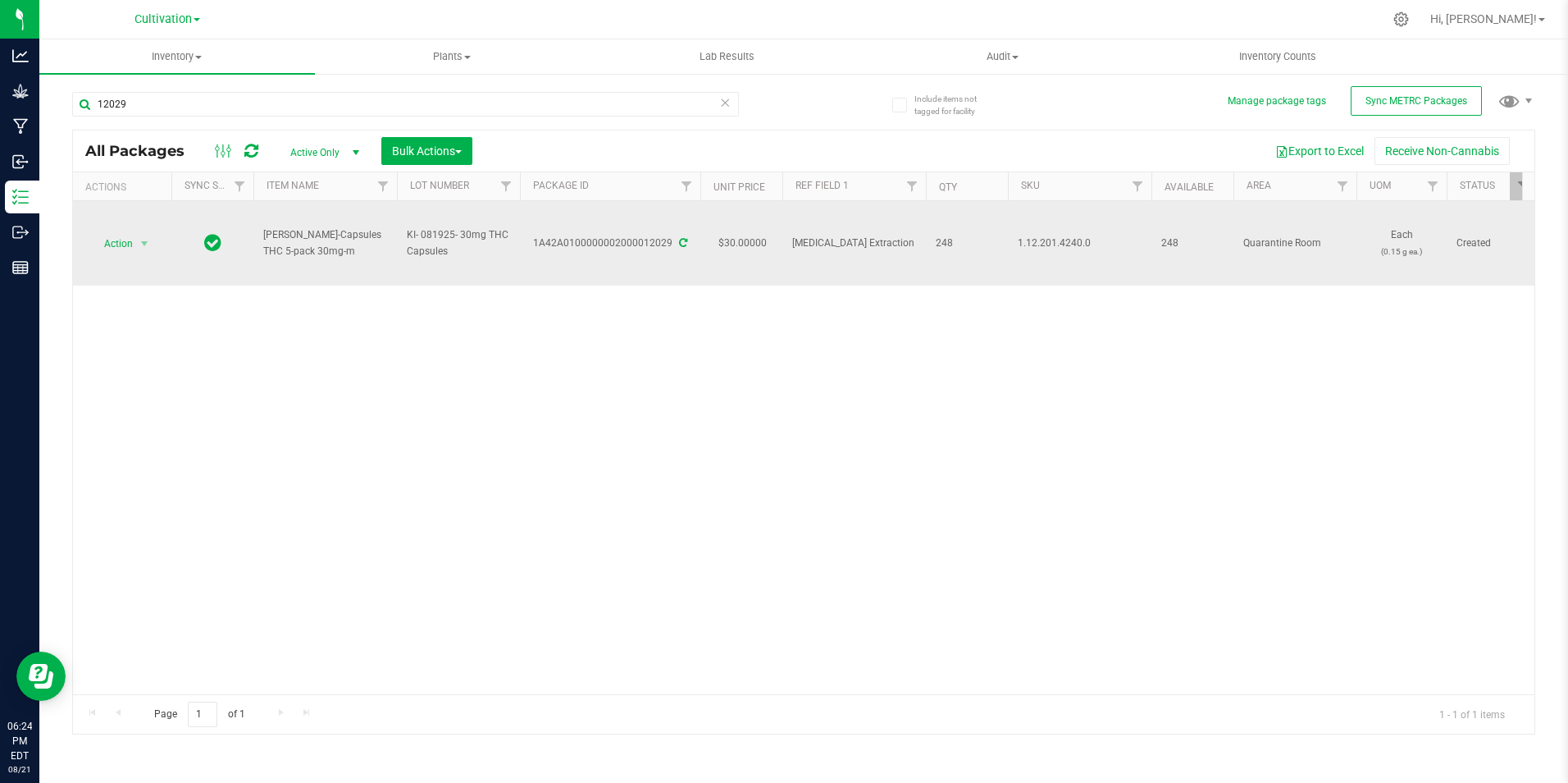
drag, startPoint x: 320, startPoint y: 248, endPoint x: 264, endPoint y: 235, distance: 57.5
click at [264, 235] on span "[PERSON_NAME]-Capsules THC 5-pack 30mg-m" at bounding box center [325, 243] width 123 height 31
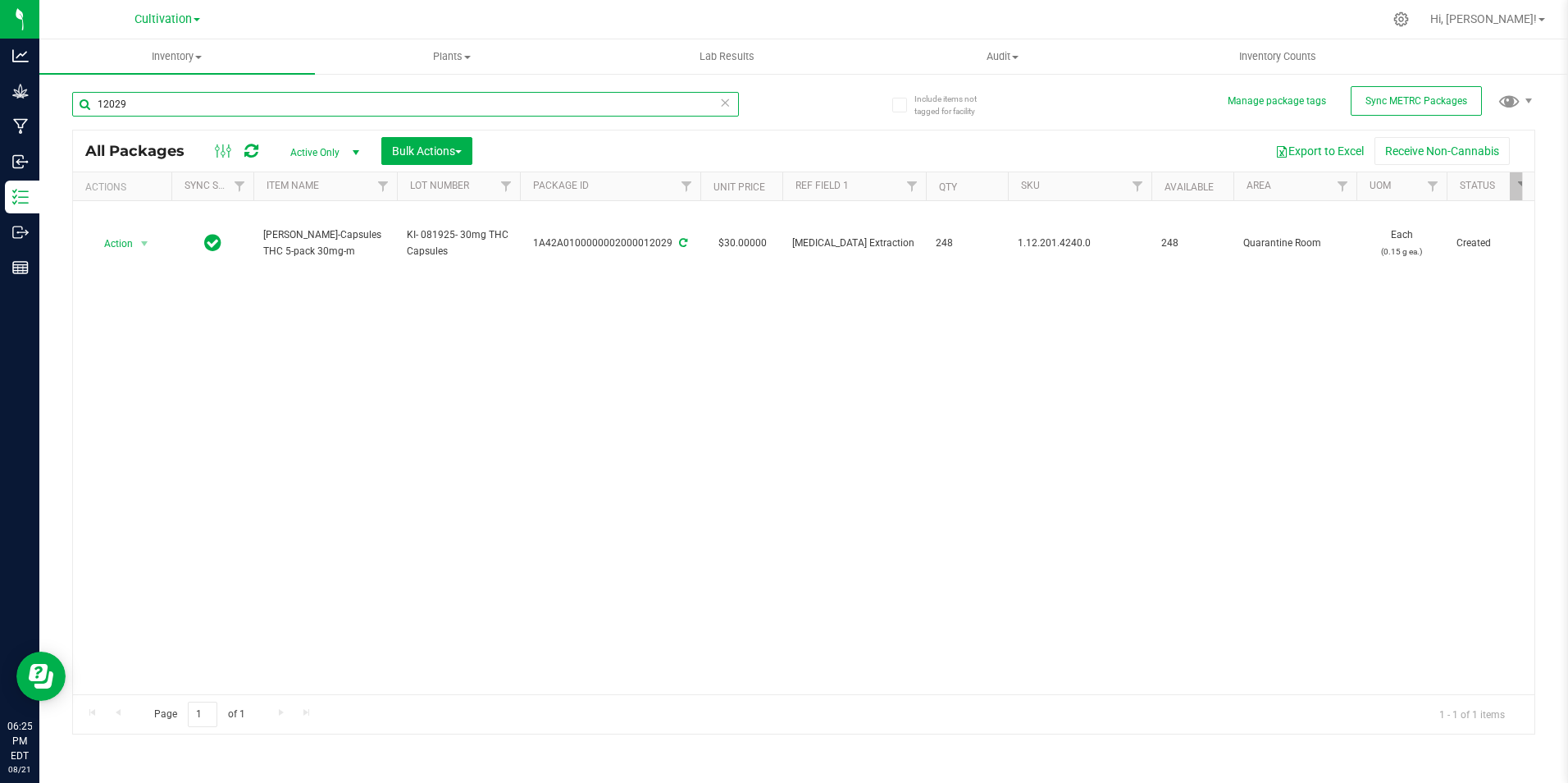
click at [199, 108] on input "12029" at bounding box center [405, 103] width 667 height 24
type input "1"
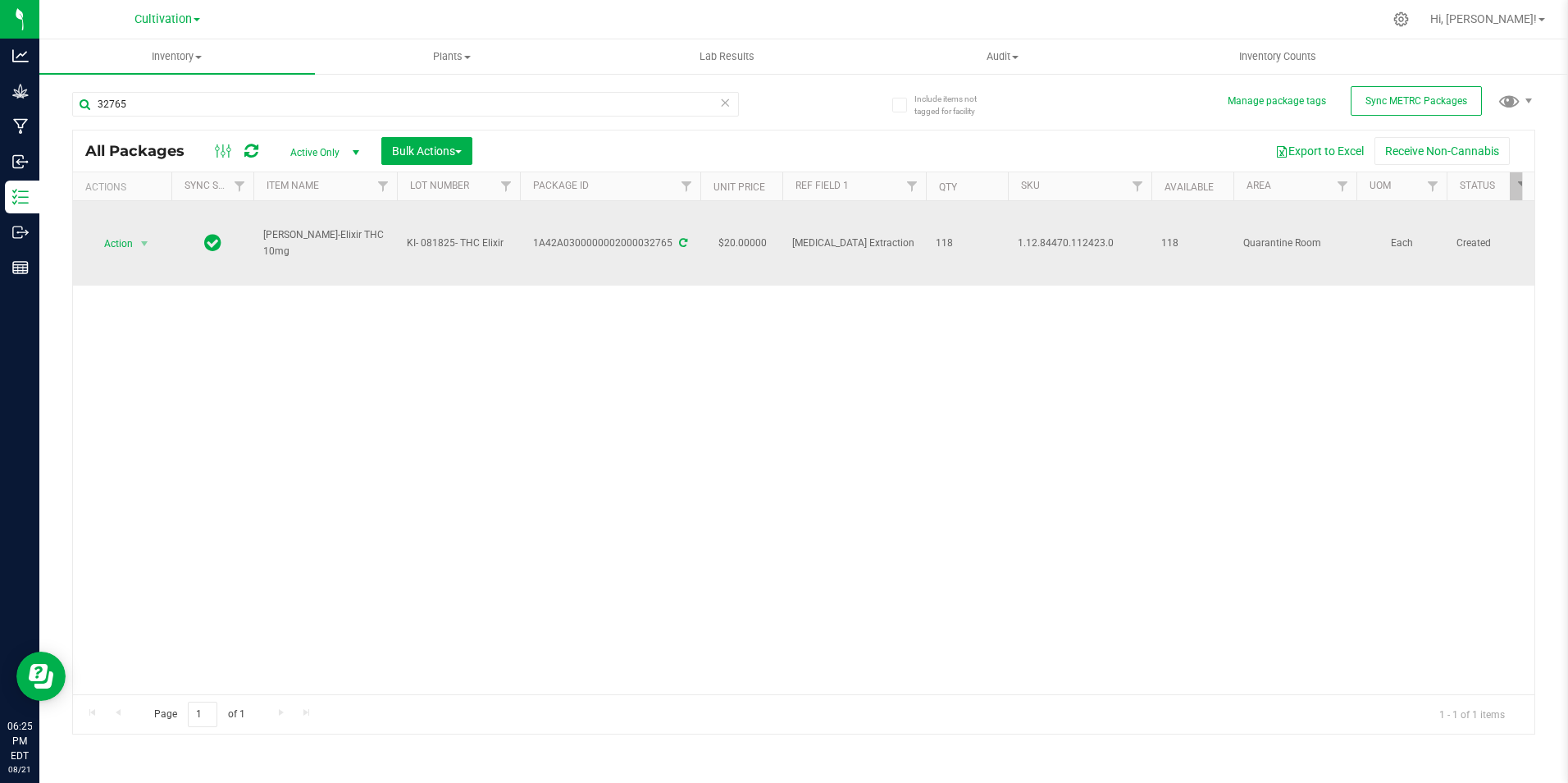
drag, startPoint x: 363, startPoint y: 244, endPoint x: 259, endPoint y: 239, distance: 104.1
click at [259, 239] on td "[PERSON_NAME]-Elixir THC 10mg" at bounding box center [326, 243] width 144 height 85
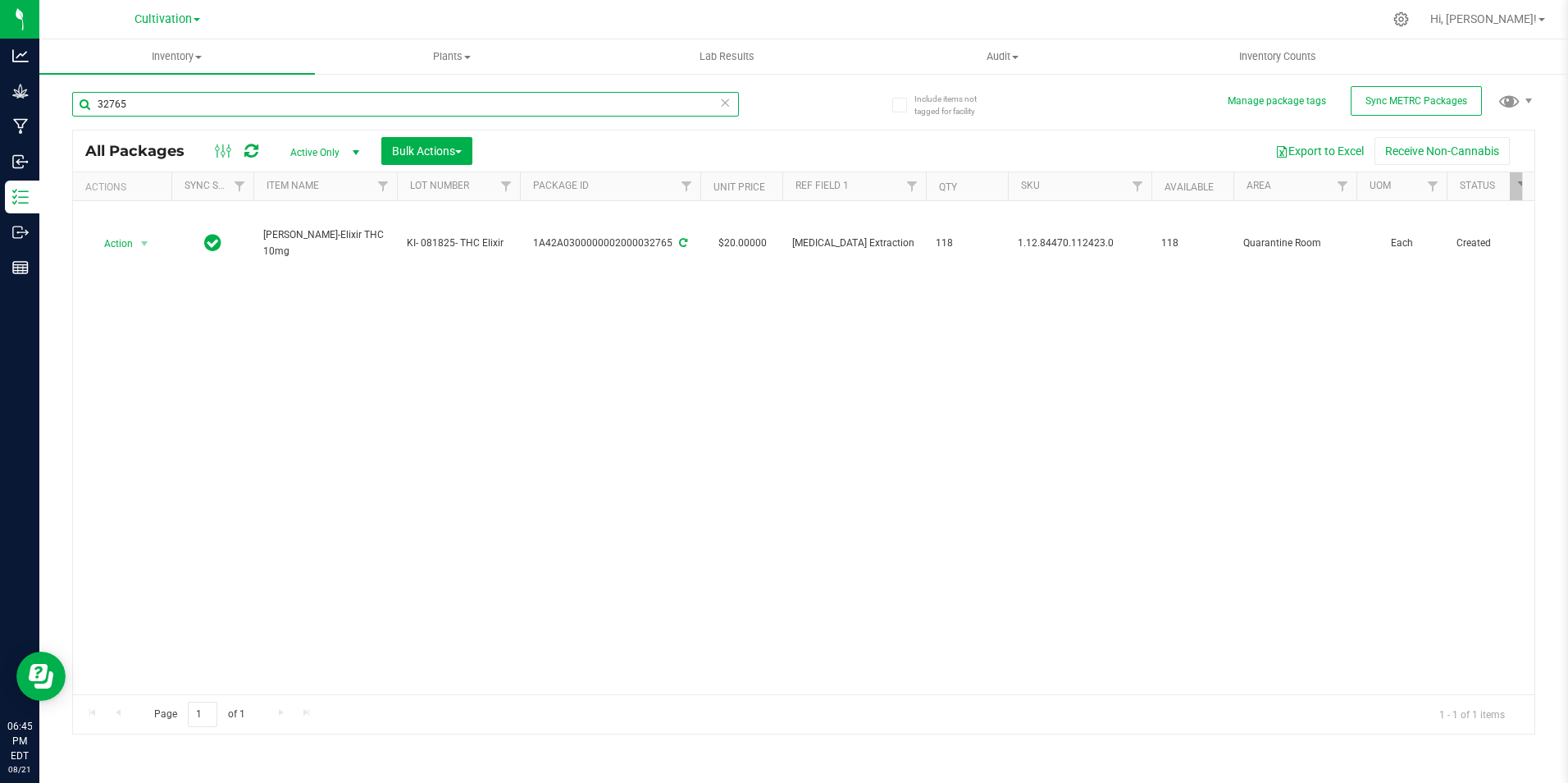
click at [181, 105] on input "32765" at bounding box center [405, 103] width 667 height 24
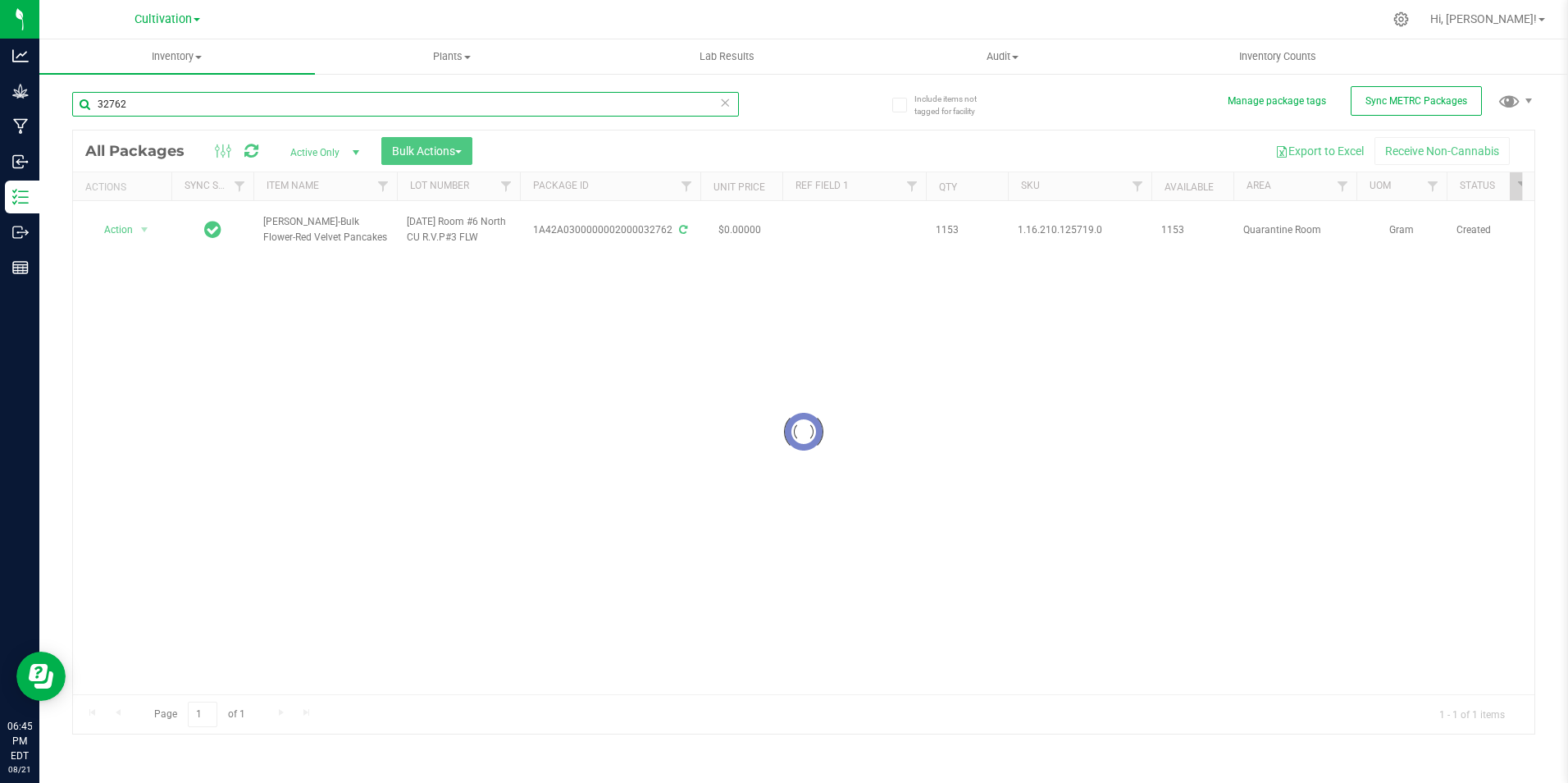
type input "32762"
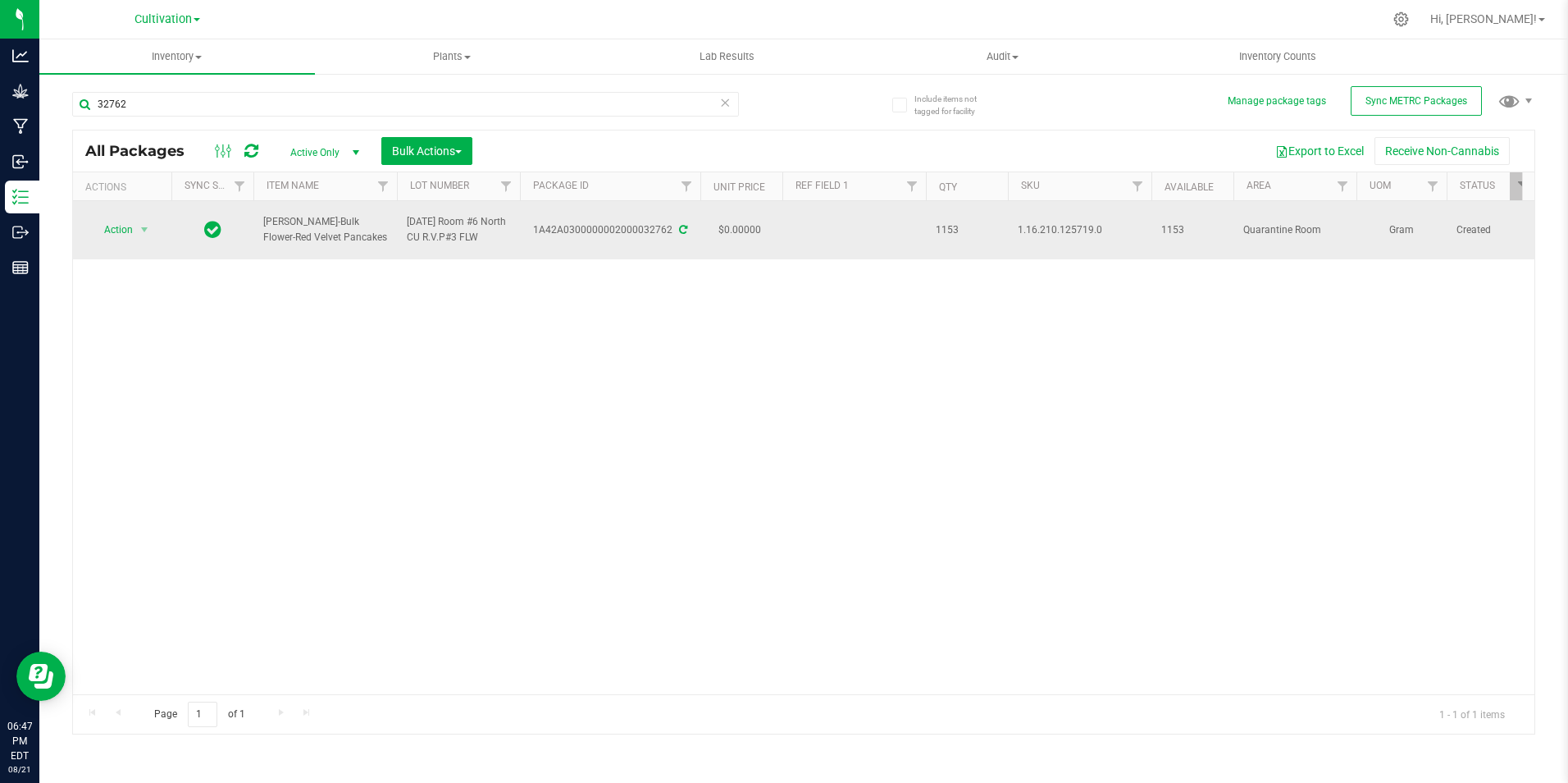
drag, startPoint x: 345, startPoint y: 239, endPoint x: 261, endPoint y: 224, distance: 85.3
click at [261, 224] on td "[PERSON_NAME]-Bulk Flower-Red Velvet Pancakes" at bounding box center [326, 231] width 144 height 58
